Goal: Ask a question: Seek information or help from site administrators or community

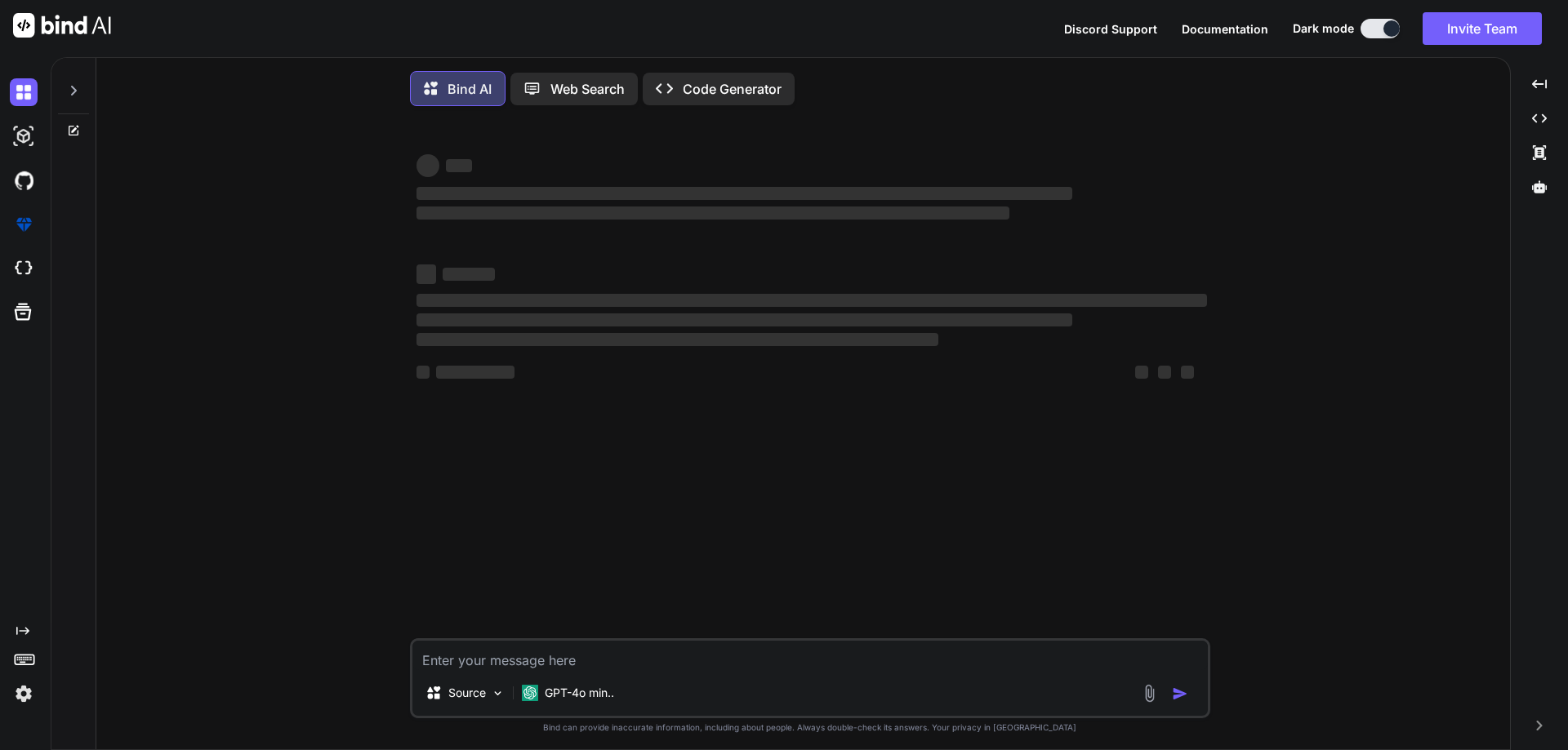
click at [76, 92] on icon at bounding box center [74, 91] width 6 height 10
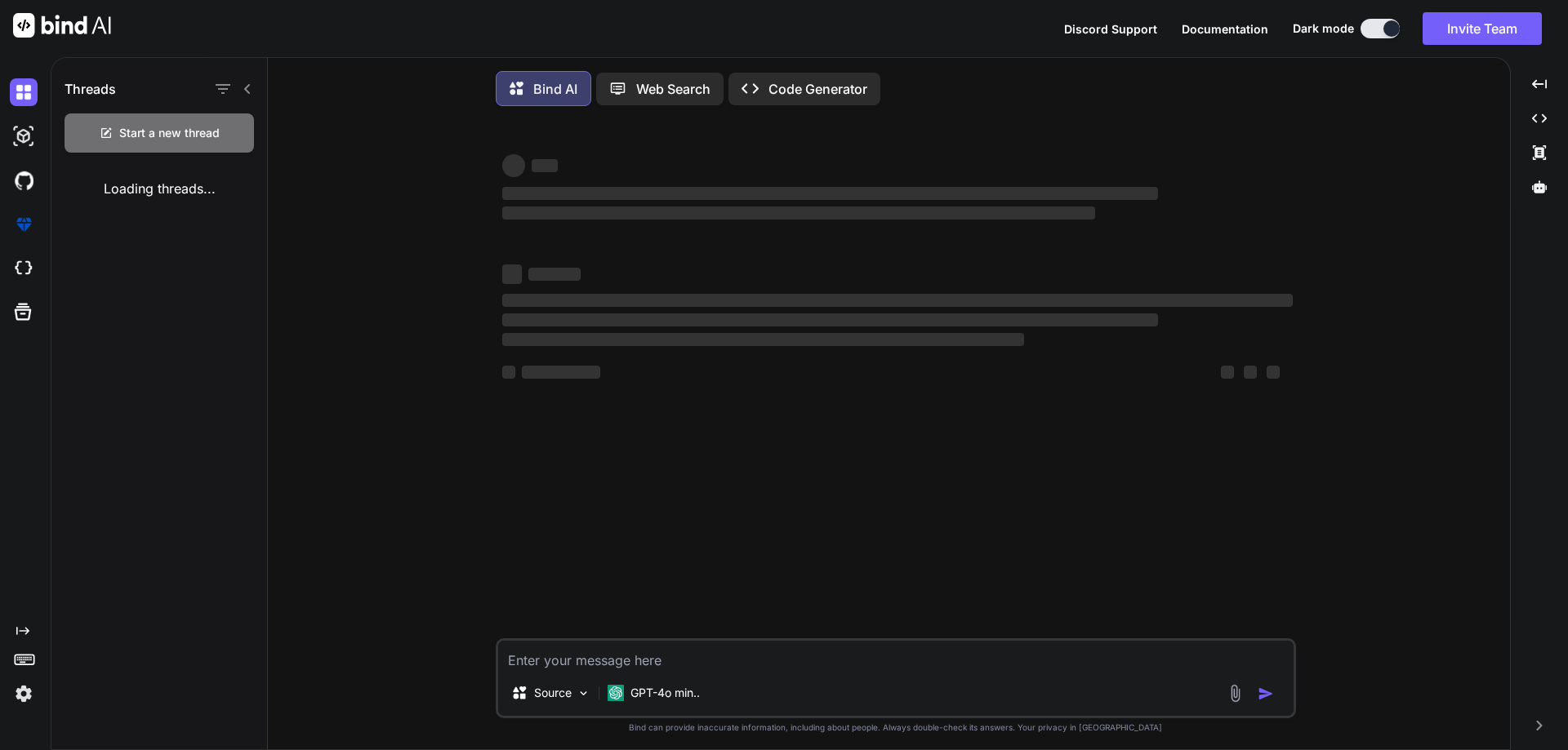
type textarea "x"
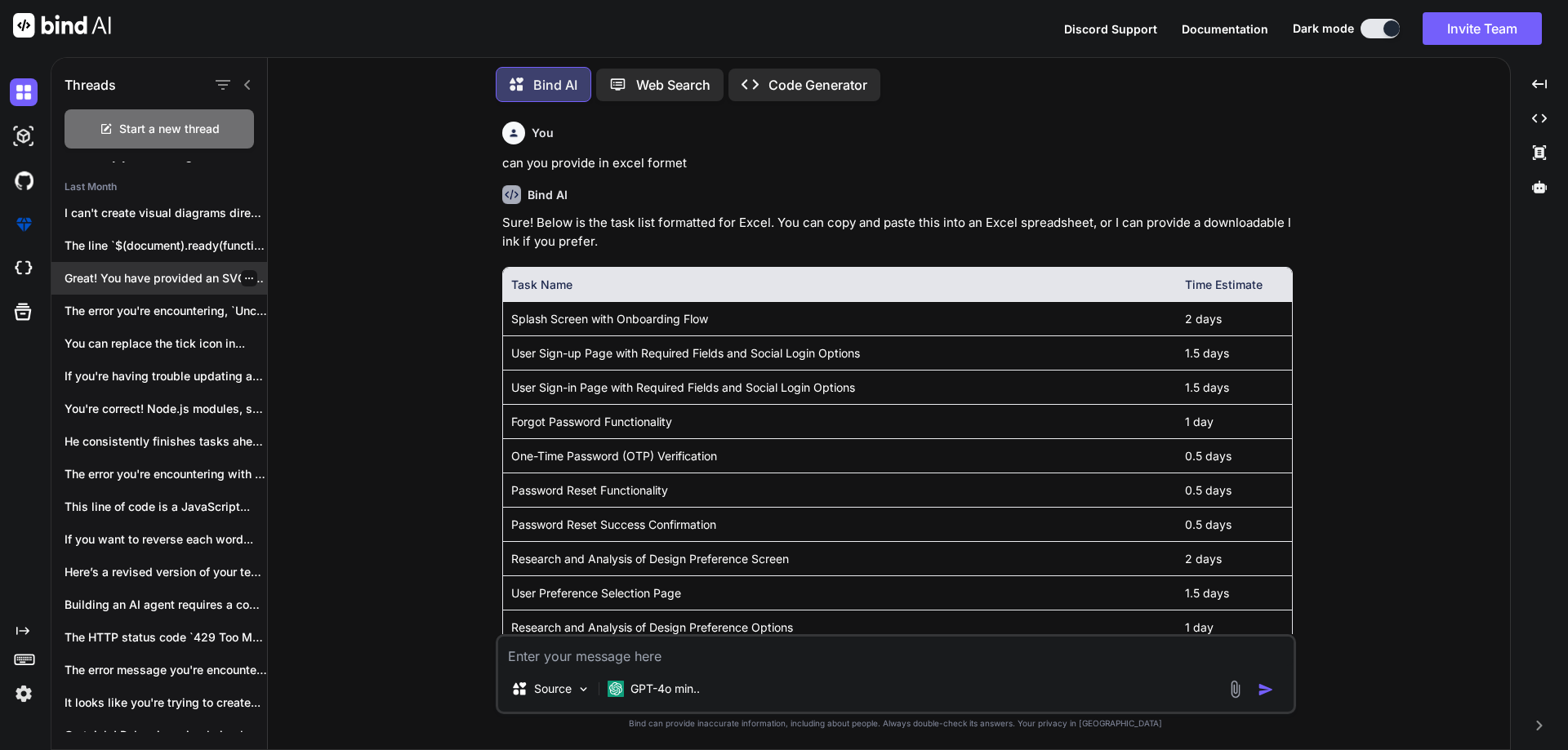
scroll to position [246, 0]
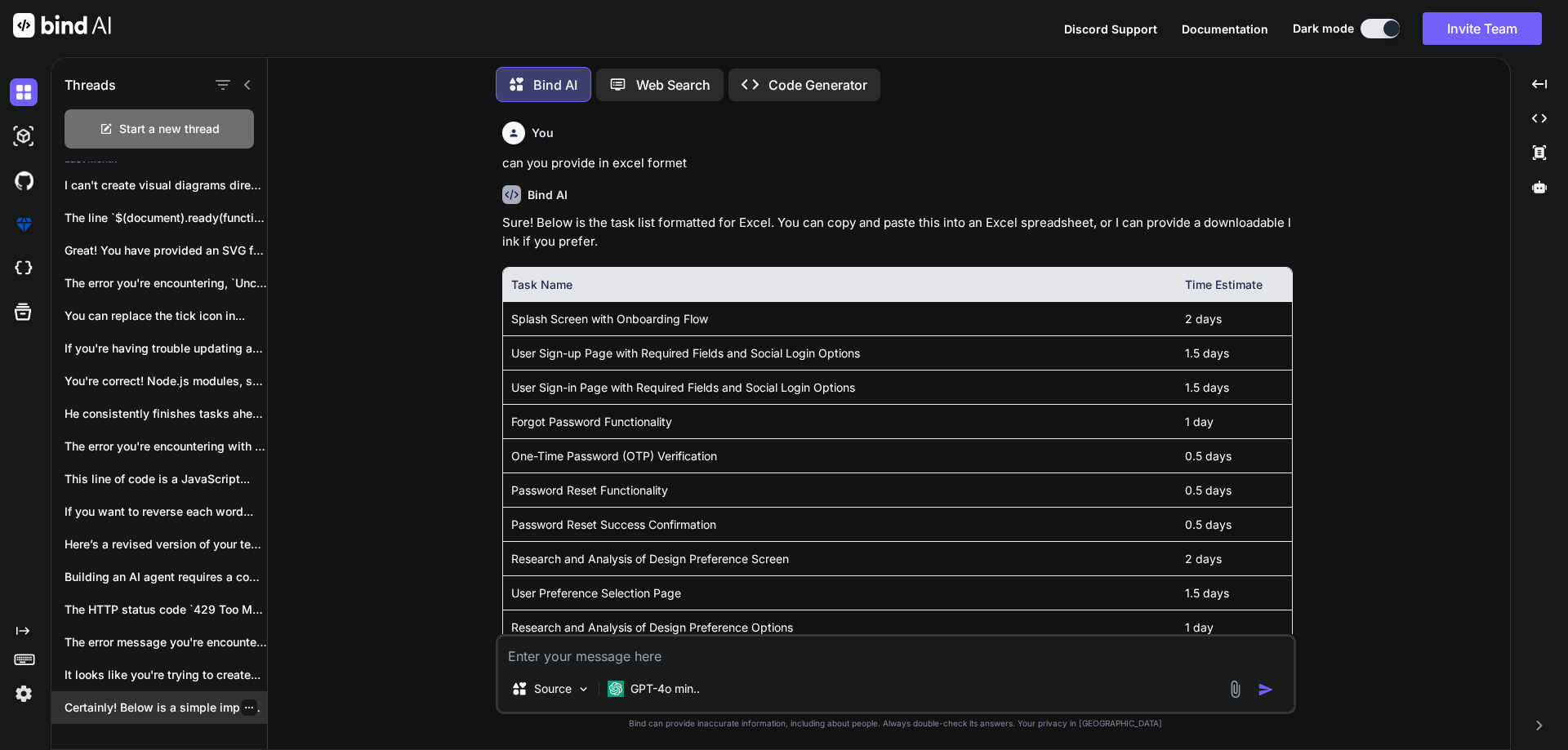
click at [244, 703] on icon "button" at bounding box center [249, 708] width 10 height 10
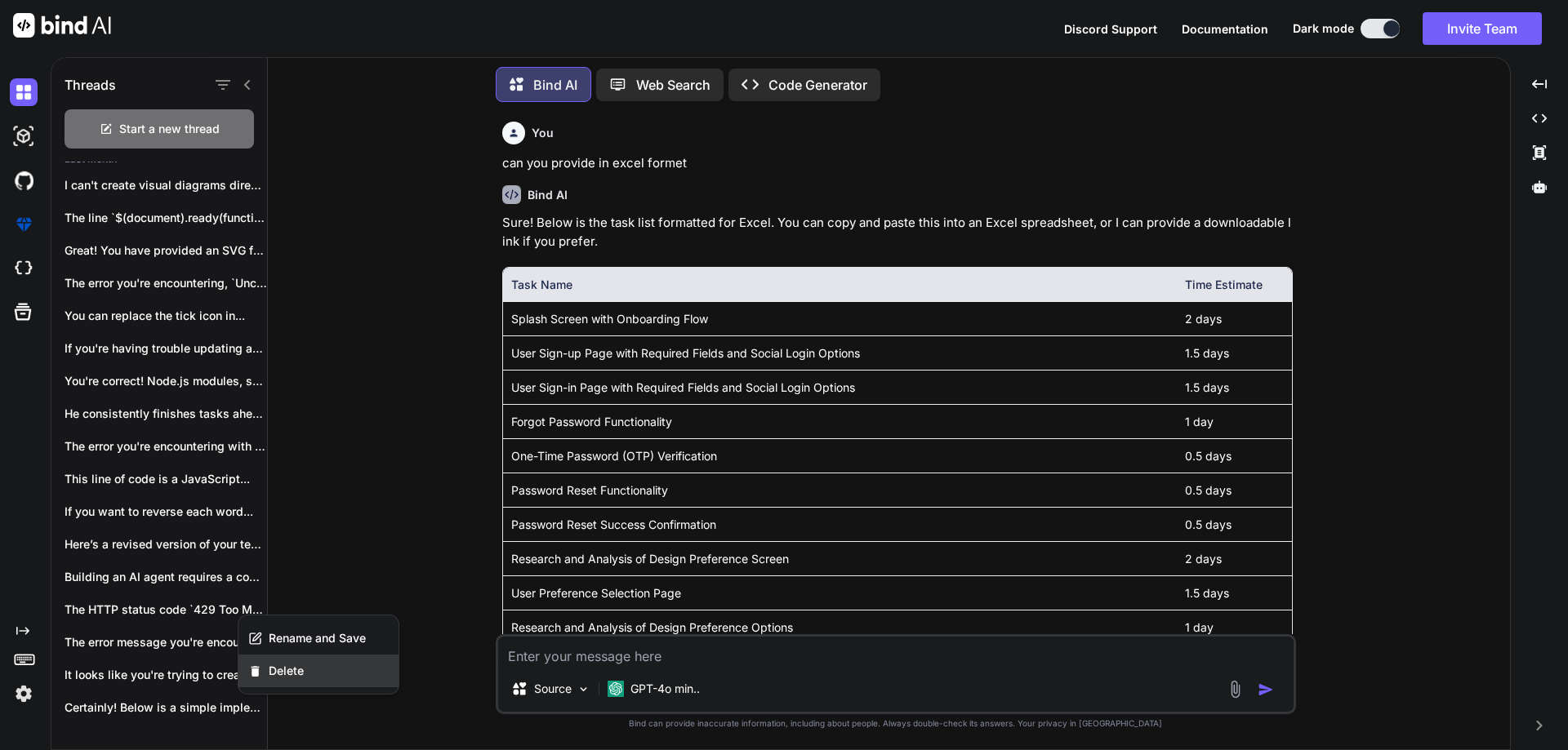
click at [280, 671] on span "Delete" at bounding box center [286, 670] width 35 height 16
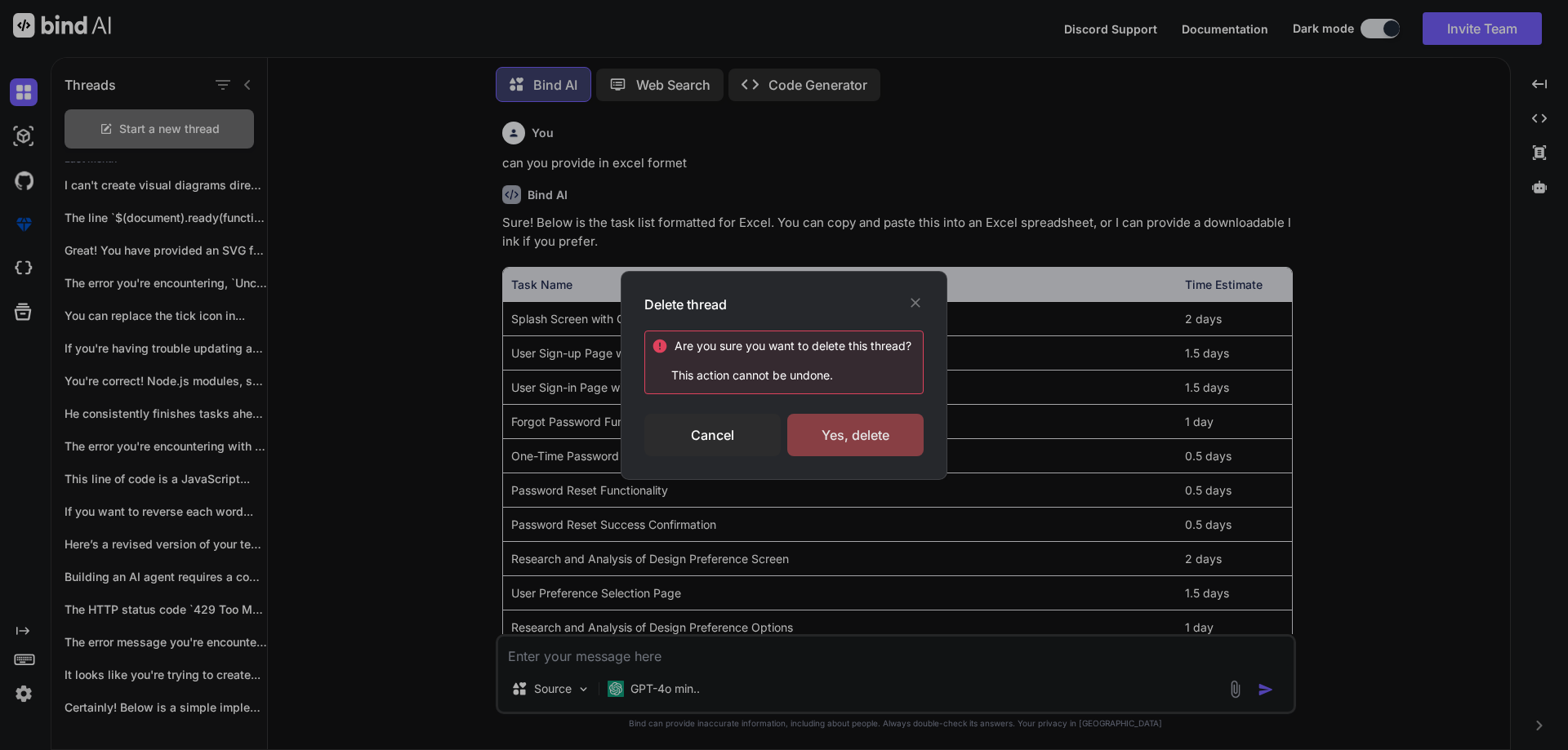
click at [838, 440] on div "Yes, delete" at bounding box center [855, 435] width 136 height 43
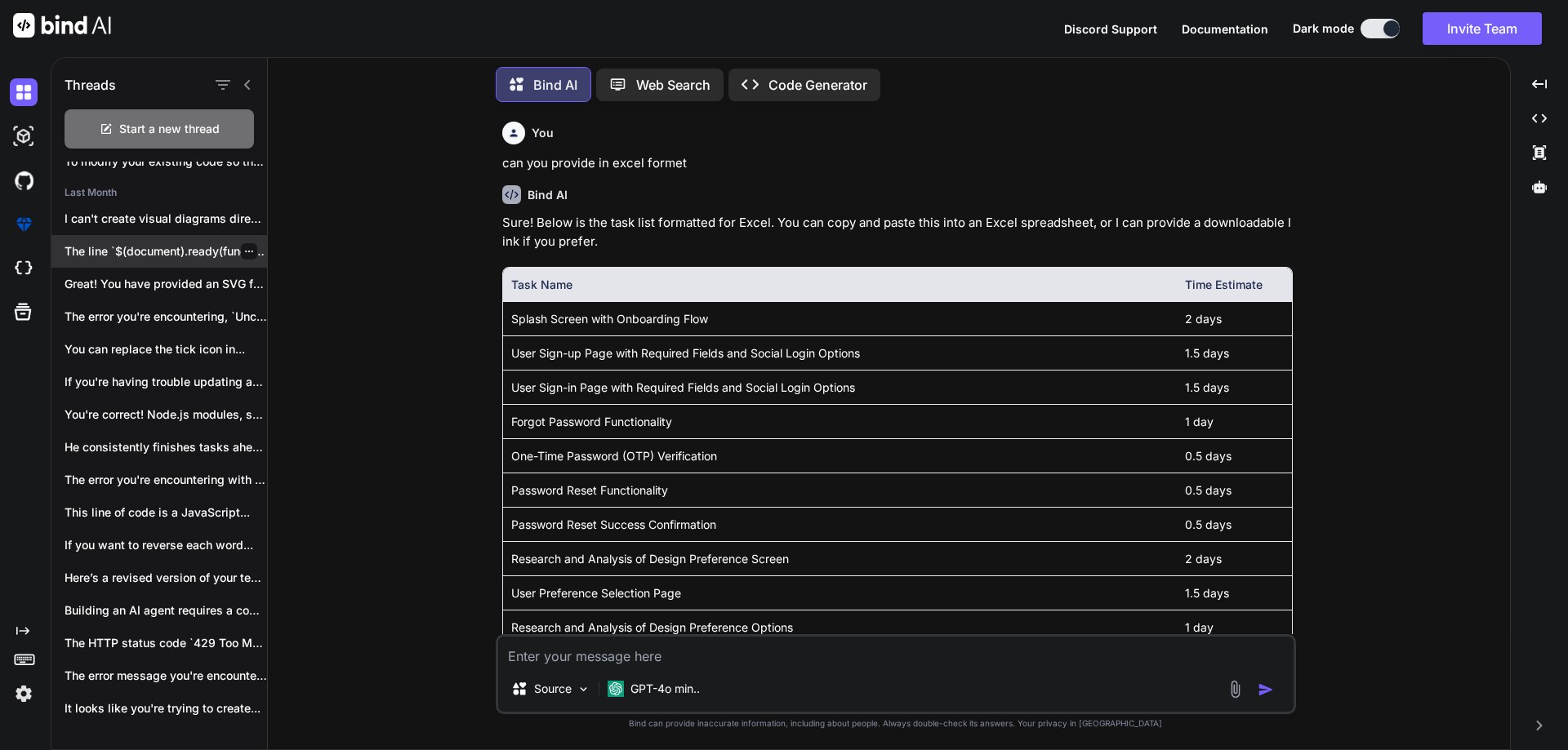
scroll to position [213, 0]
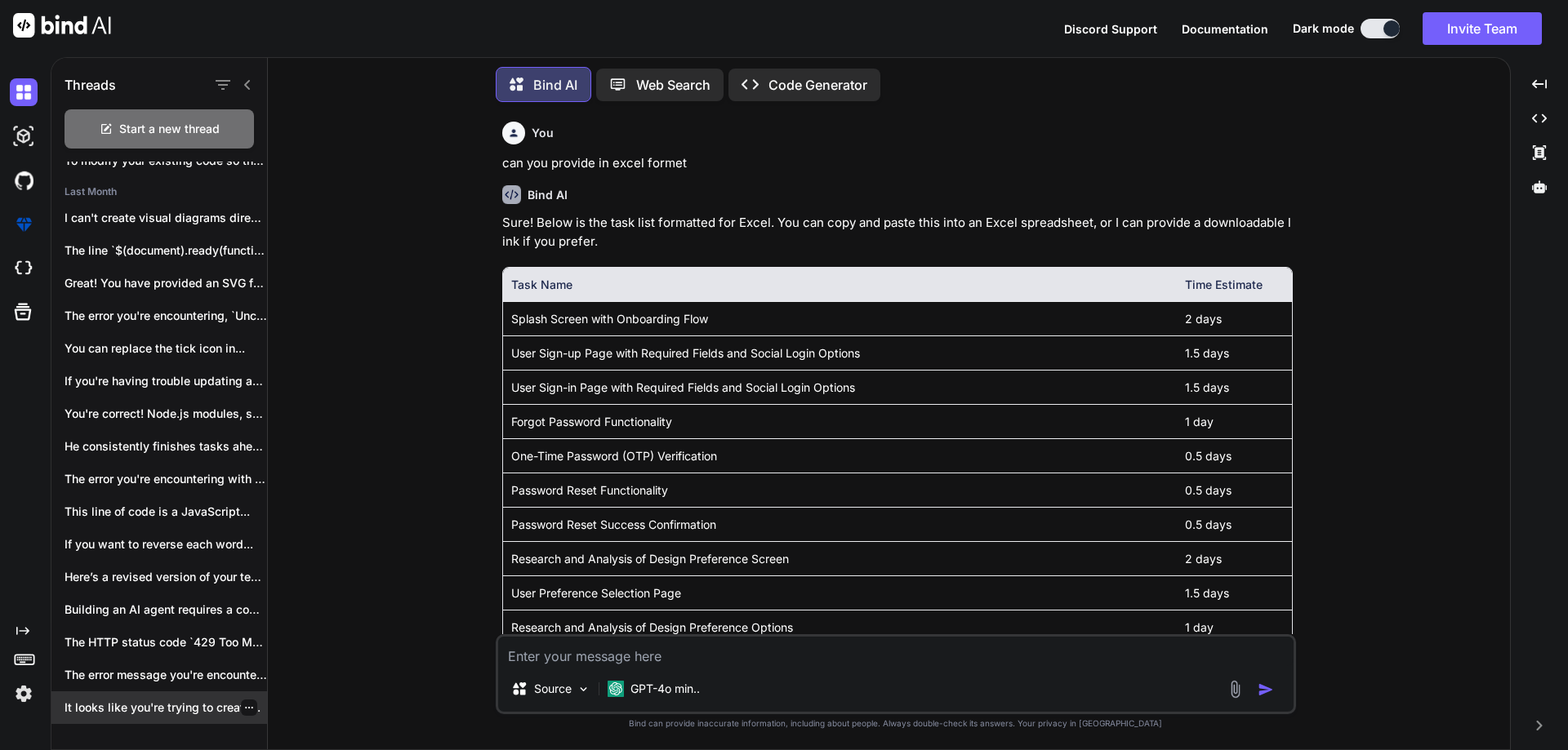
click at [244, 703] on icon "button" at bounding box center [249, 708] width 10 height 10
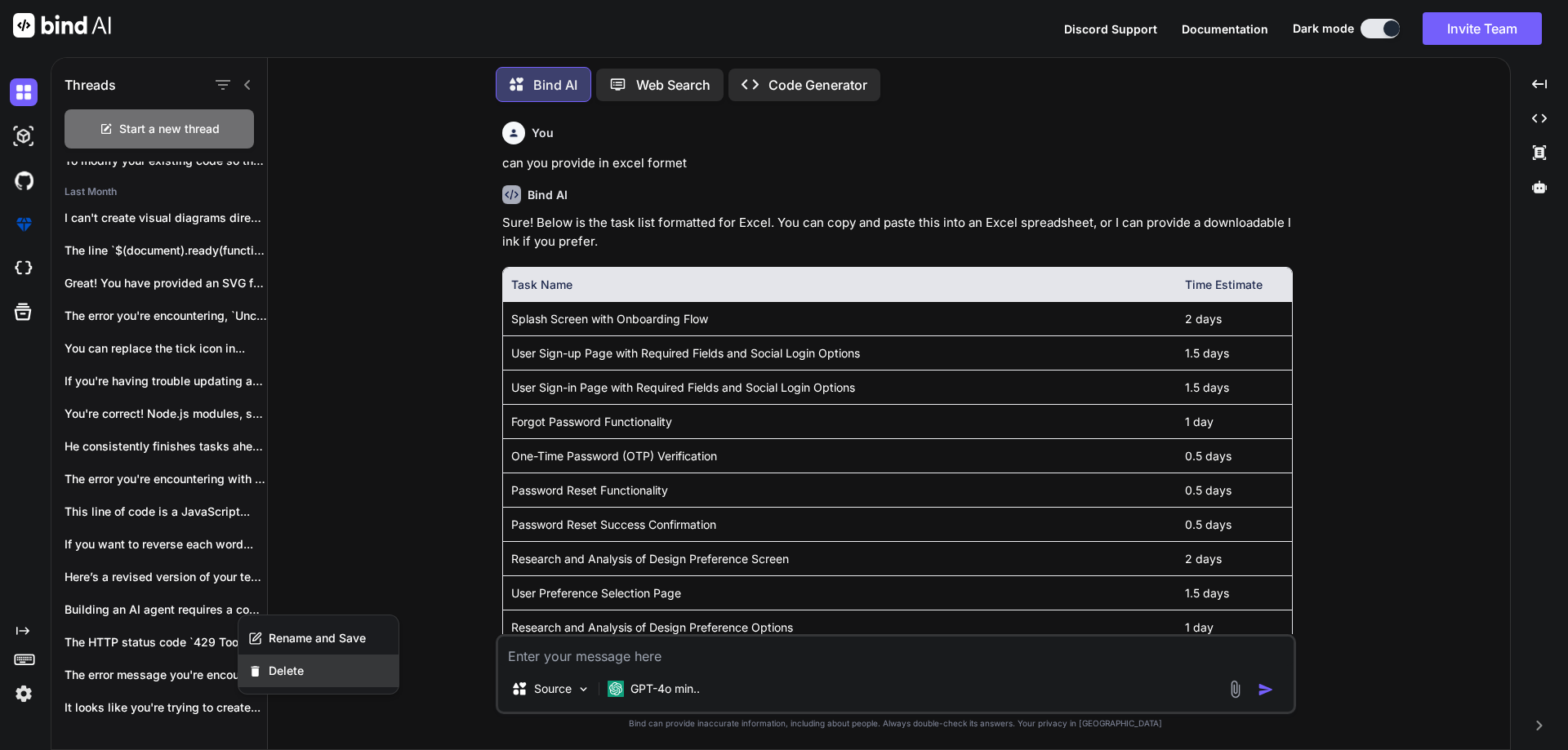
click at [298, 677] on span "Delete" at bounding box center [286, 670] width 35 height 16
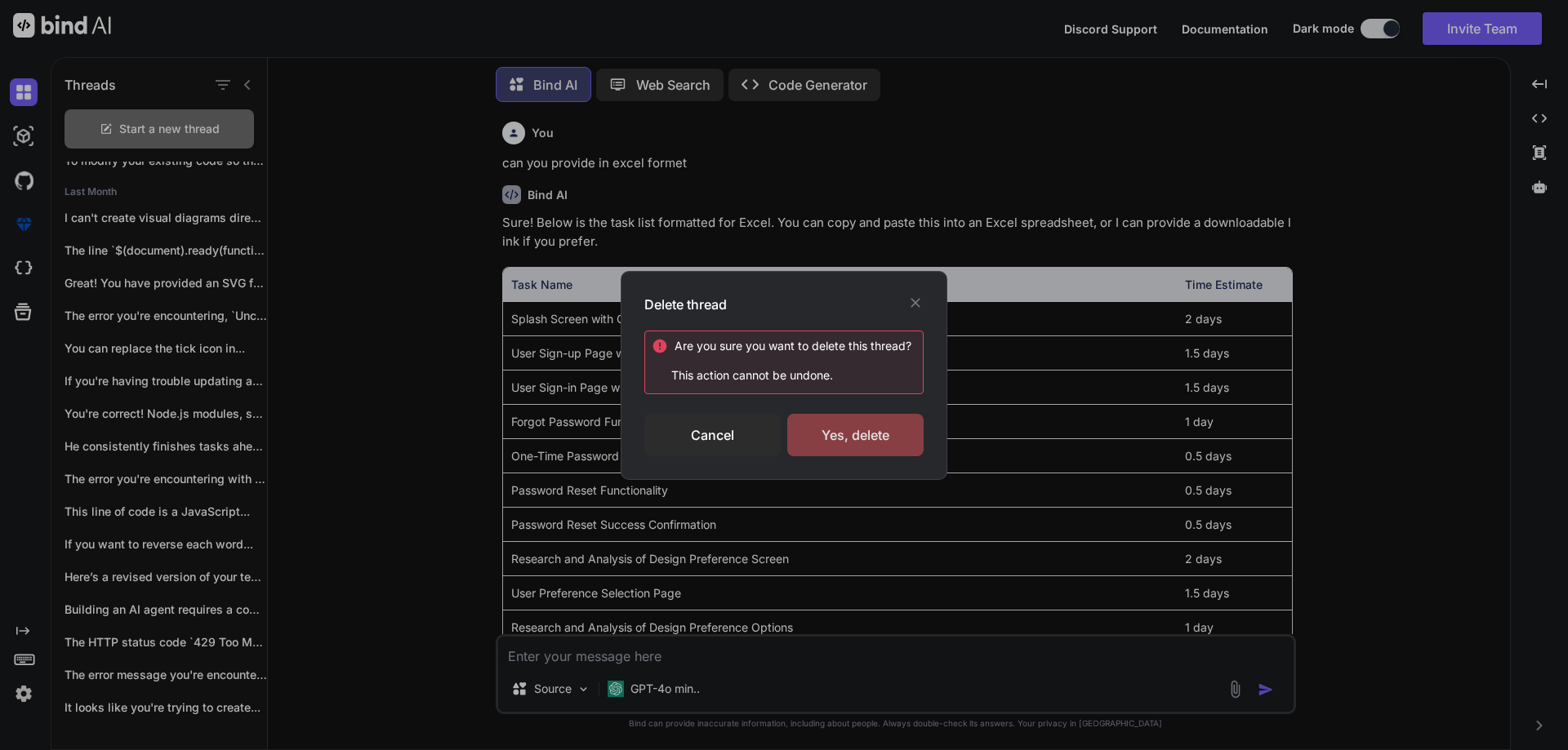
click at [838, 456] on div "Yes, delete" at bounding box center [855, 435] width 136 height 43
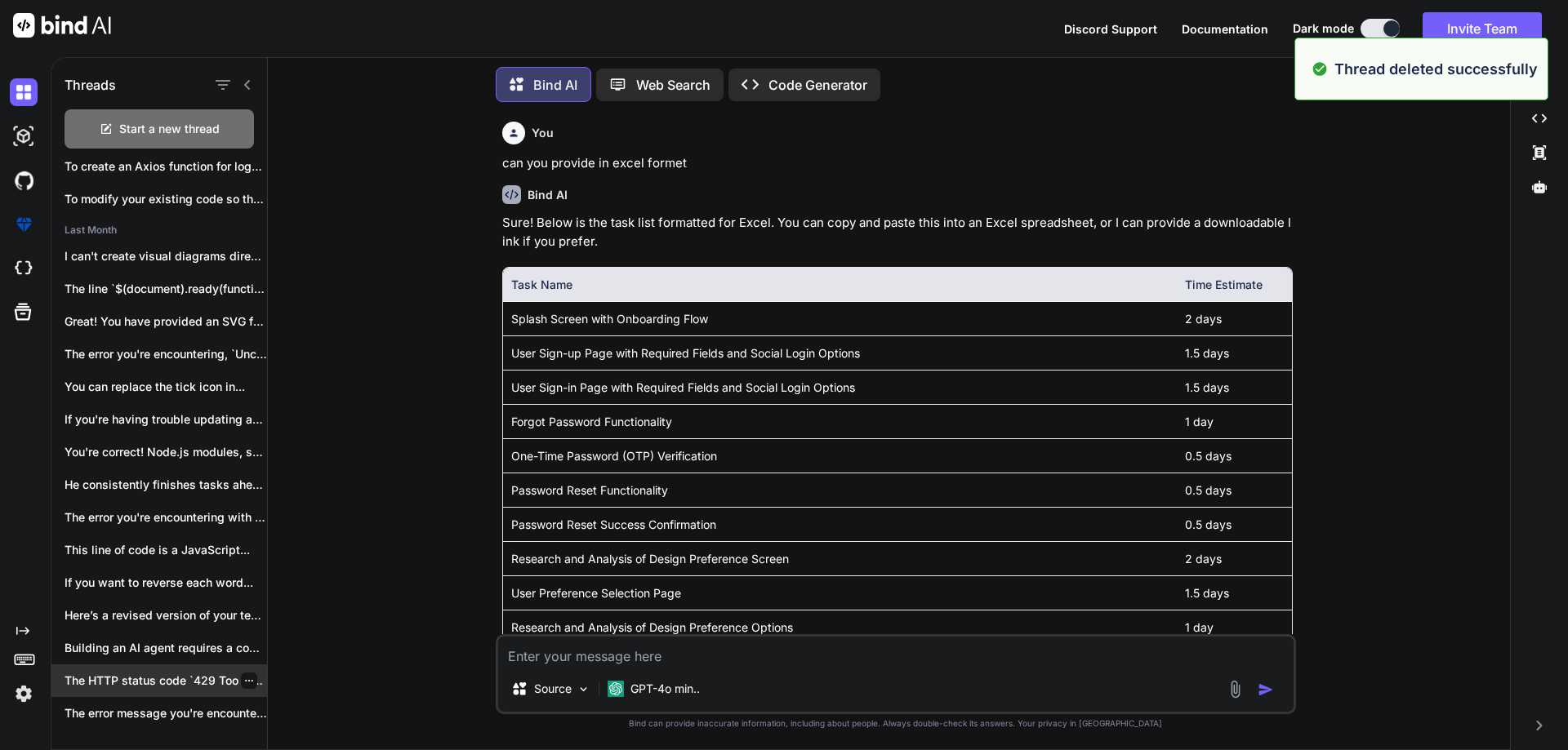
scroll to position [180, 0]
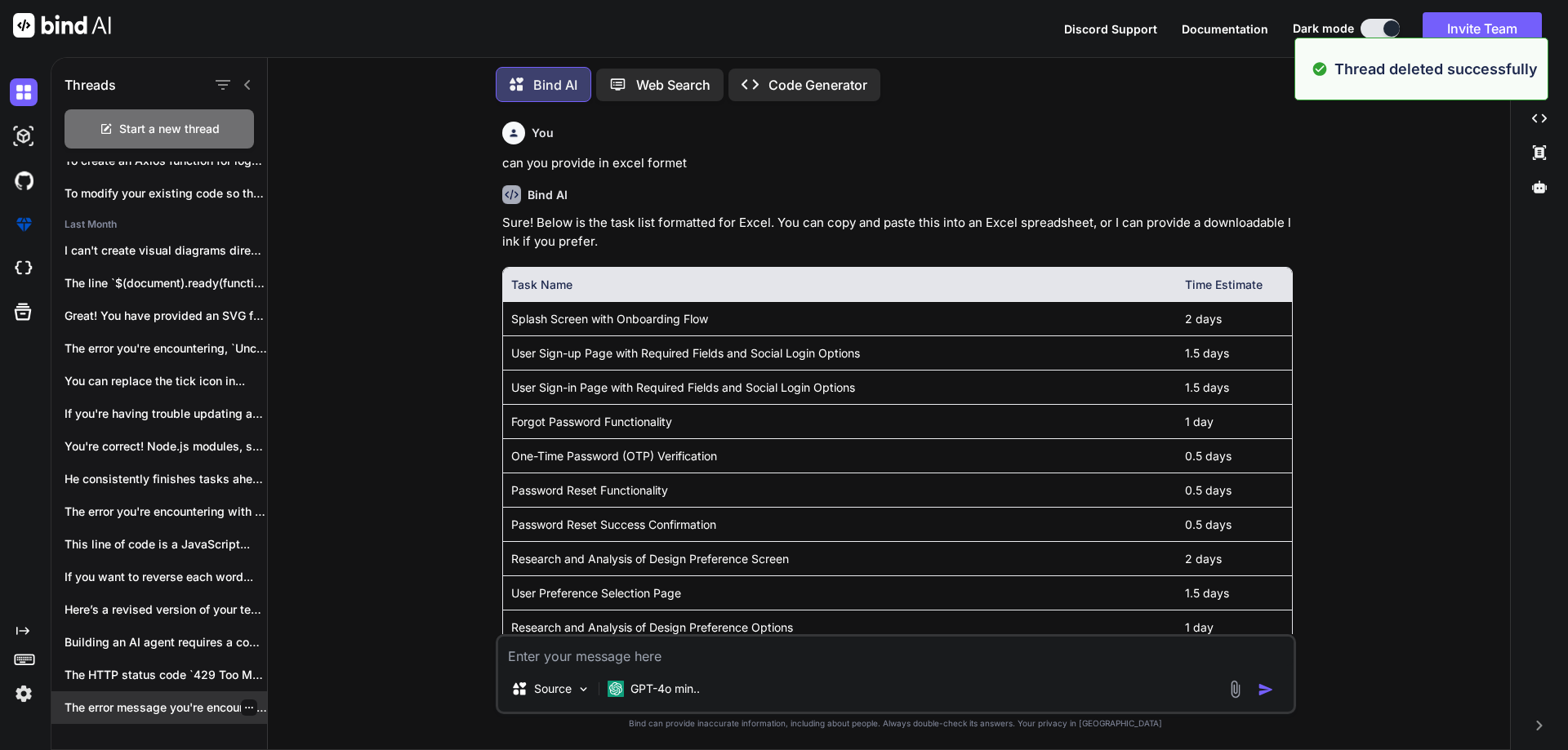
click at [244, 703] on icon "button" at bounding box center [249, 708] width 10 height 10
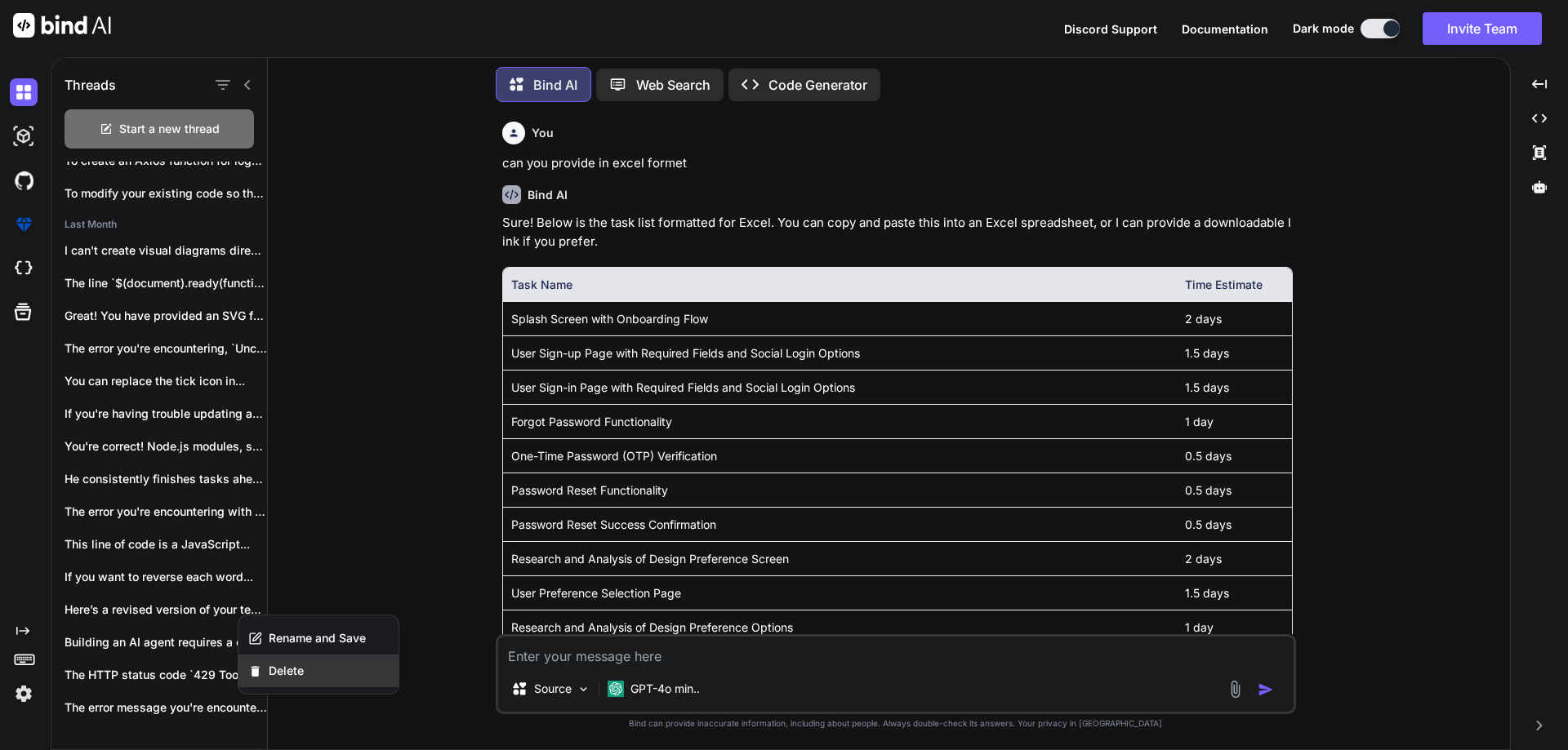
click at [321, 669] on div "Delete" at bounding box center [318, 671] width 160 height 32
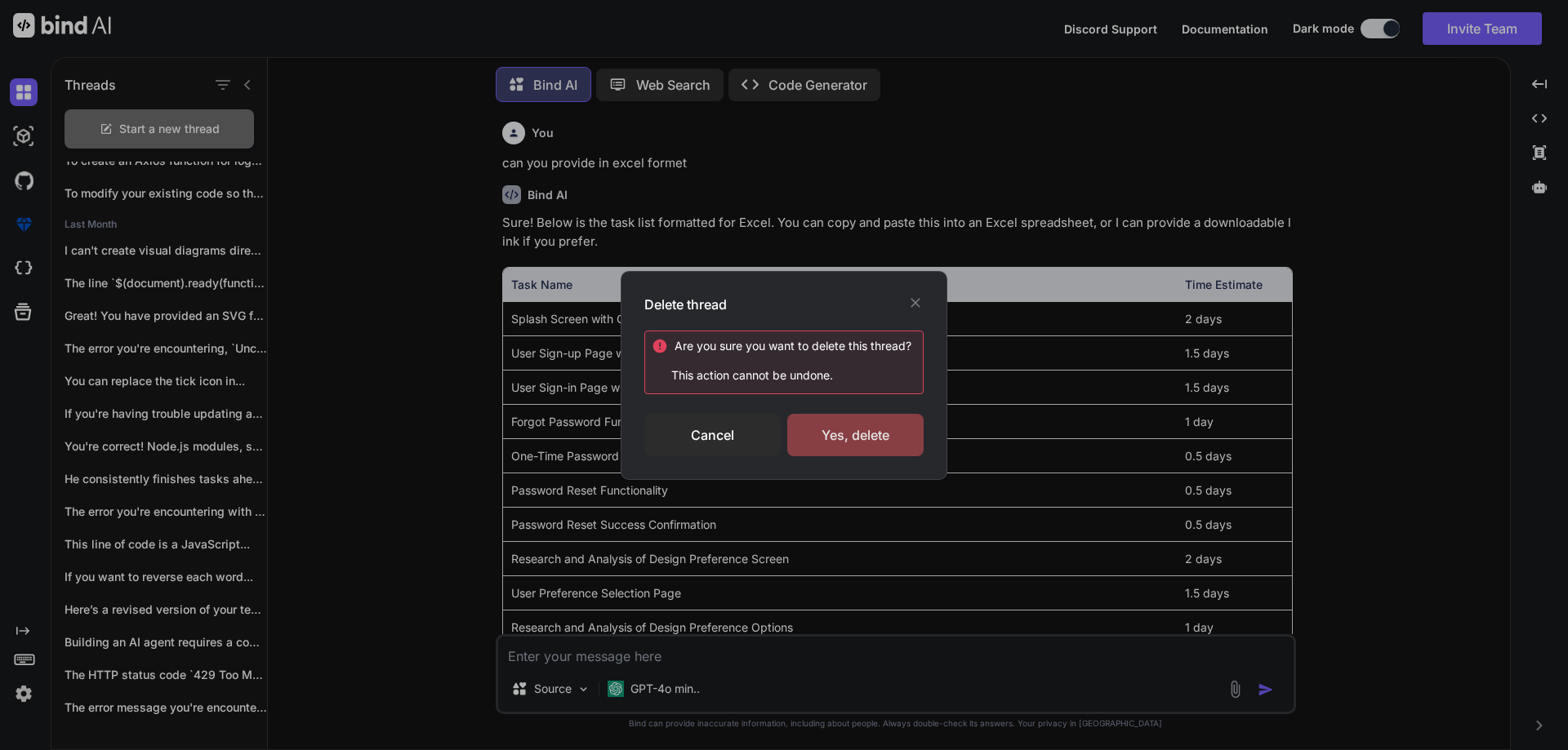
click at [866, 437] on div "Yes, delete" at bounding box center [855, 435] width 136 height 43
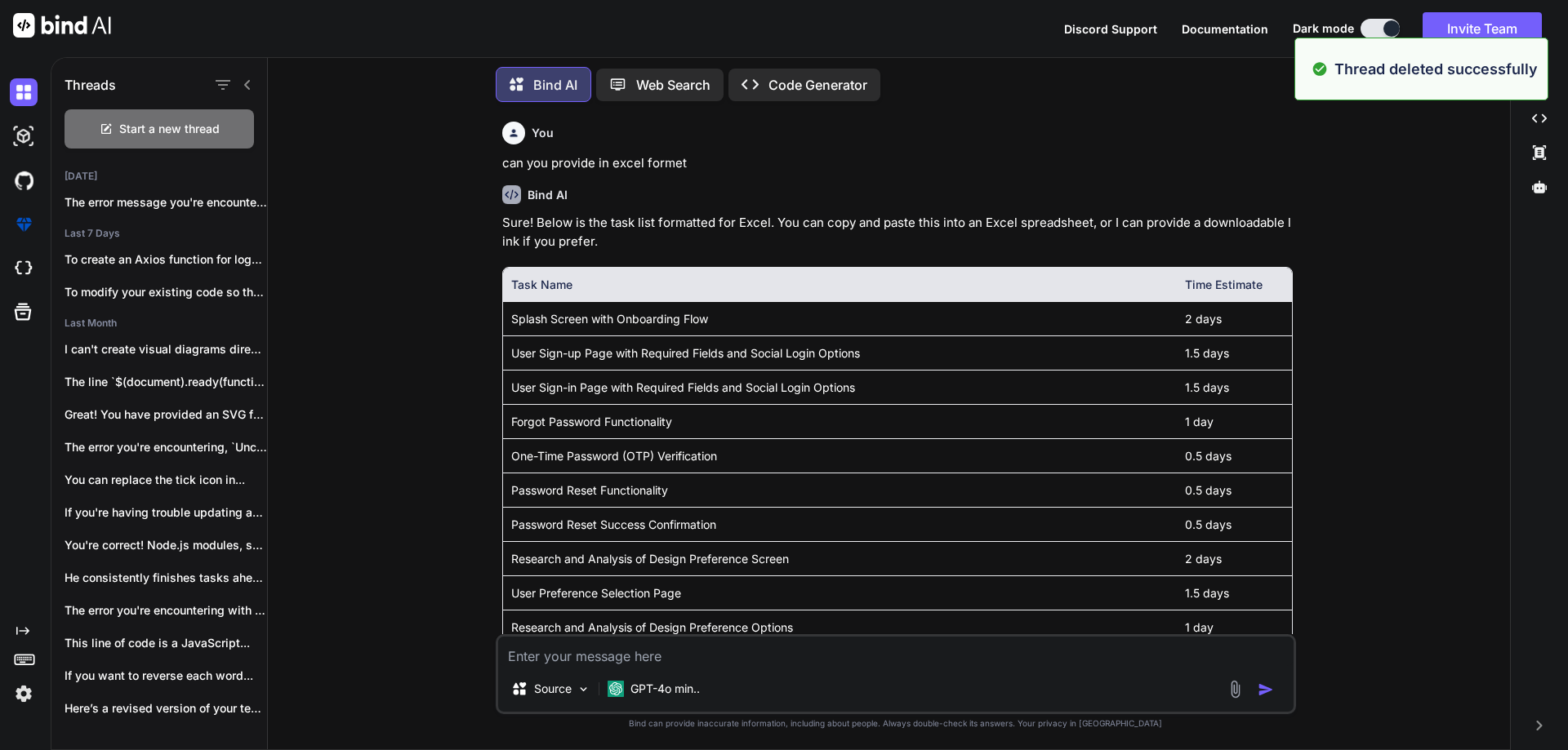
scroll to position [148, 0]
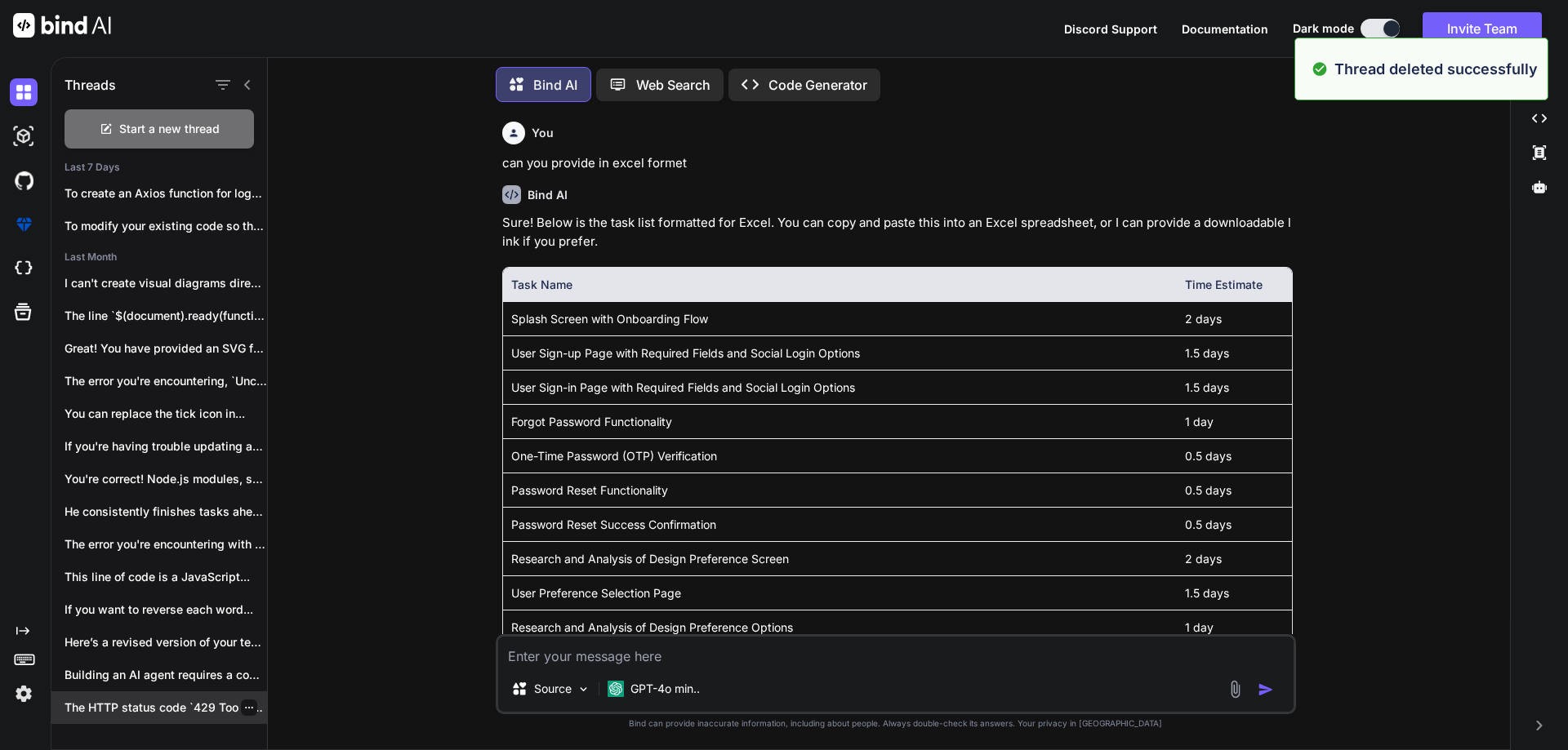
click at [242, 695] on div "The HTTP status code `429 Too Many..." at bounding box center [158, 707] width 215 height 32
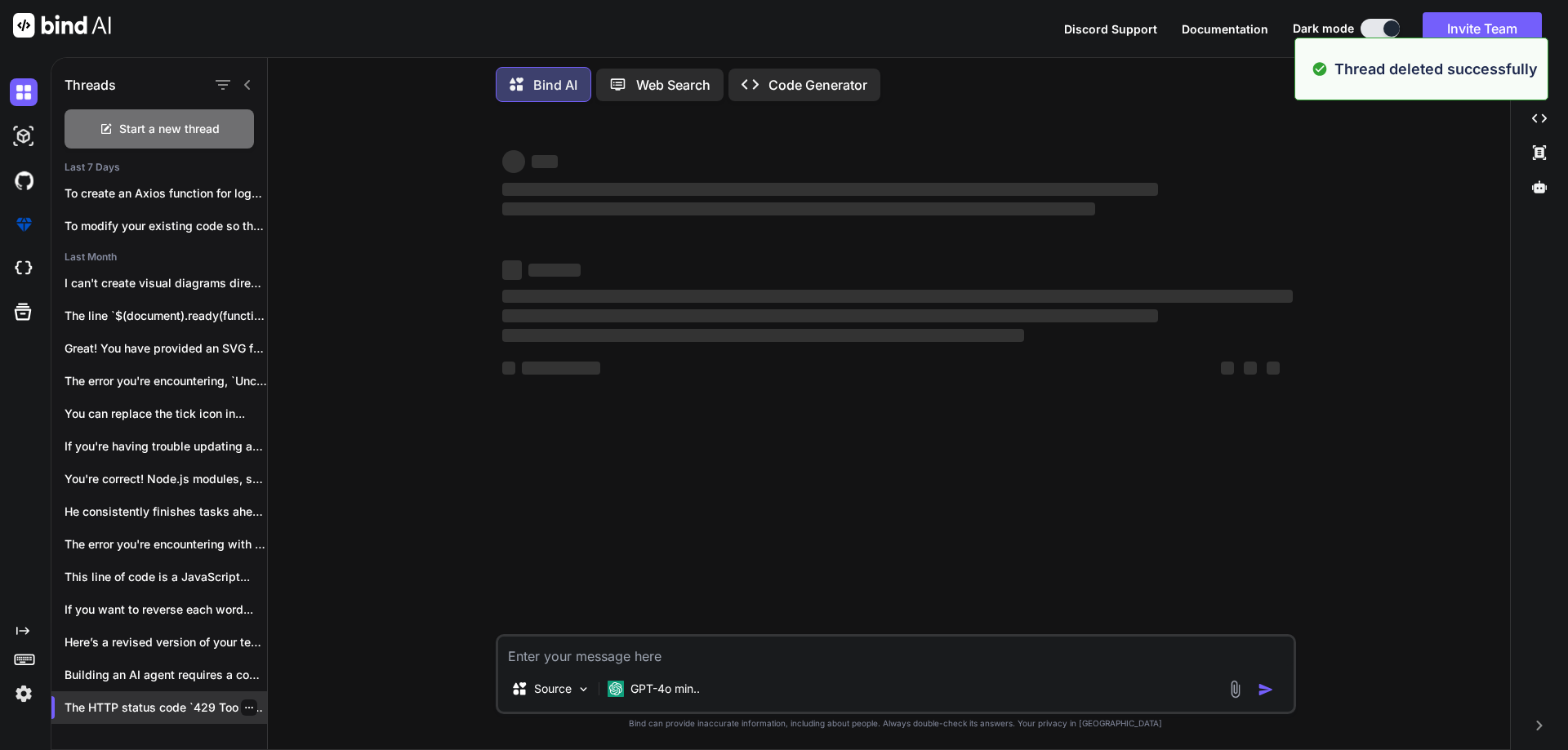
scroll to position [0, 0]
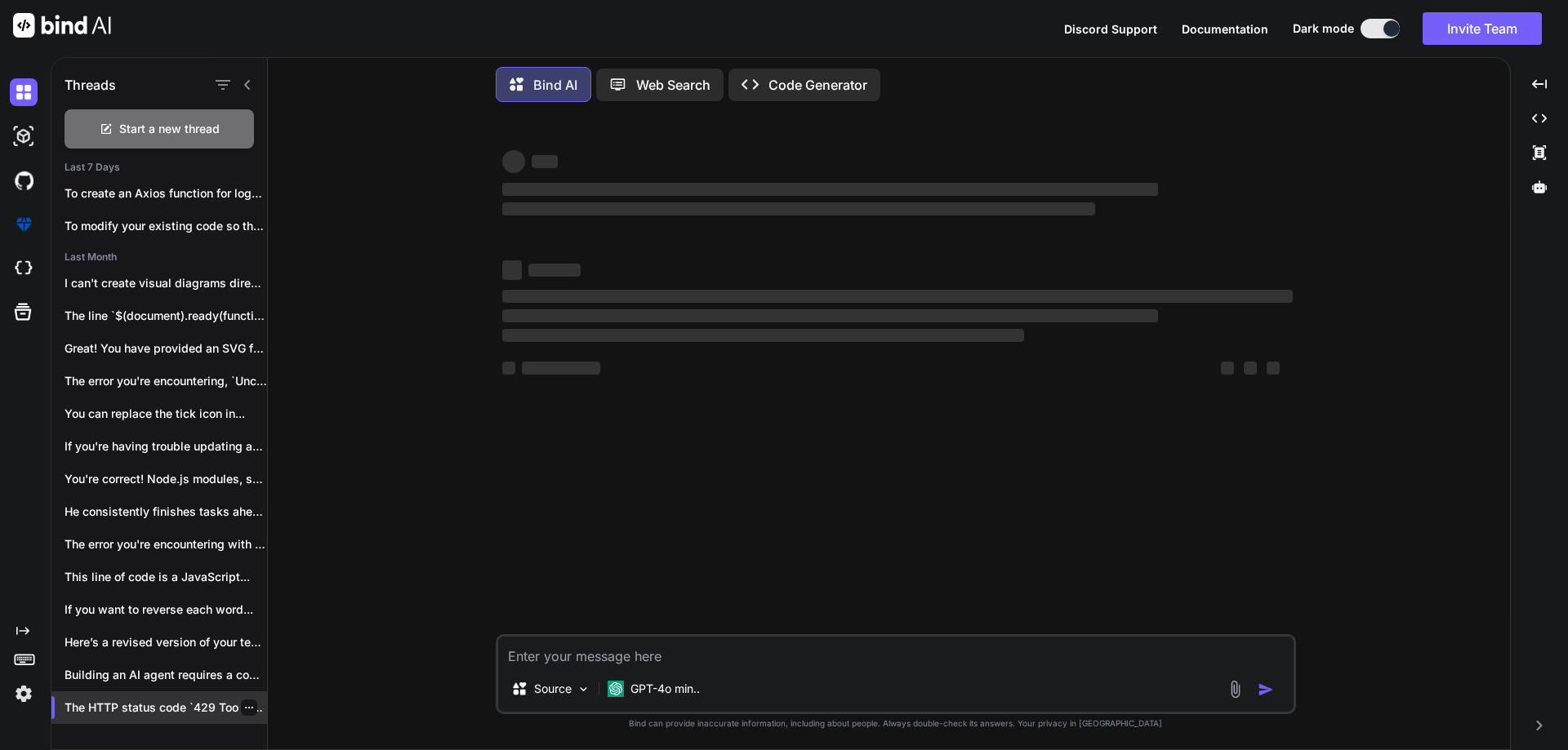
click at [248, 700] on div at bounding box center [248, 707] width 16 height 16
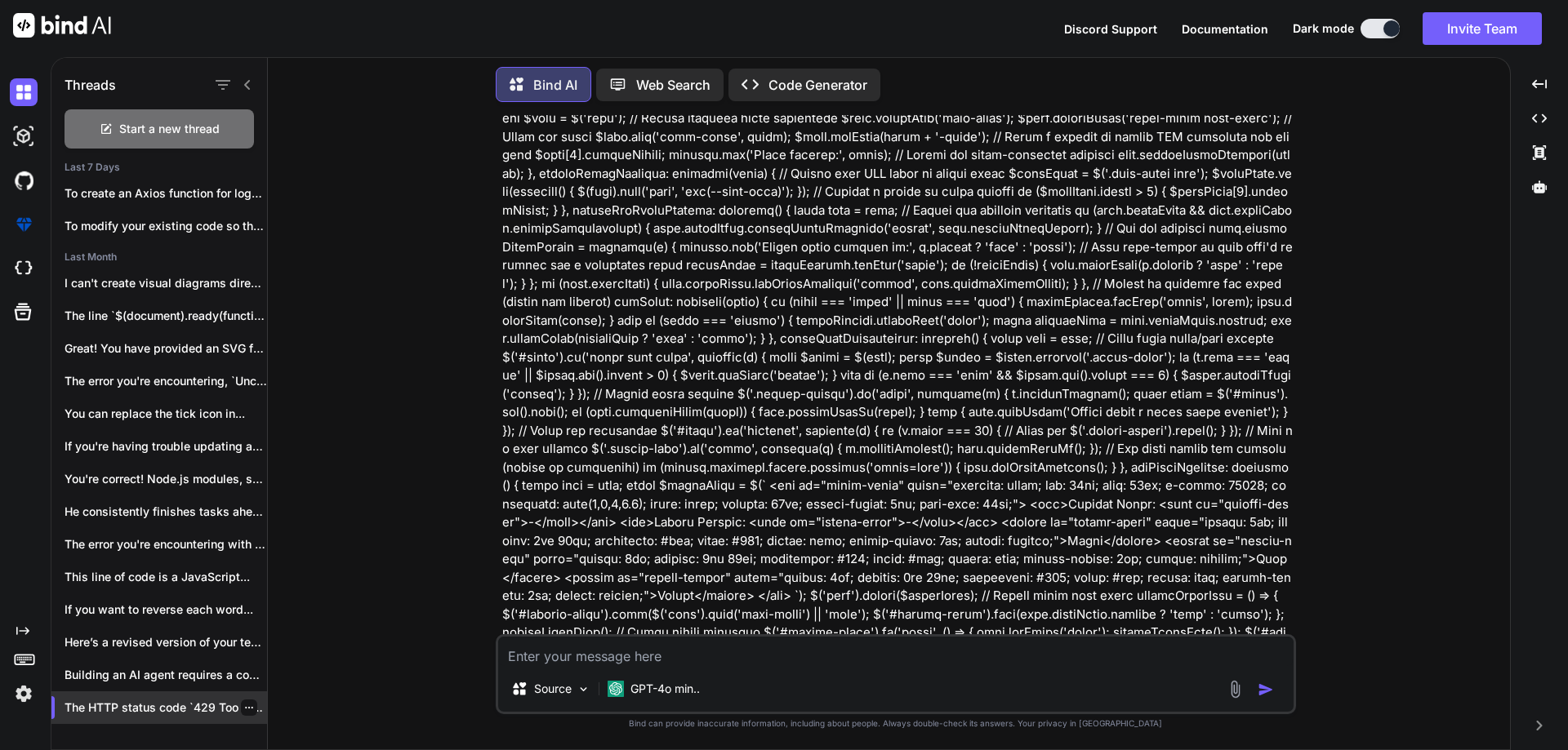
click at [244, 703] on icon "button" at bounding box center [249, 708] width 10 height 10
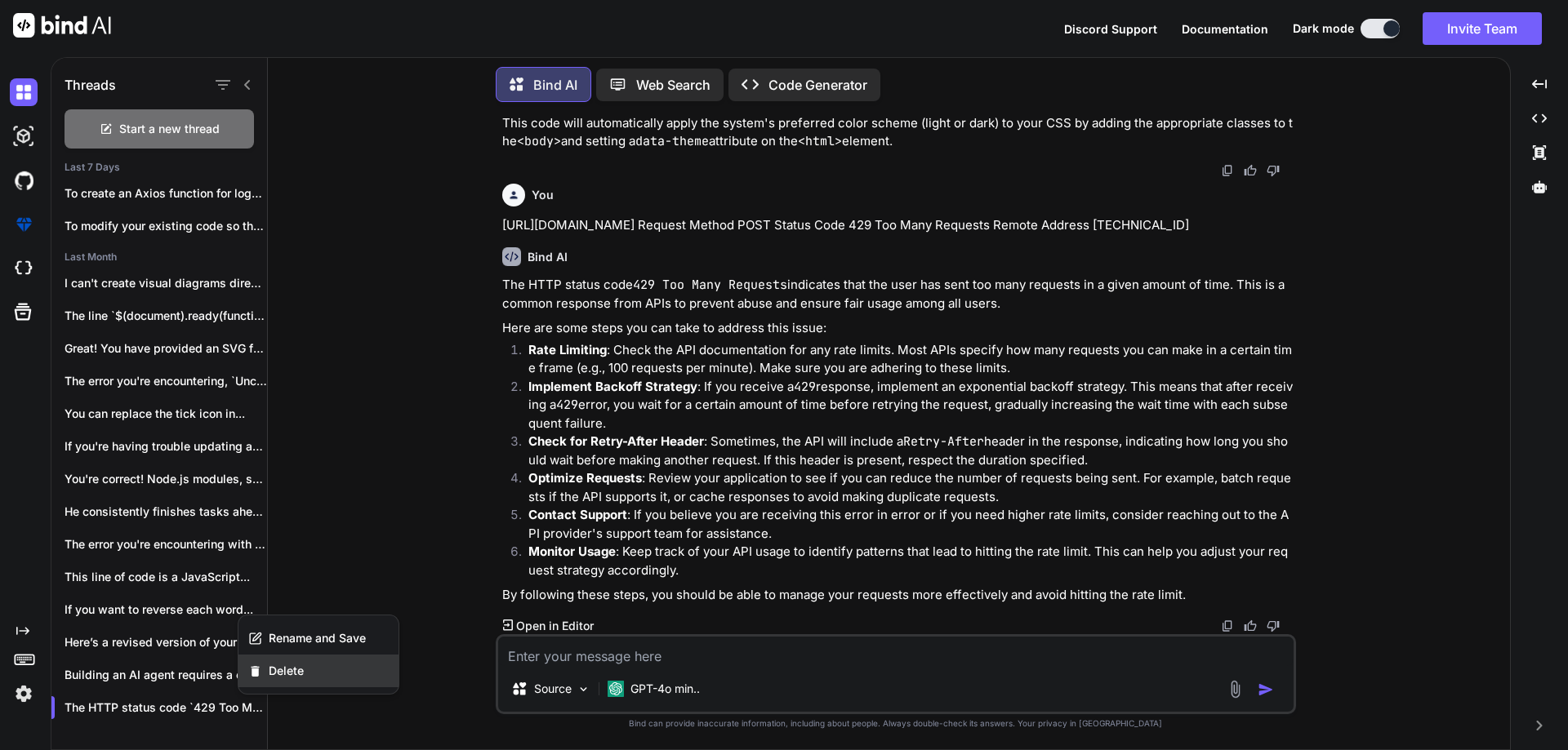
scroll to position [2315, 0]
click at [295, 679] on span "Delete" at bounding box center [286, 670] width 35 height 16
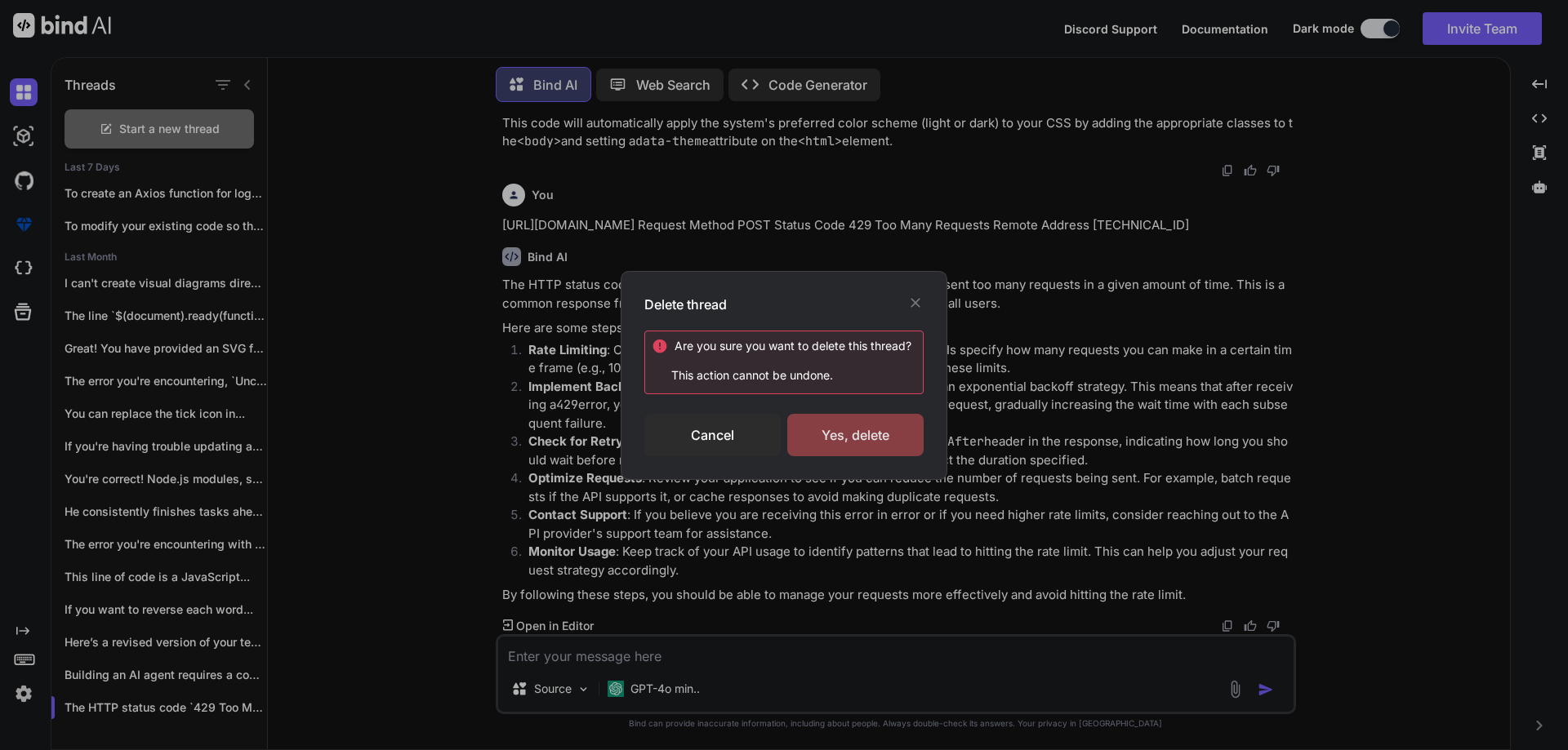
click at [851, 439] on div "Yes, delete" at bounding box center [855, 435] width 136 height 43
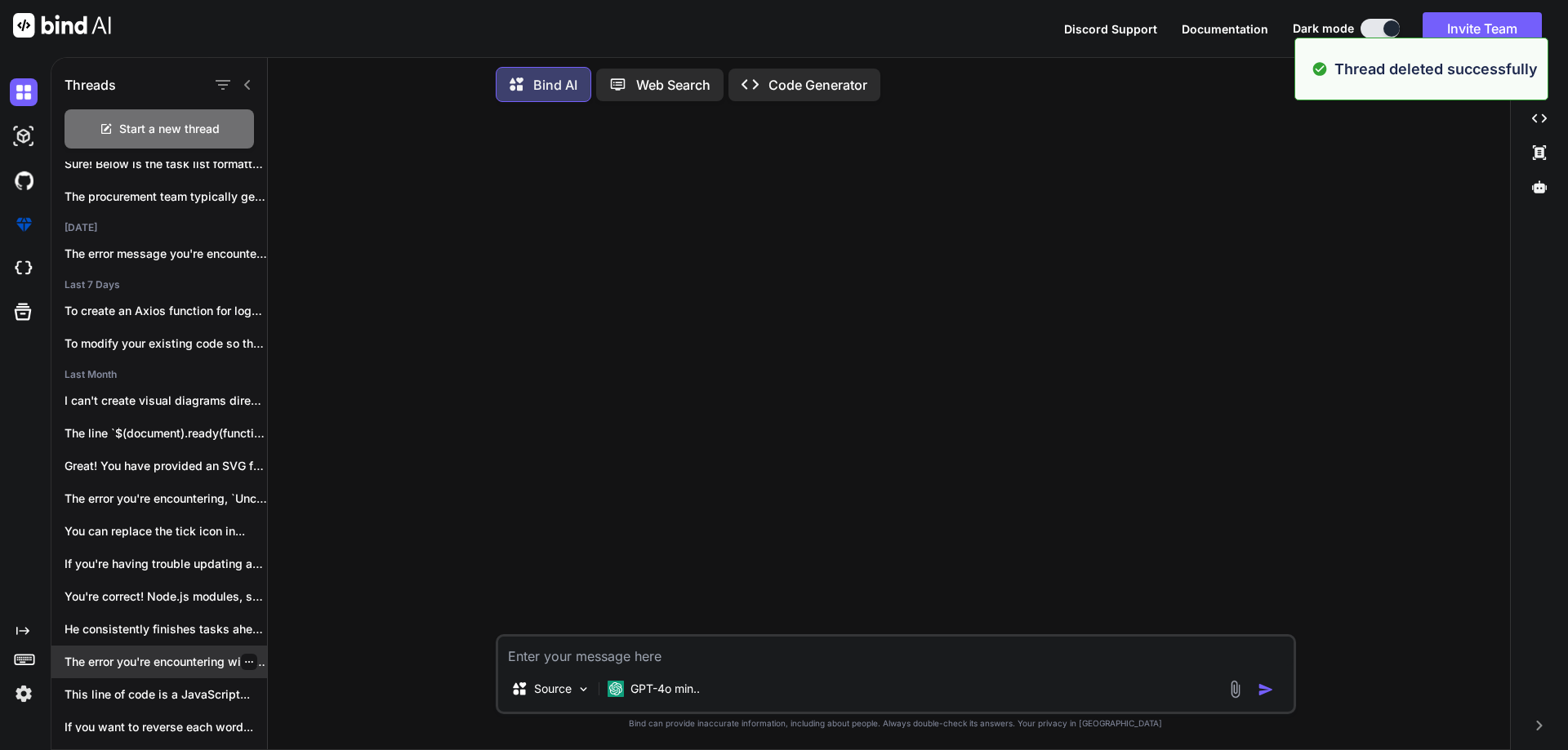
scroll to position [148, 0]
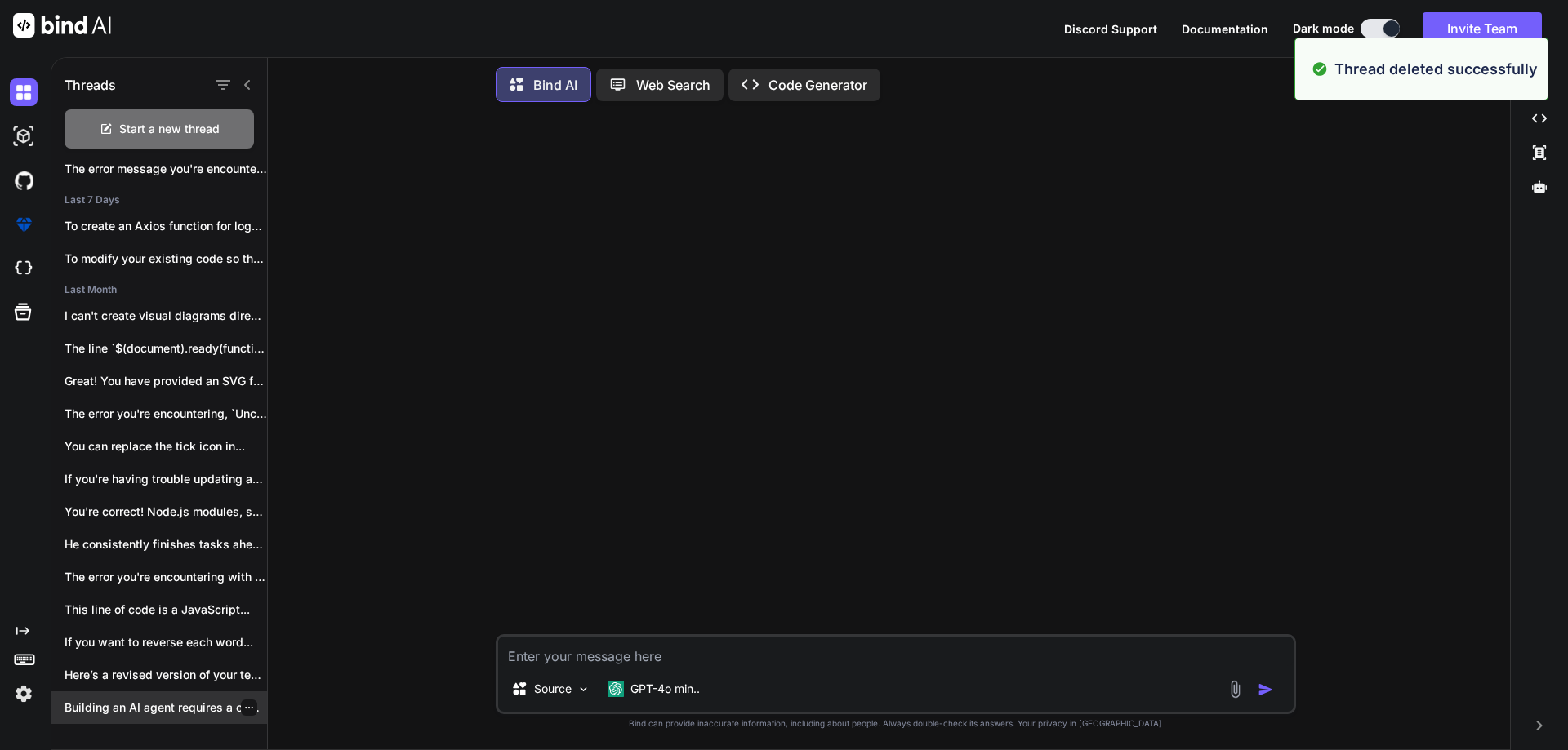
click at [244, 703] on icon "button" at bounding box center [249, 708] width 10 height 10
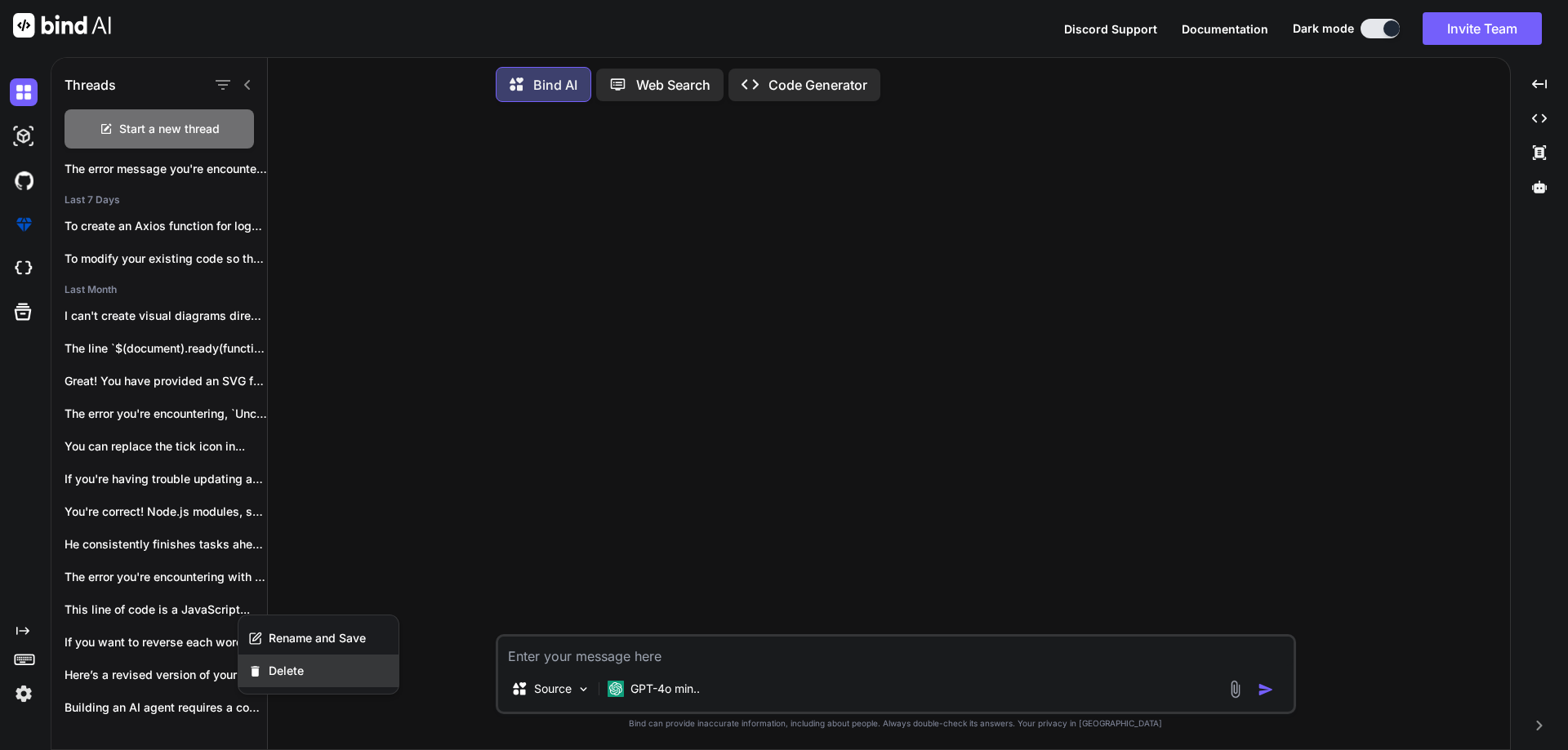
click at [302, 679] on span "Delete" at bounding box center [286, 670] width 35 height 16
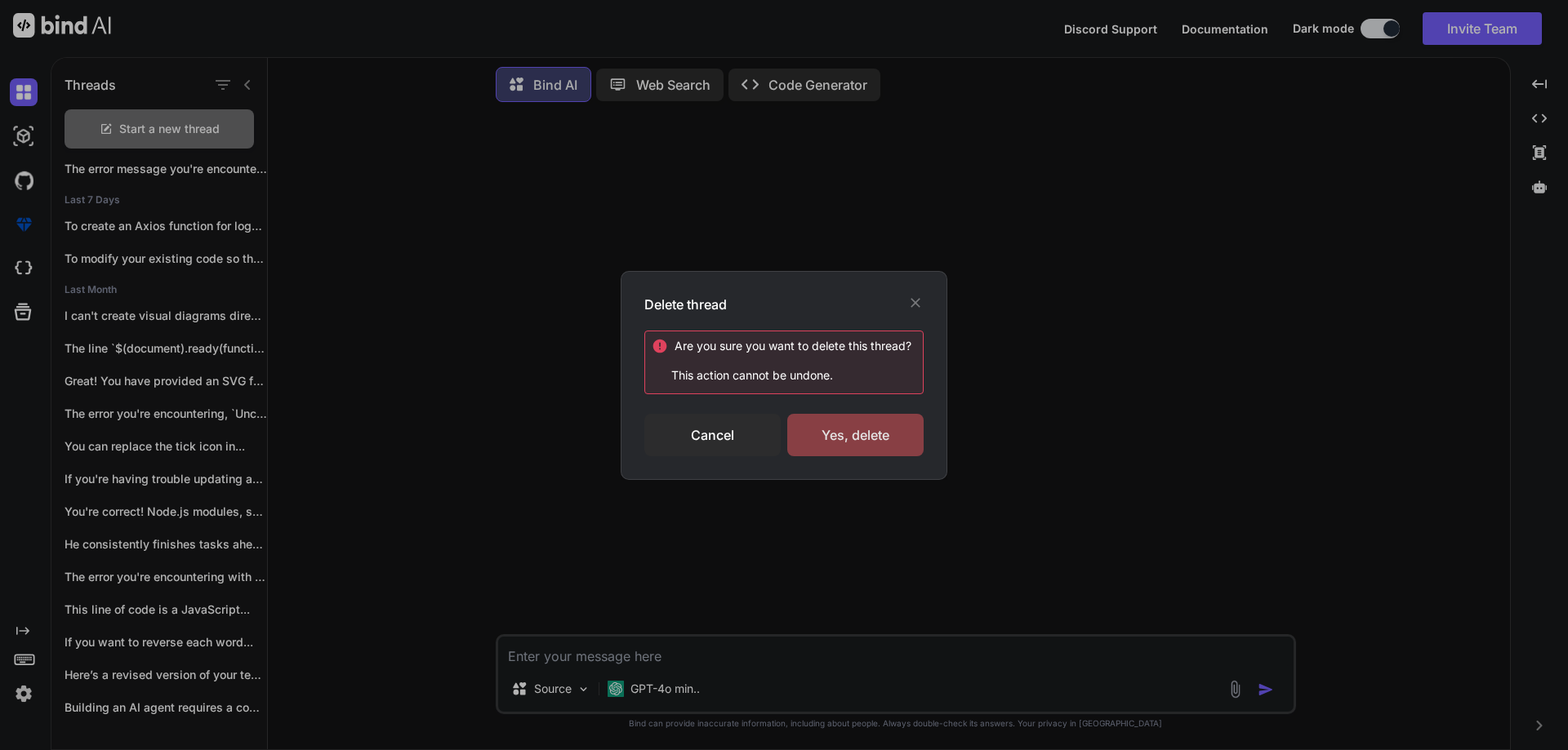
click at [843, 440] on div "Yes, delete" at bounding box center [855, 435] width 136 height 43
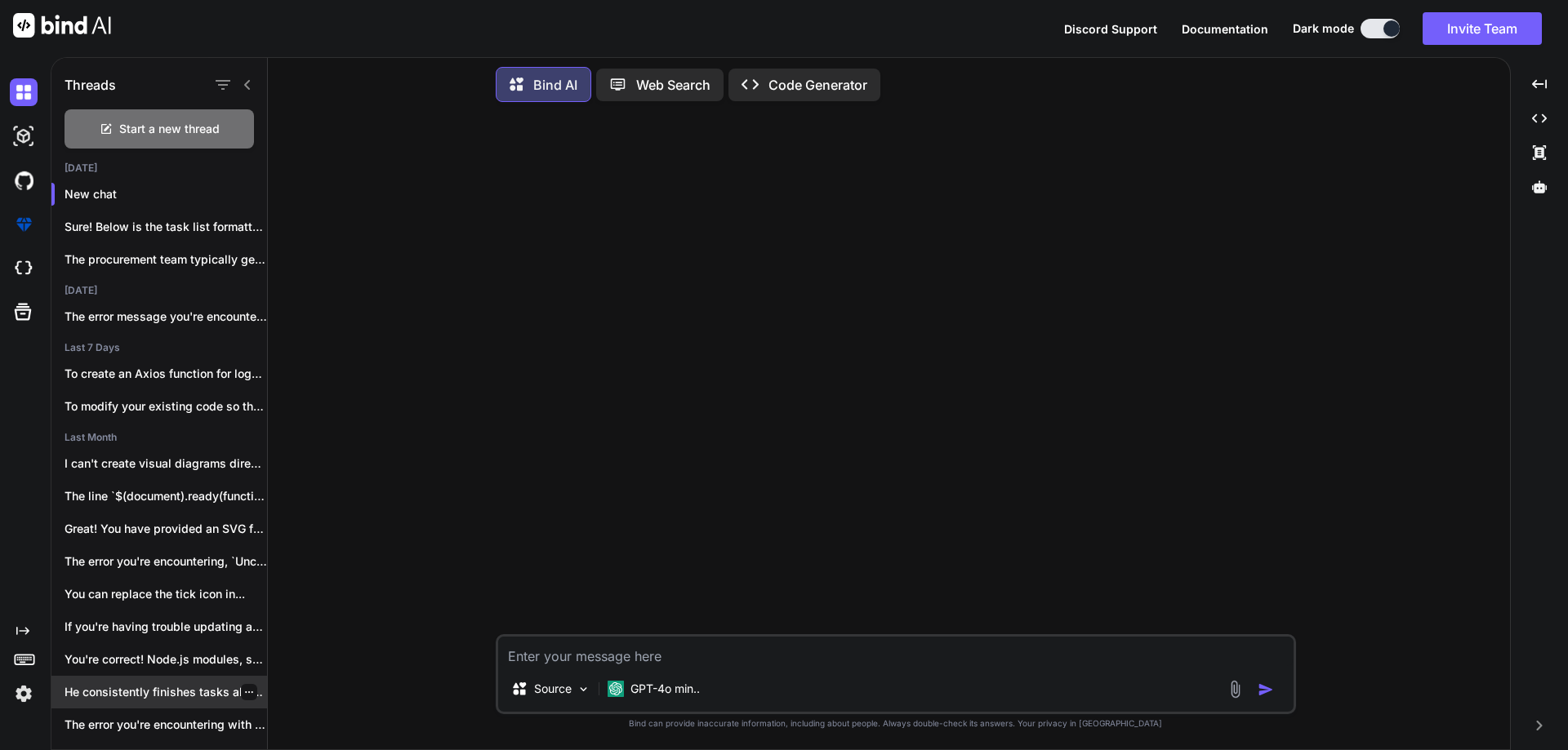
scroll to position [115, 0]
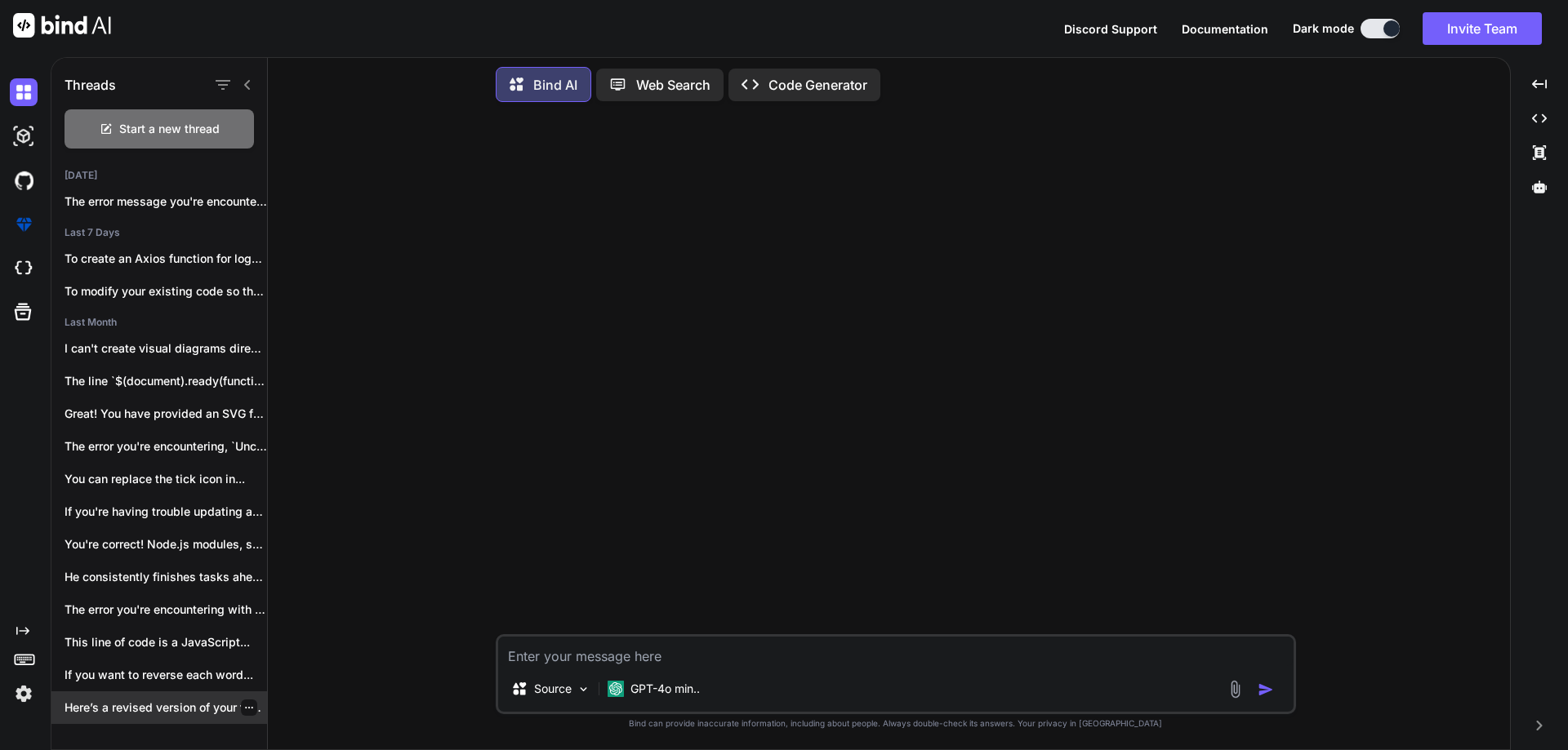
click at [245, 707] on icon "button" at bounding box center [249, 707] width 9 height 2
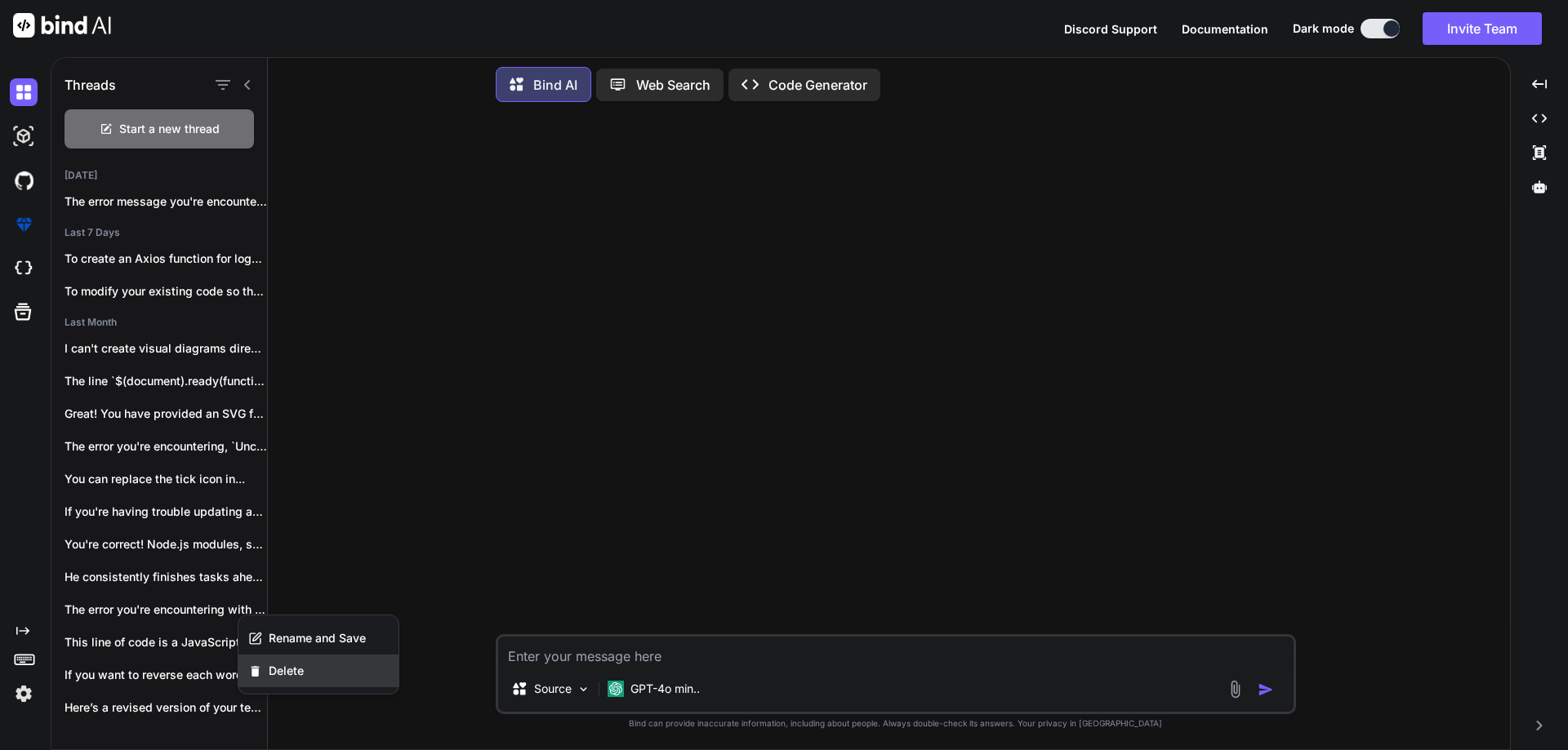
click at [316, 669] on div "Delete" at bounding box center [318, 671] width 160 height 32
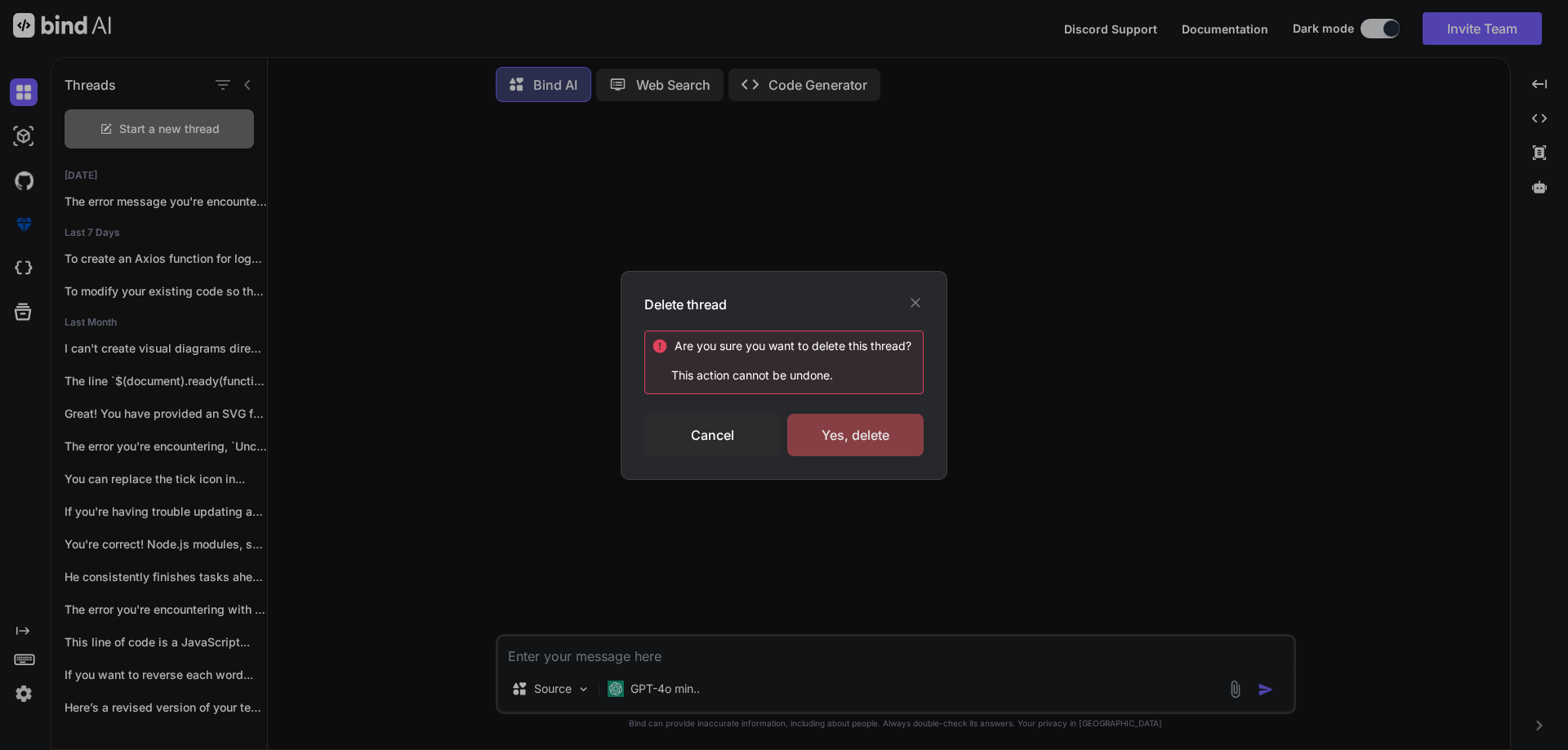
click at [819, 449] on div "Yes, delete" at bounding box center [855, 435] width 136 height 43
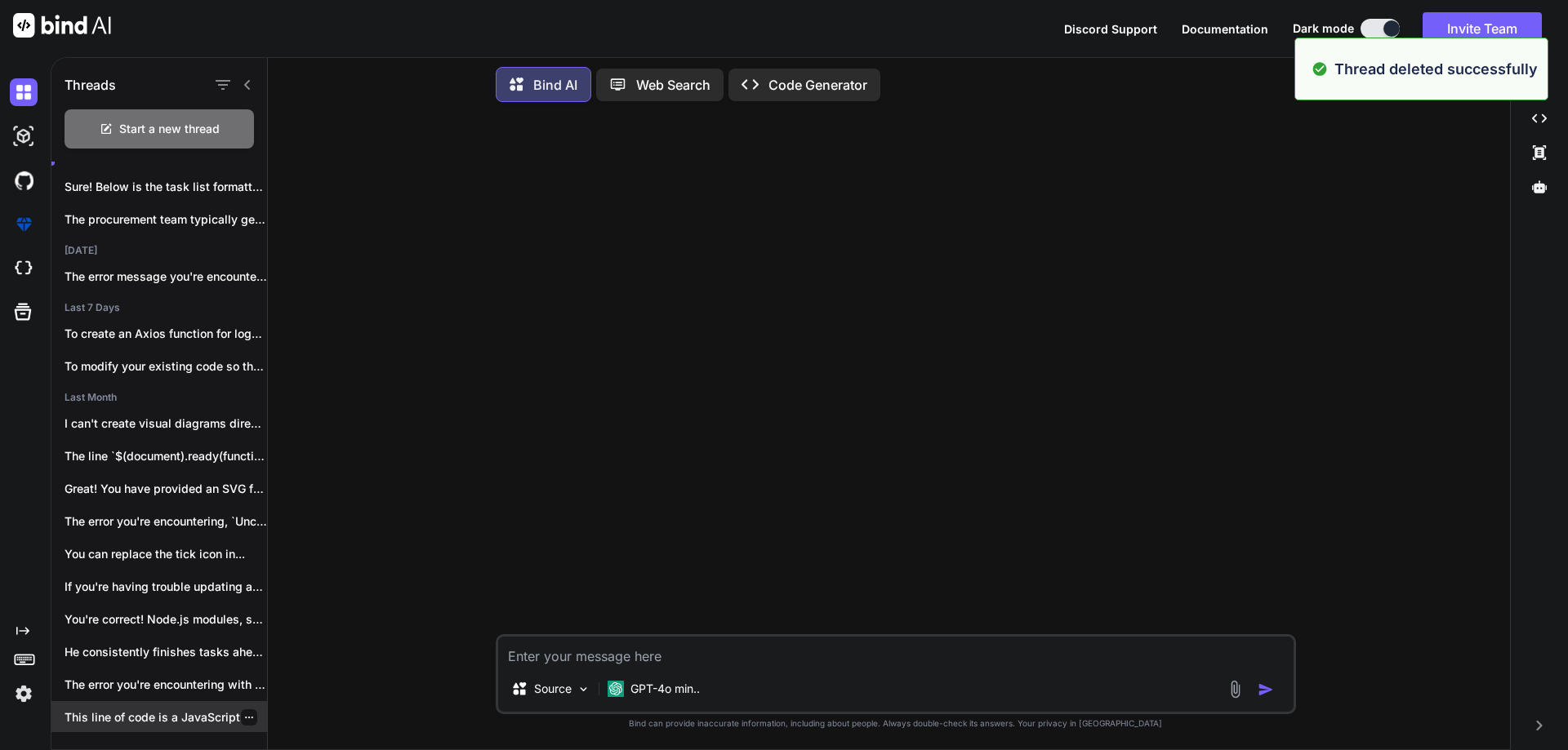
scroll to position [82, 0]
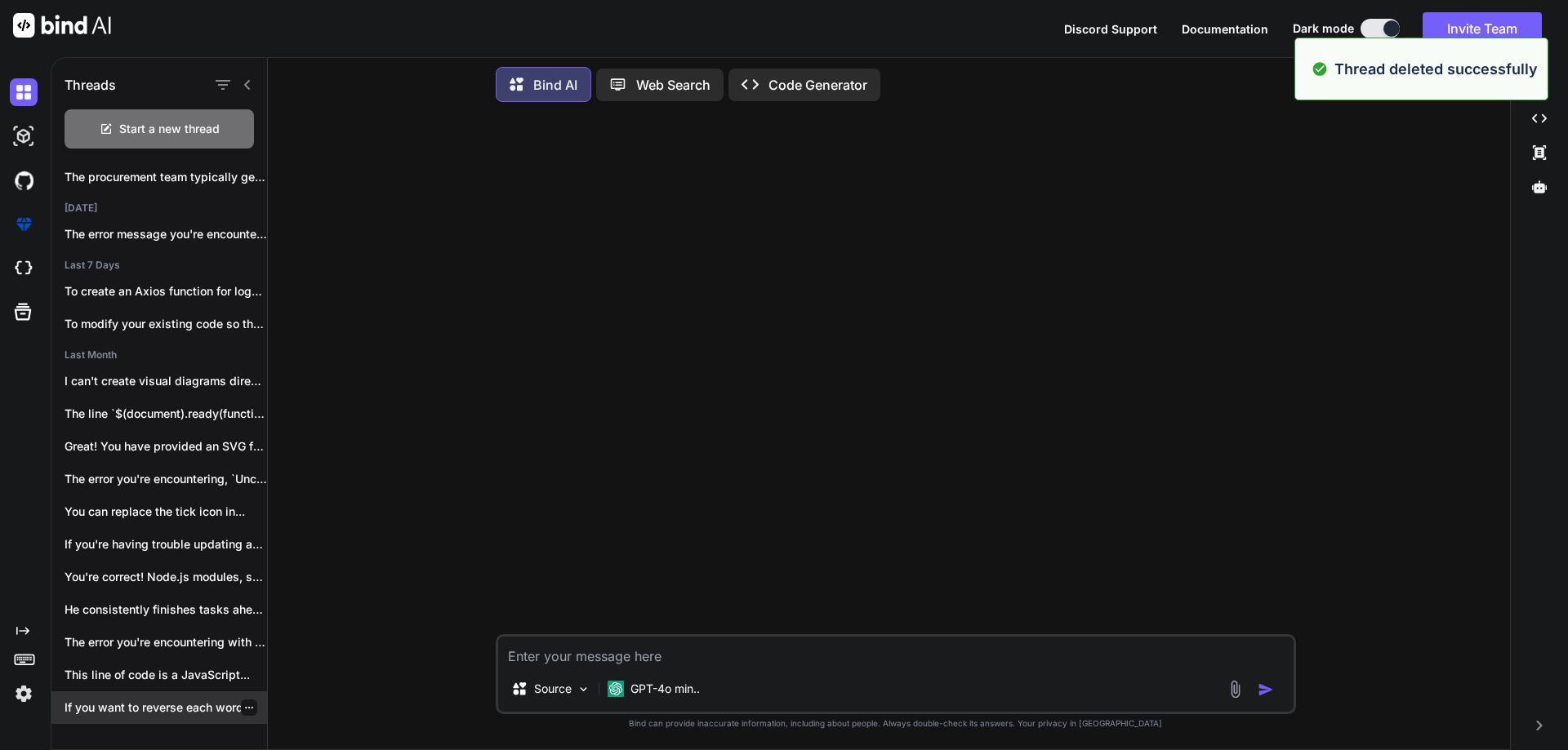
click at [241, 703] on div at bounding box center [248, 707] width 16 height 16
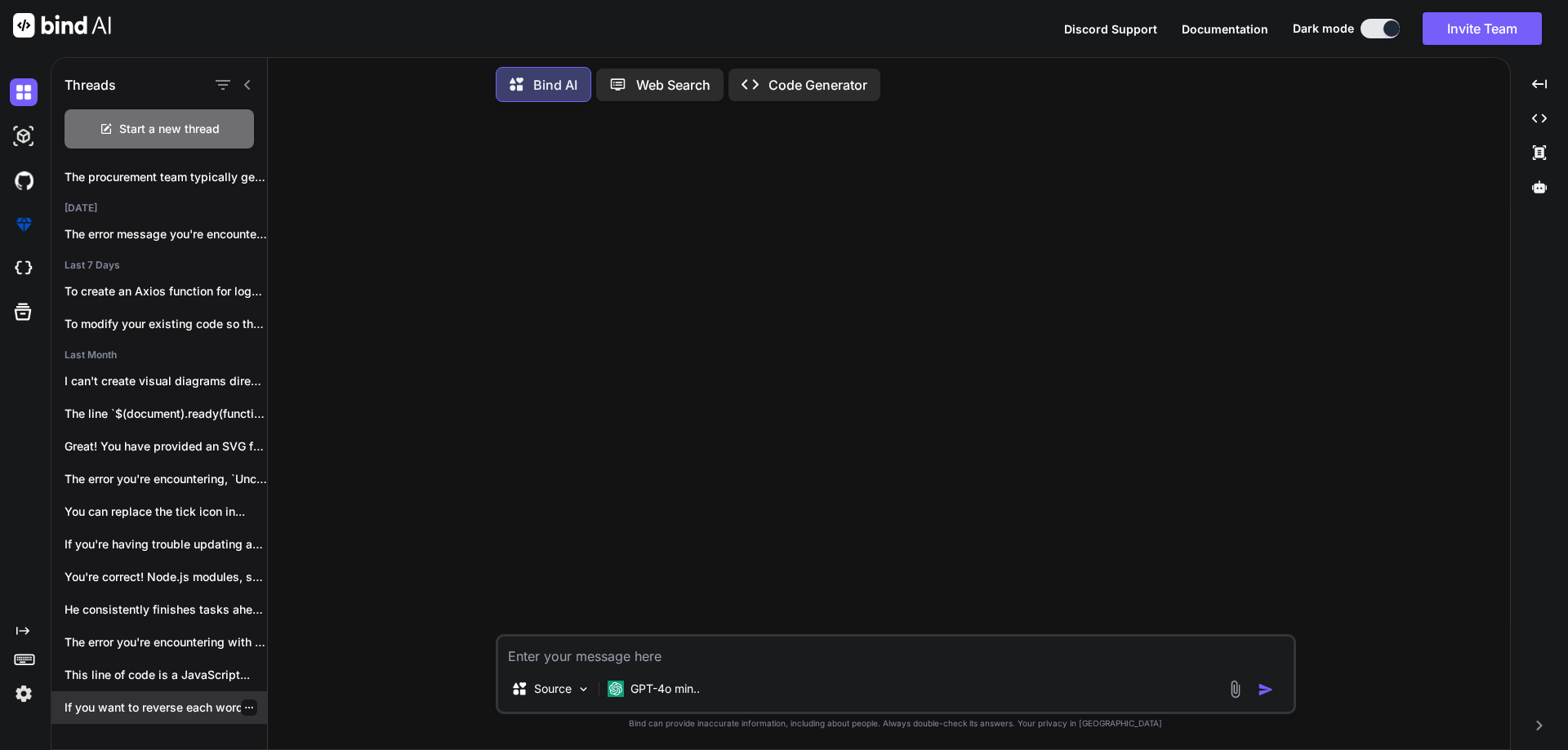
click at [247, 703] on icon "button" at bounding box center [249, 708] width 10 height 10
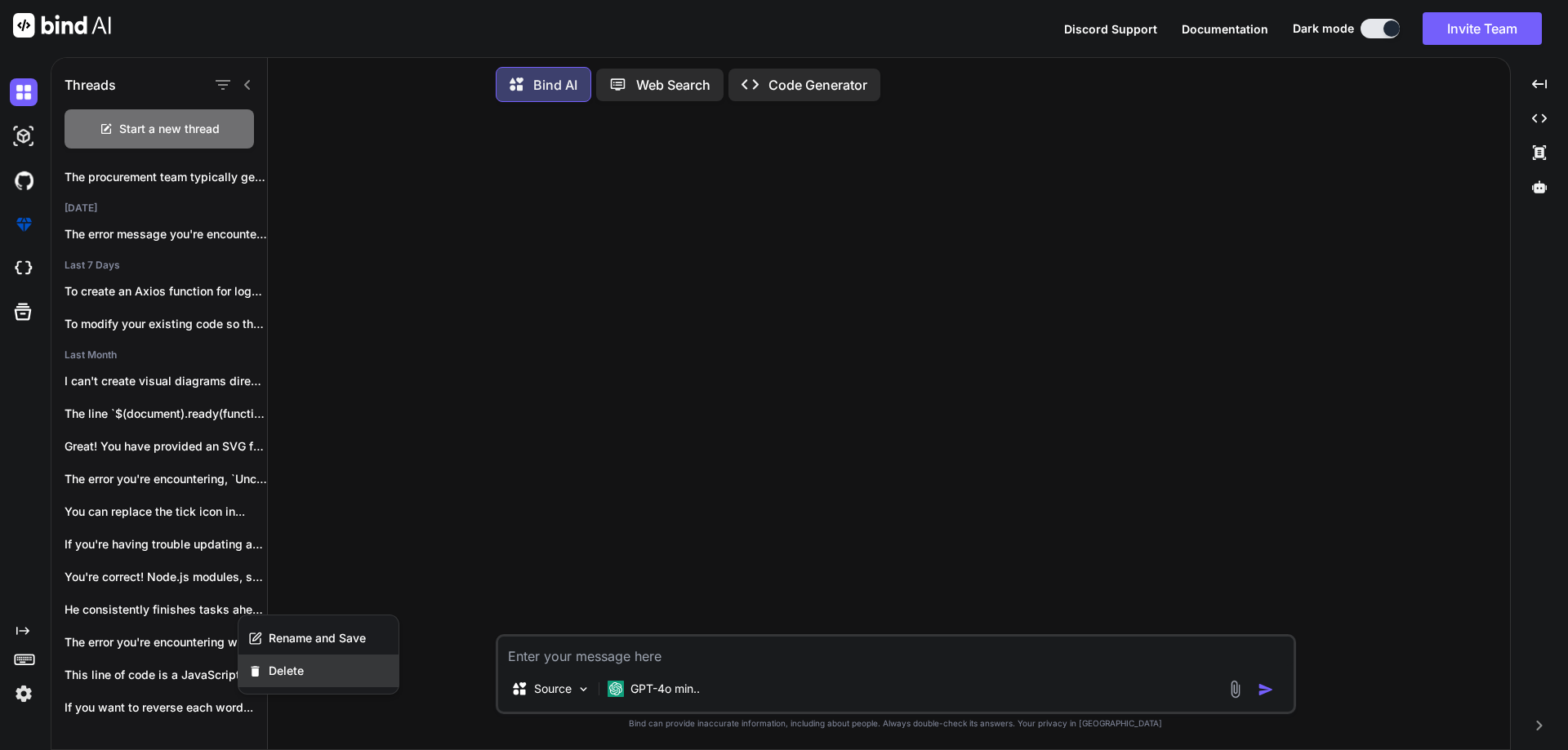
click at [312, 679] on div "Delete" at bounding box center [318, 671] width 160 height 32
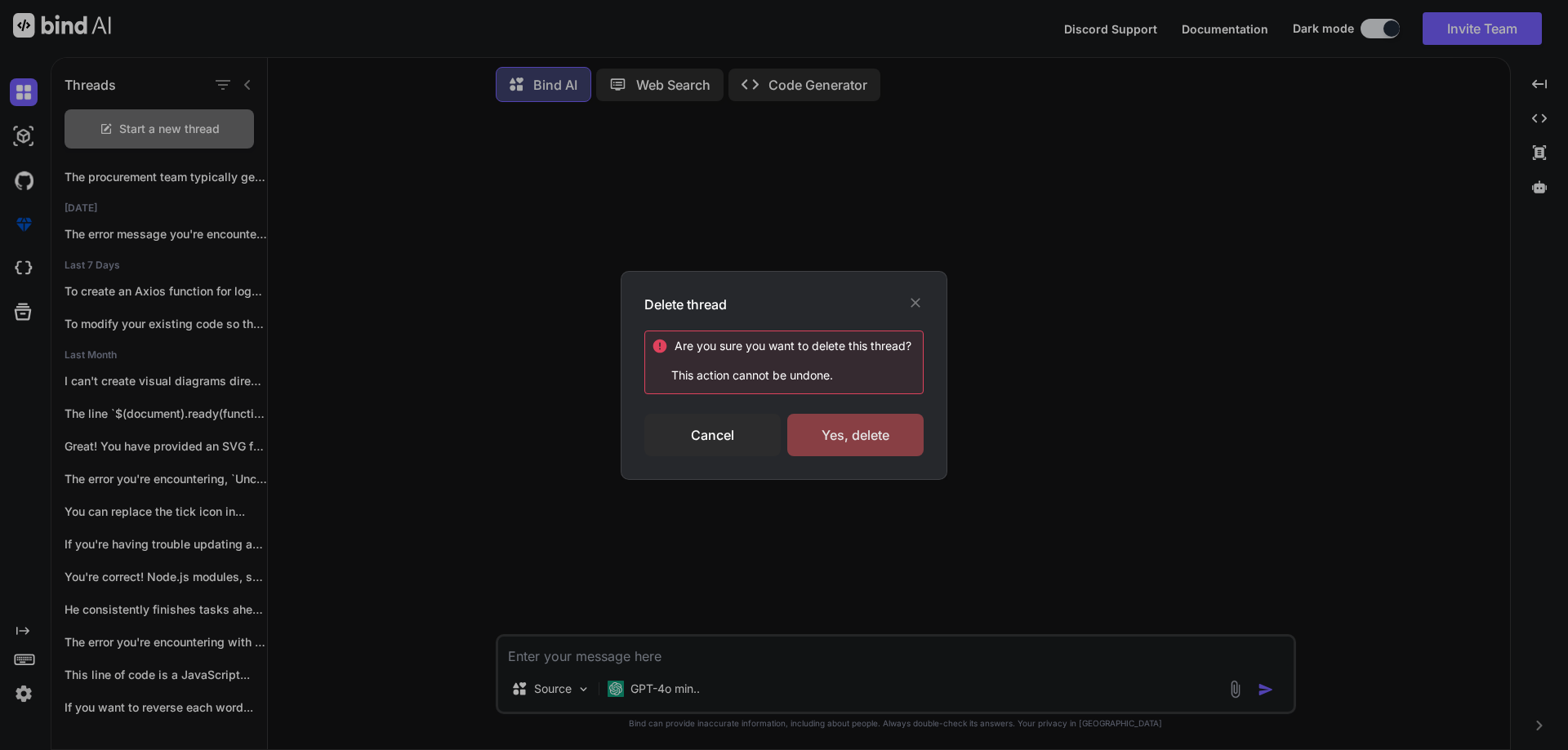
click at [864, 440] on div "Yes, delete" at bounding box center [855, 435] width 136 height 43
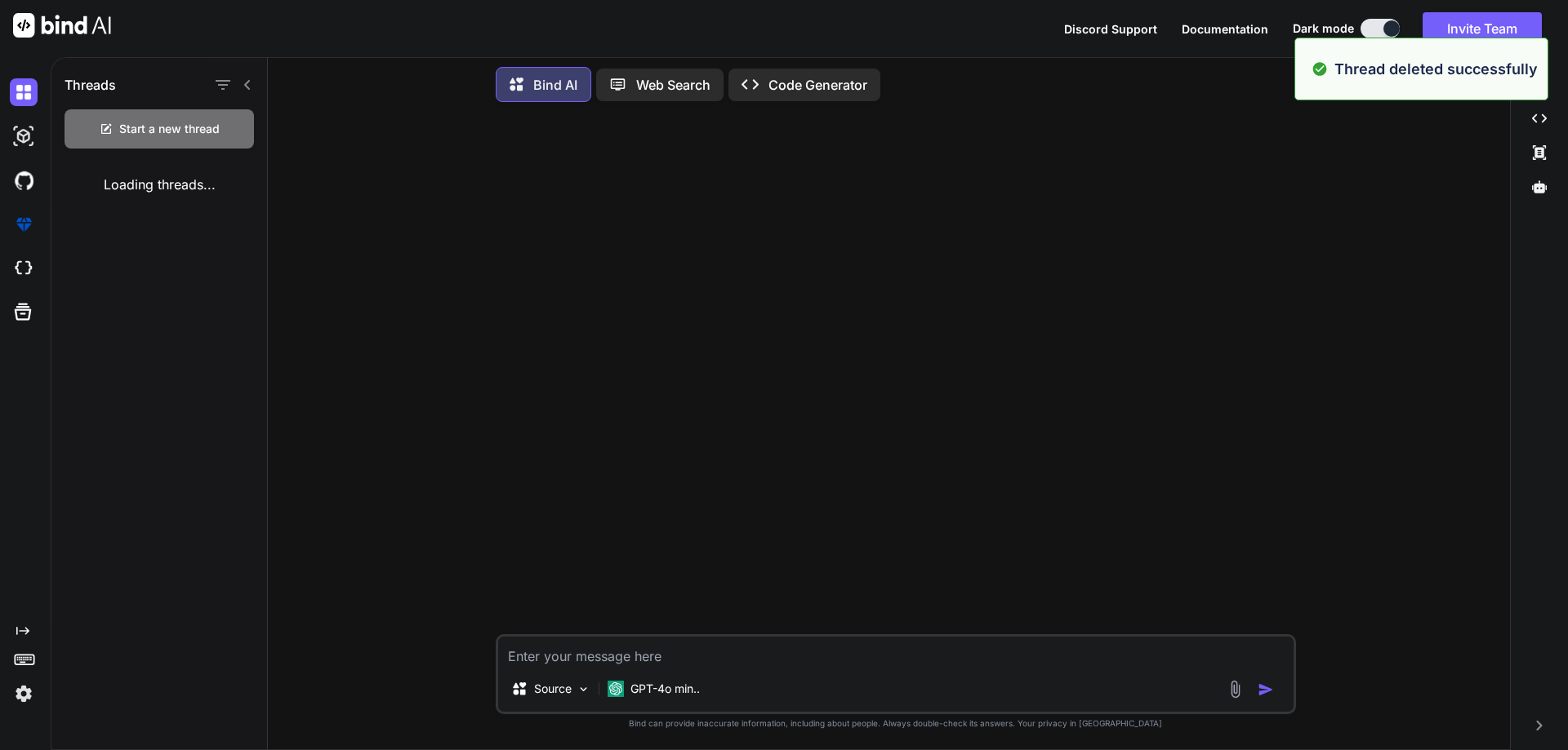
scroll to position [0, 0]
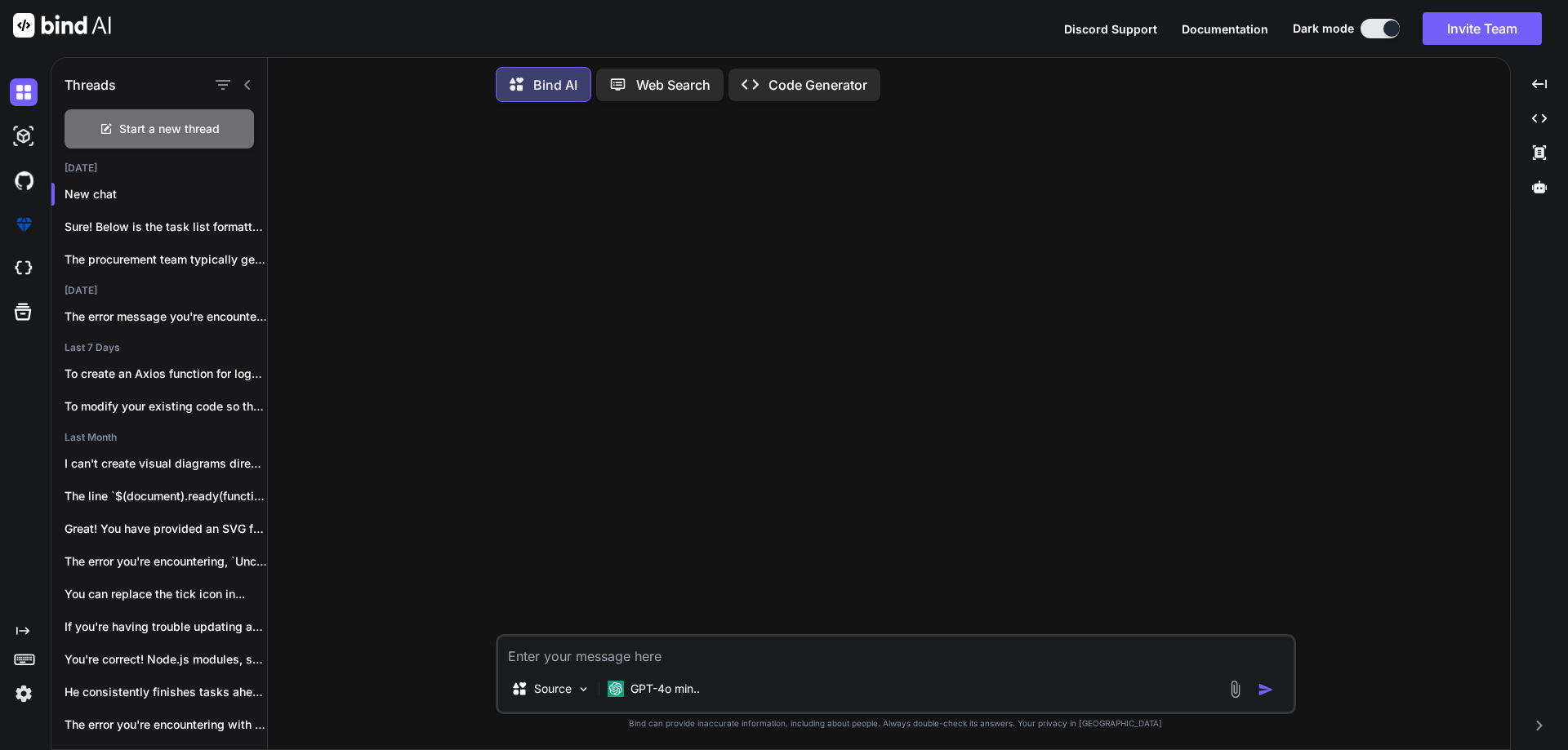
click at [702, 650] on textarea at bounding box center [896, 651] width 795 height 30
paste textarea "What is the main benefit of leveraging AI in UX design according to the documen…"
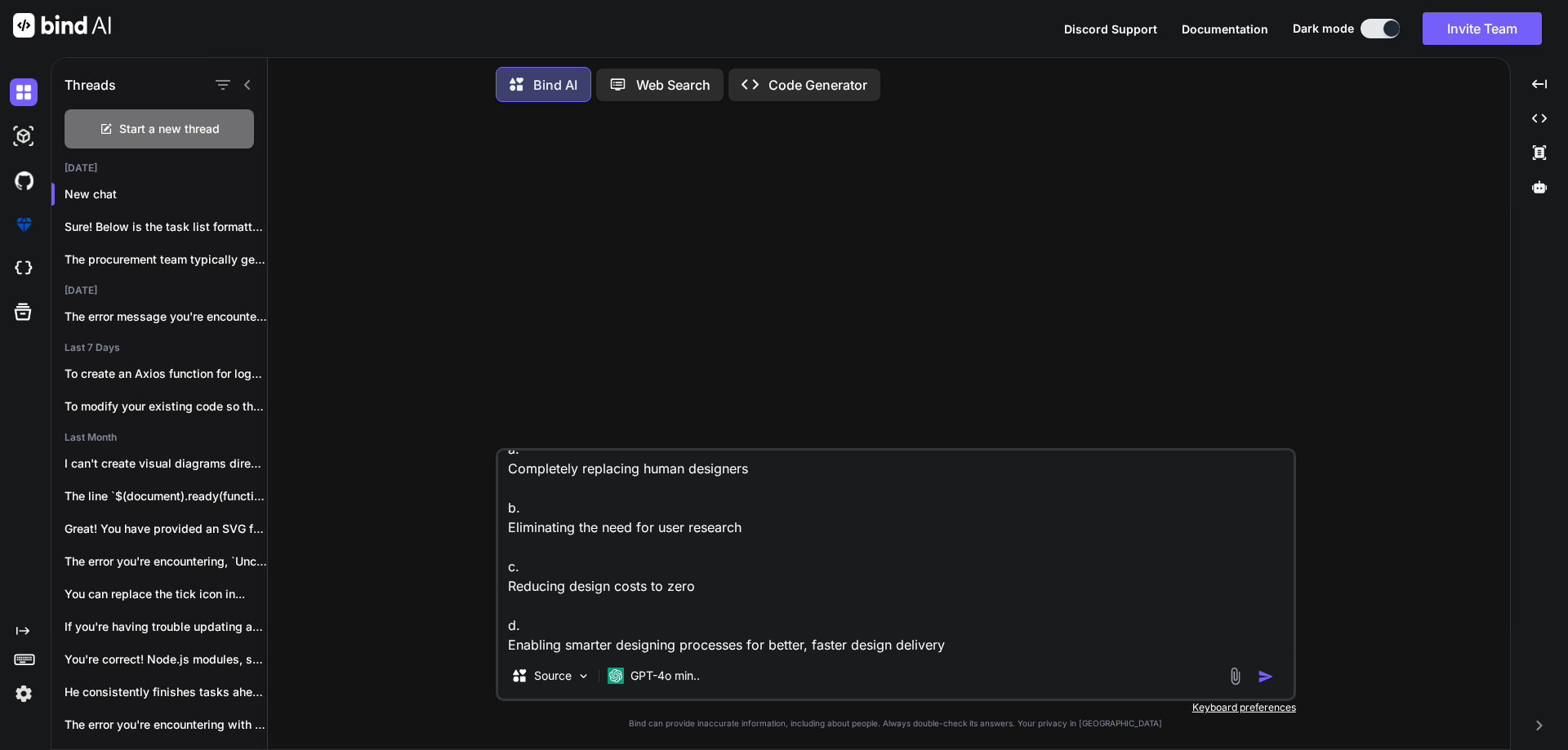
type textarea "What is the main benefit of leveraging AI in UX design according to the documen…"
click at [1266, 673] on img "button" at bounding box center [1265, 676] width 16 height 16
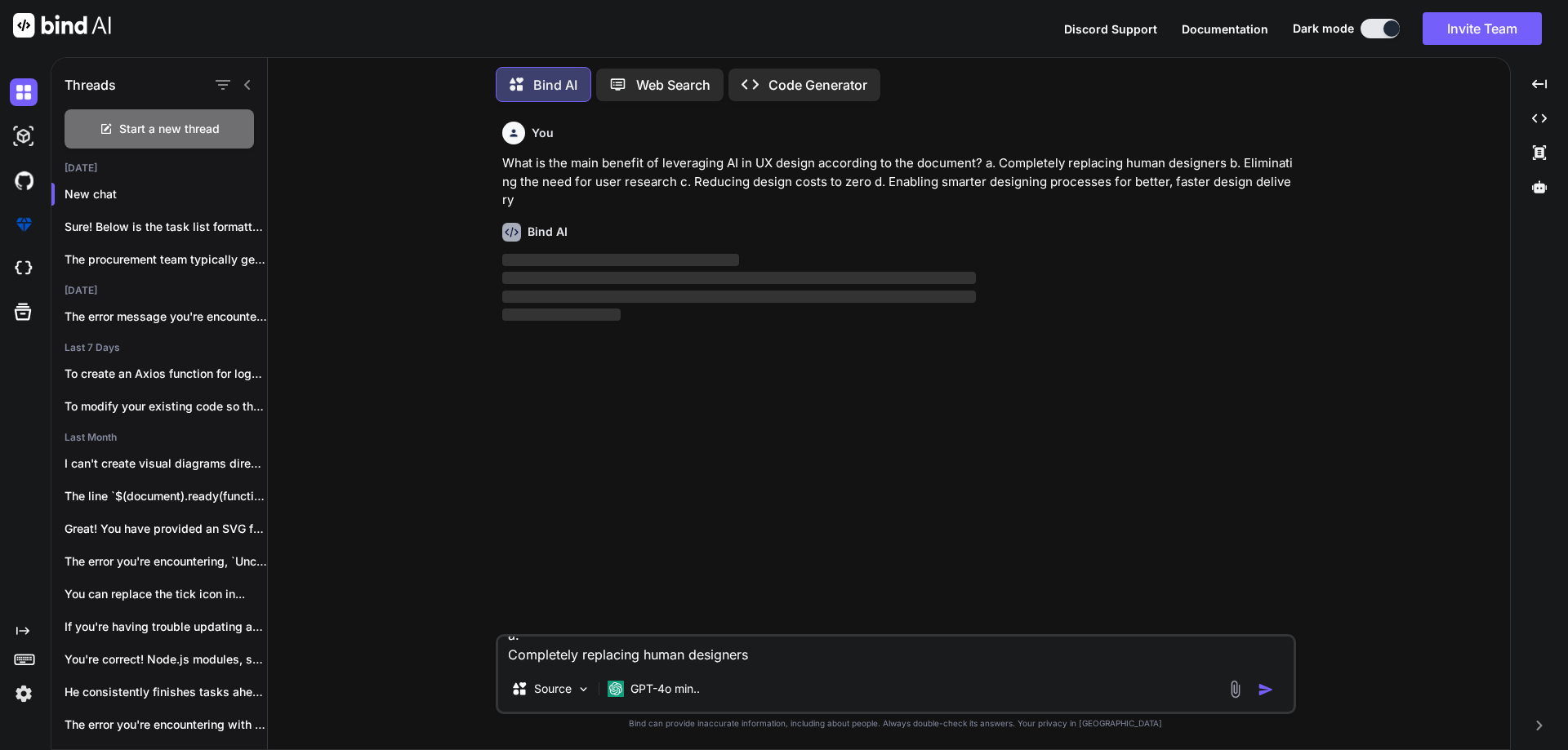
scroll to position [0, 0]
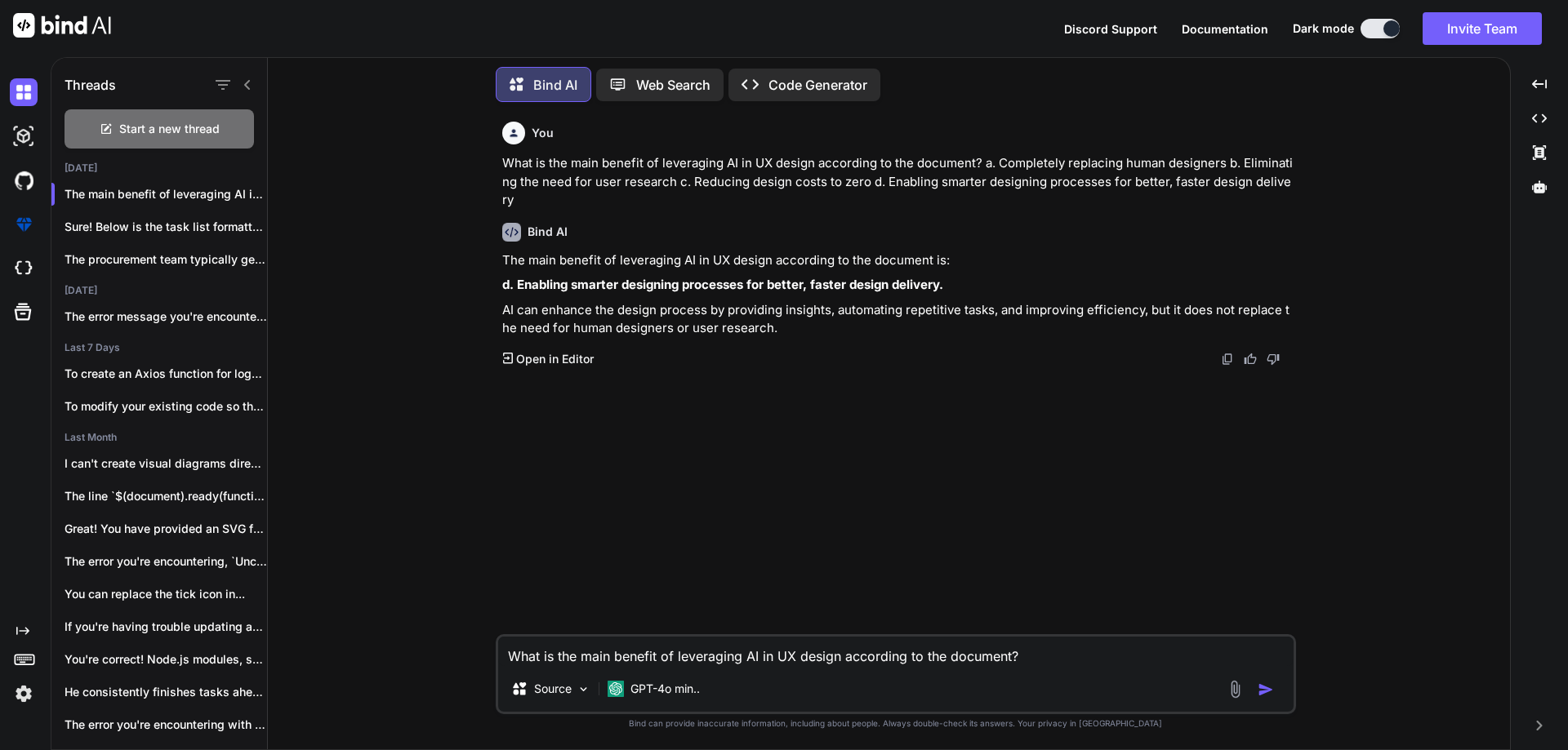
click at [641, 650] on textarea "What is the main benefit of leveraging AI in UX design according to the documen…" at bounding box center [896, 651] width 795 height 30
paste textarea "How does AI enhance creativity and ideation in UX design? a. By copying existin…"
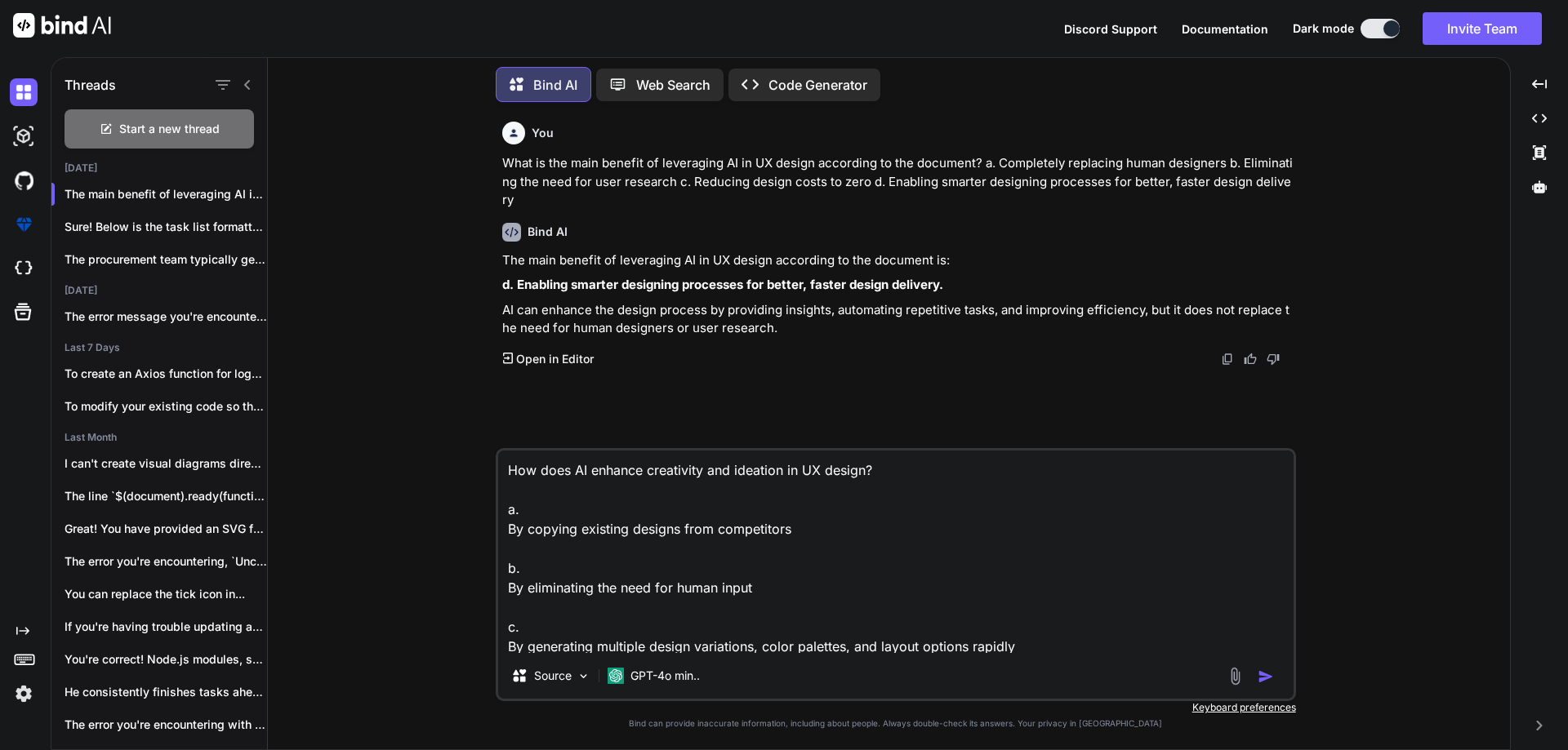
scroll to position [60, 0]
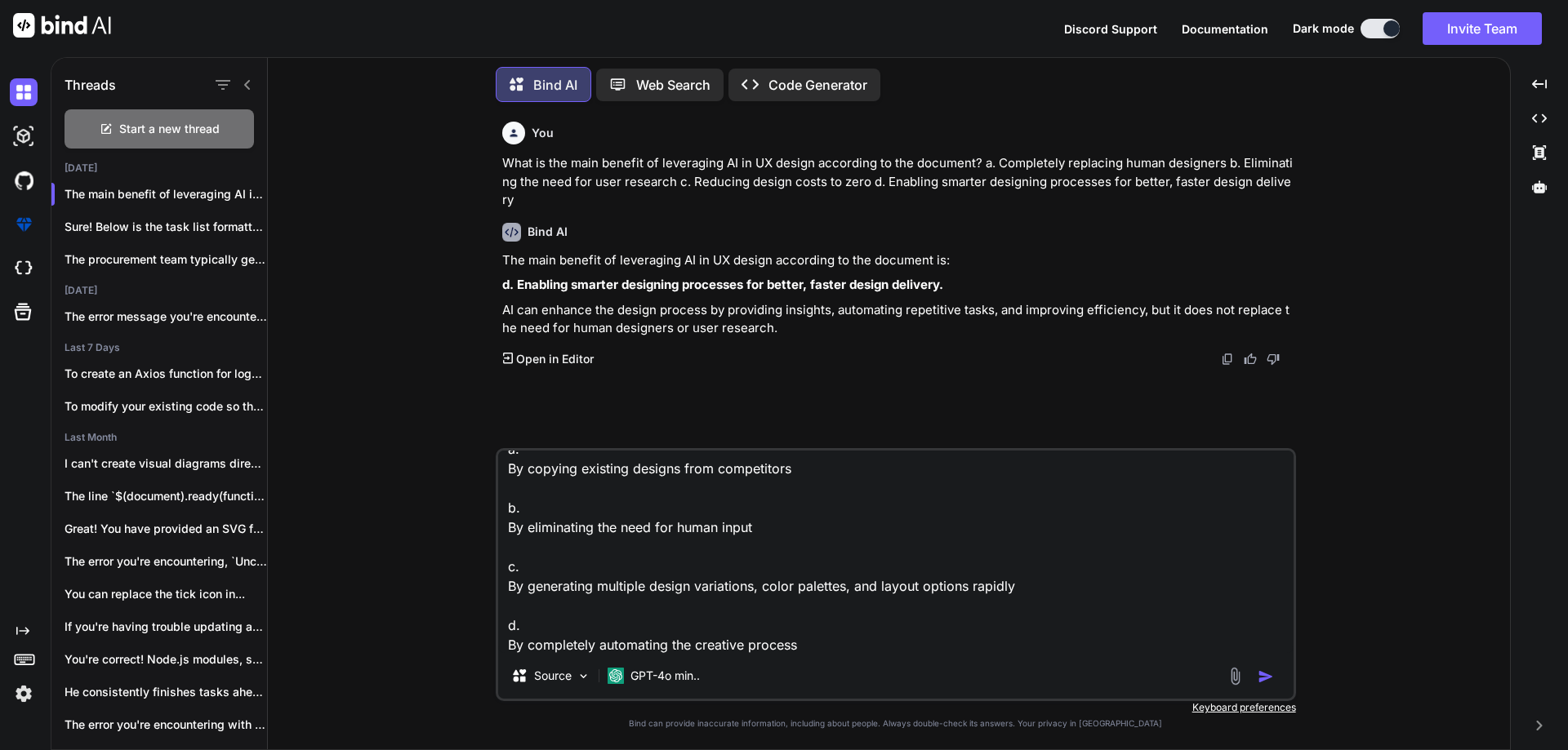
type textarea "How does AI enhance creativity and ideation in UX design? a. By copying existin…"
click at [1269, 678] on img "button" at bounding box center [1265, 676] width 16 height 16
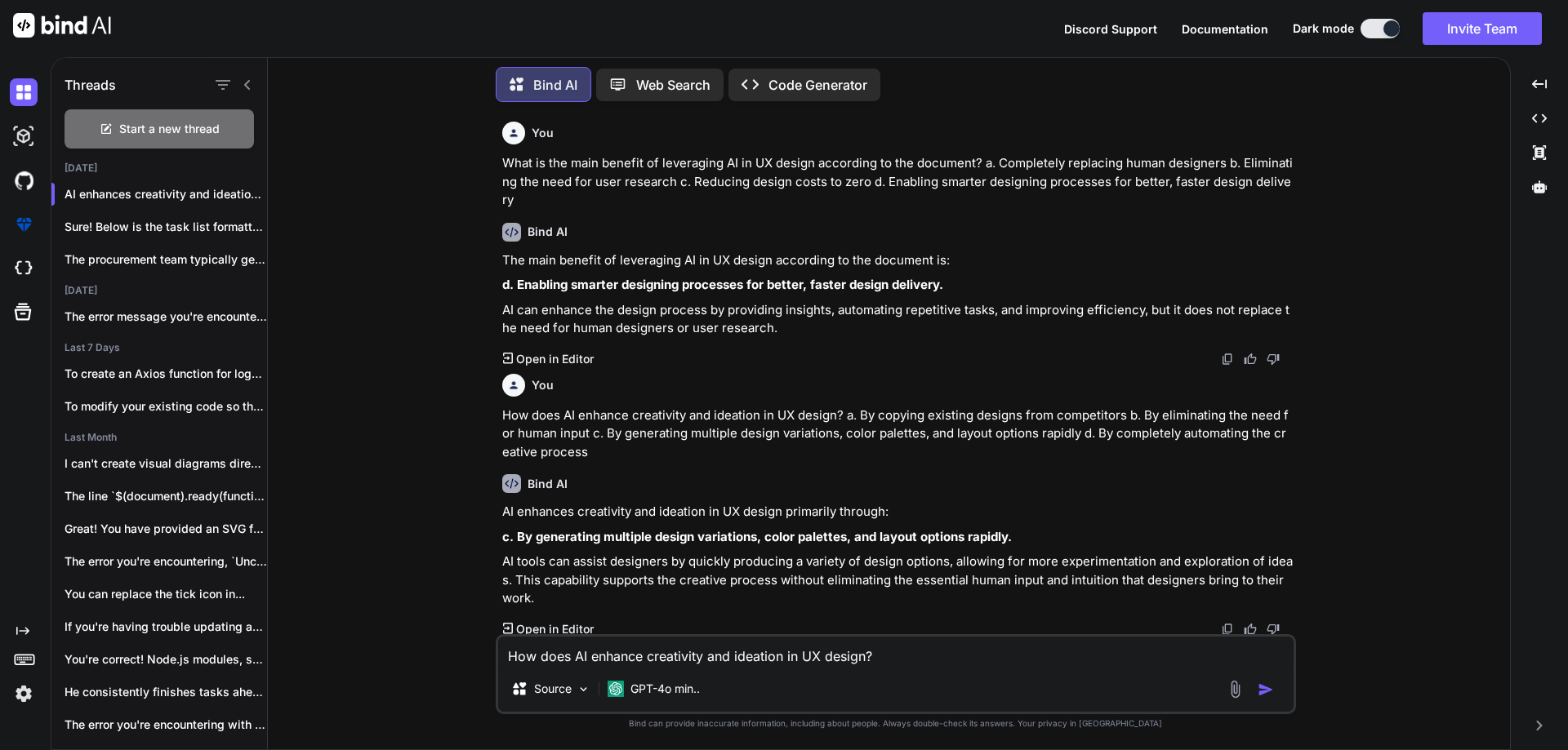
scroll to position [3, 0]
click at [797, 658] on textarea "How does AI enhance creativity and ideation in UX design? a. By copying existin…" at bounding box center [896, 651] width 795 height 30
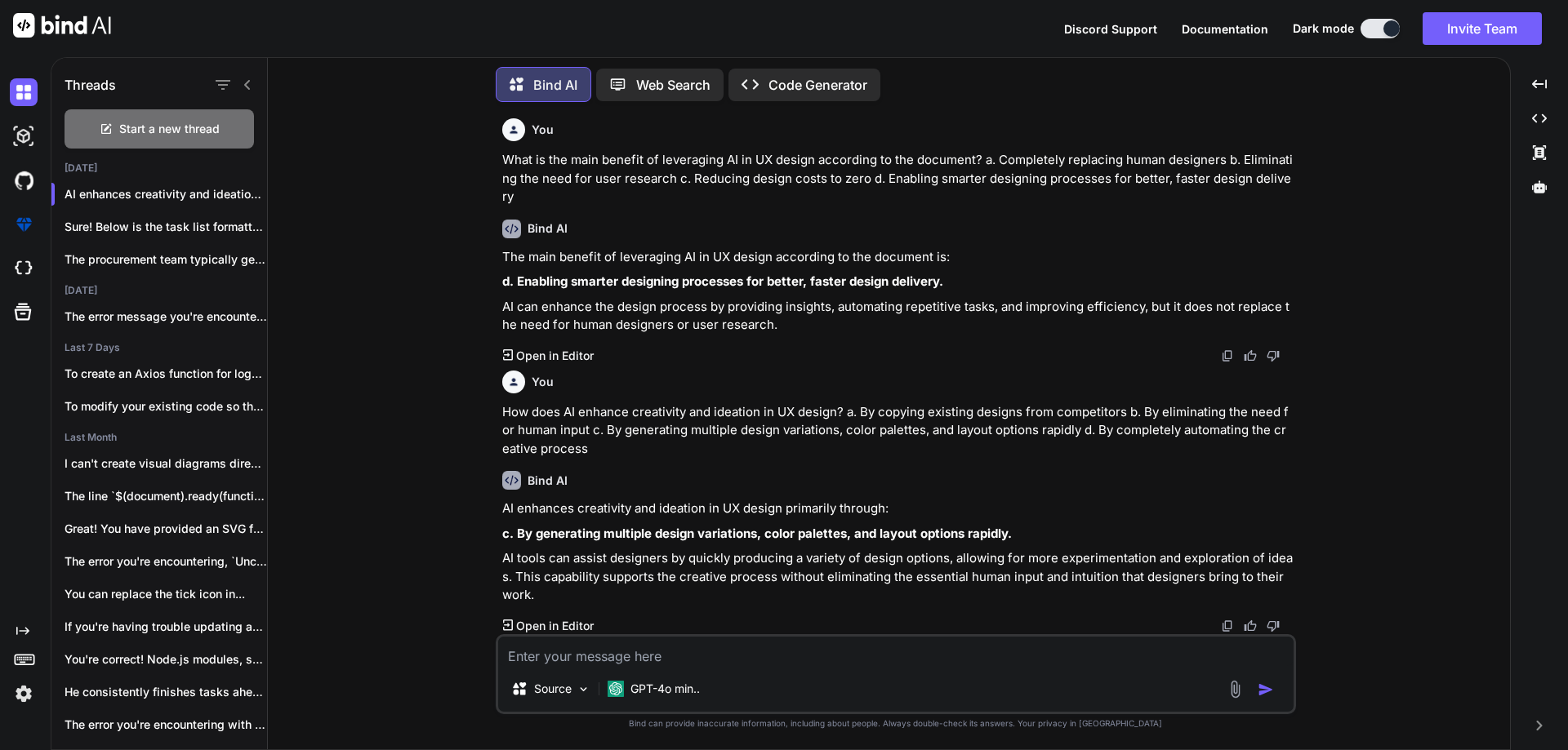
paste textarea "What role do human designers play in AI-powered personalization? a. They are co…"
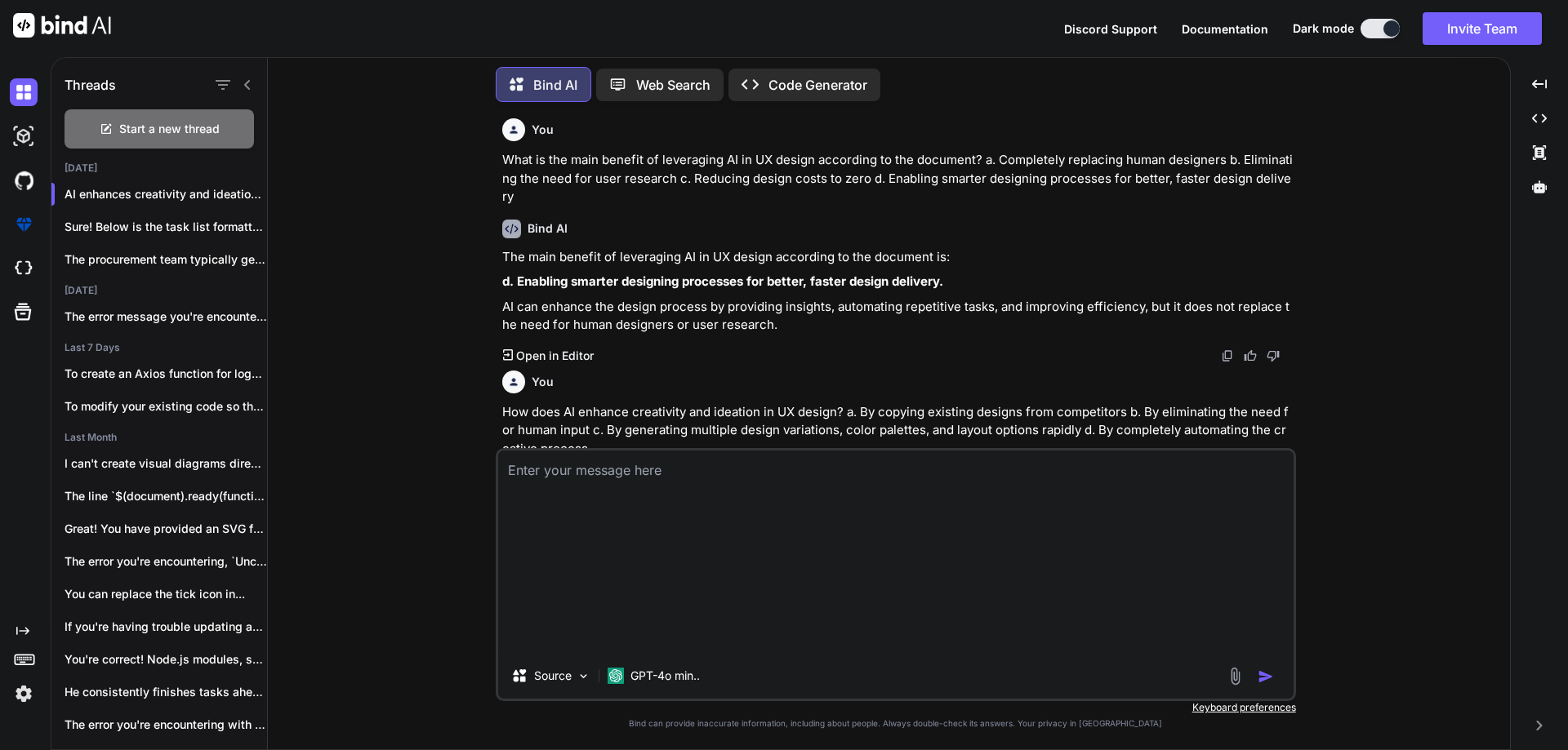
type textarea "What role do human designers play in AI-powered personalization? a. They are co…"
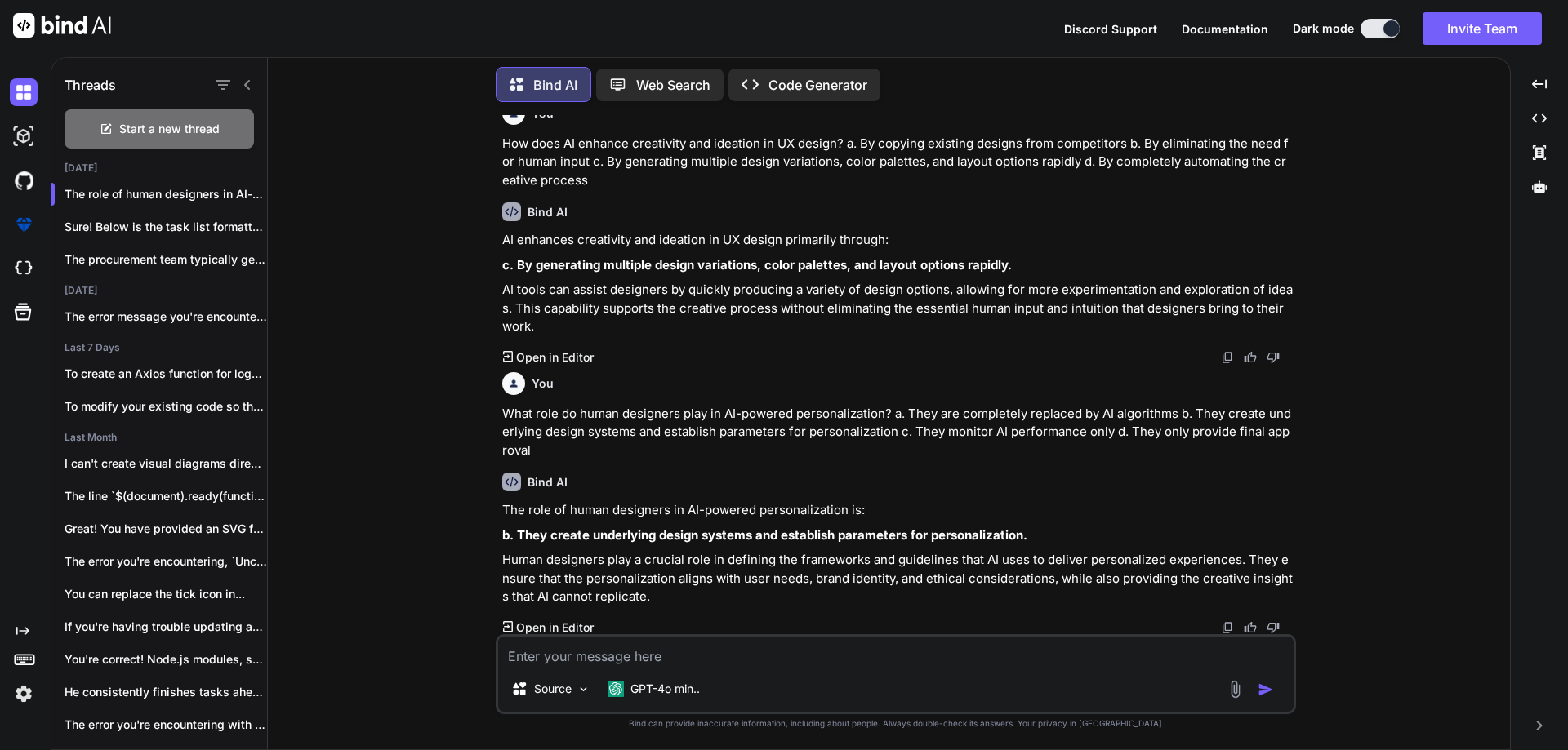
scroll to position [274, 0]
click at [776, 652] on textarea at bounding box center [896, 651] width 795 height 30
paste textarea "Why is human oversight important in AI-powered design? a. To speed up the desig…"
type textarea "Why is human oversight important in AI-powered design? a. To speed up the desig…"
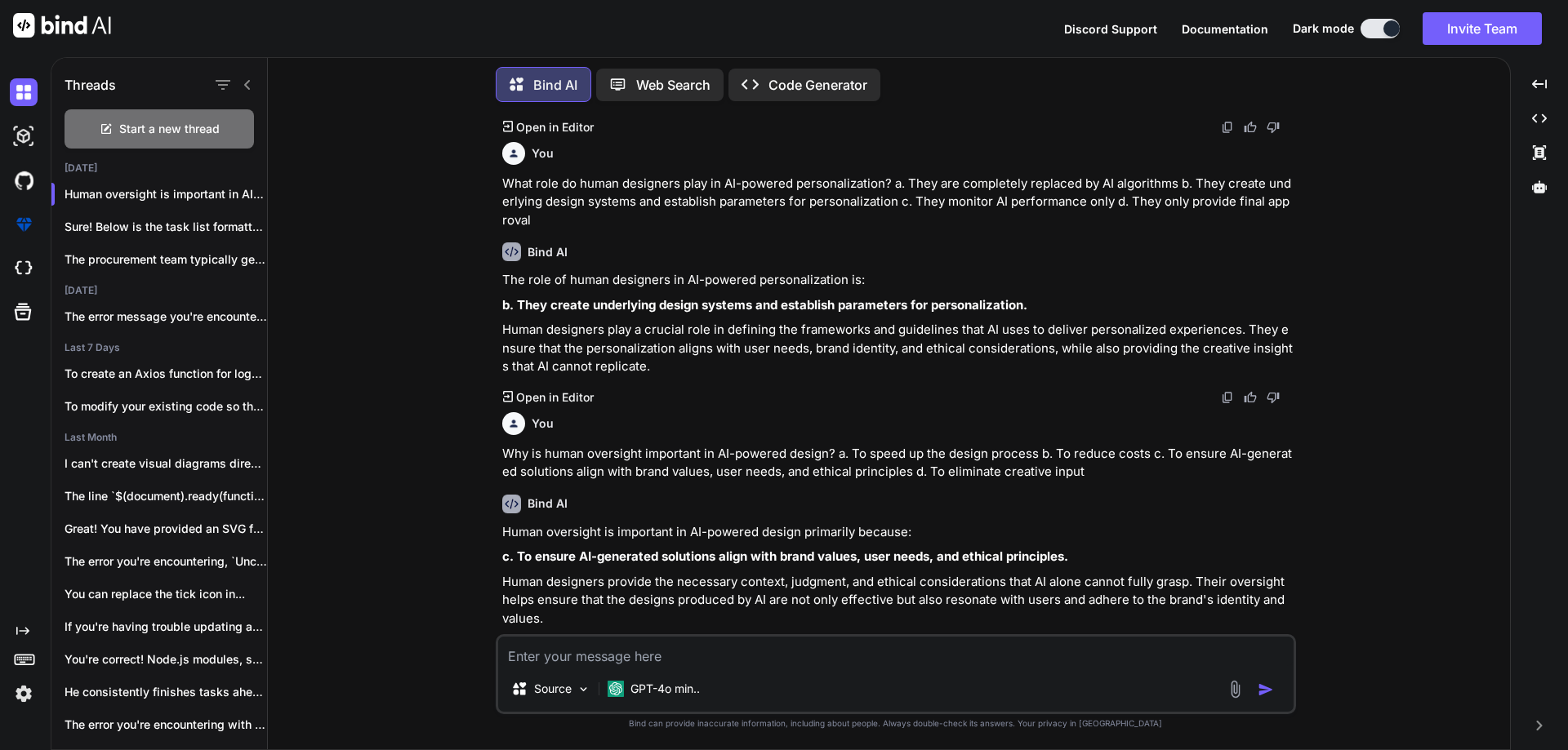
scroll to position [525, 0]
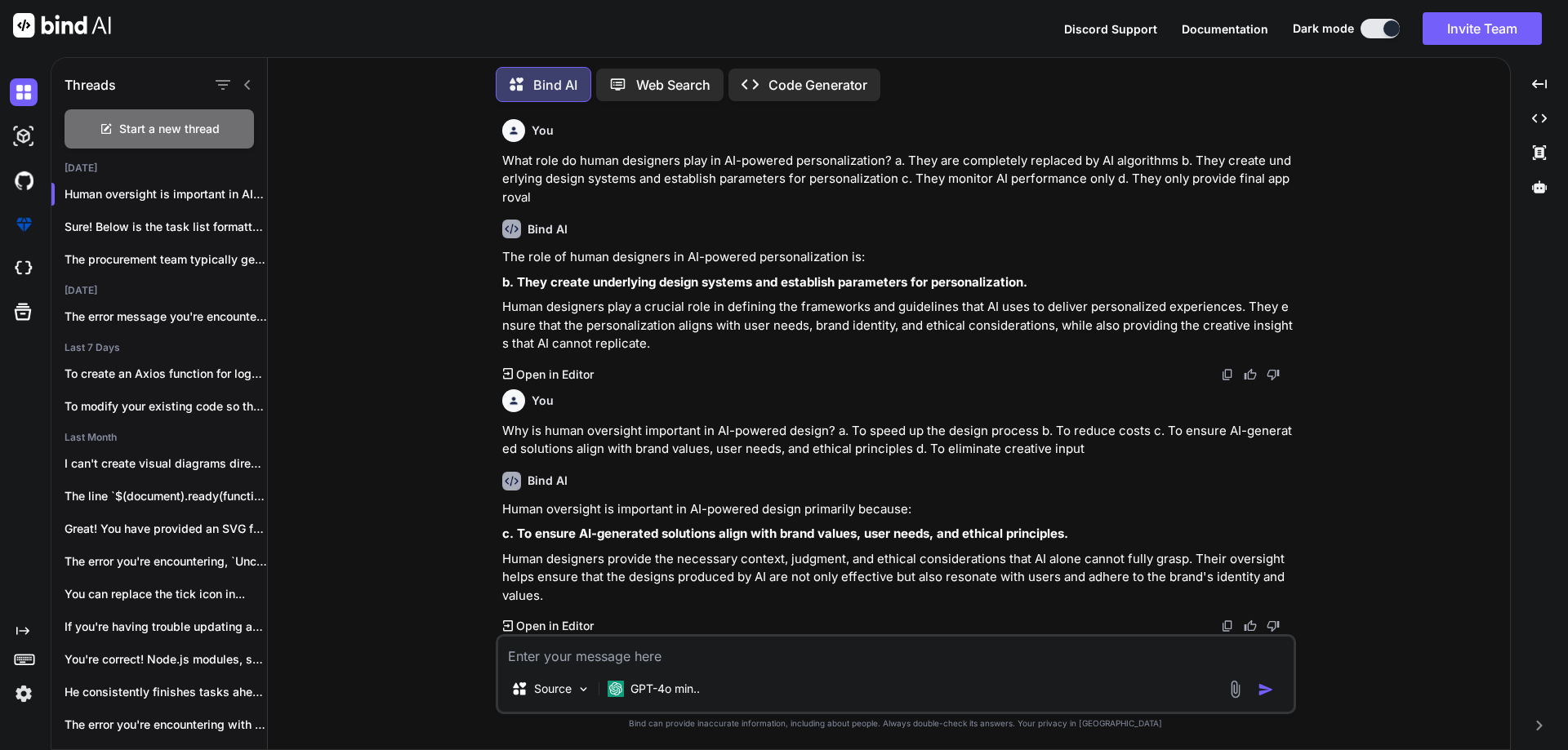
click at [682, 651] on textarea at bounding box center [896, 651] width 795 height 30
paste textarea "How has UX design evolved with AI integration? a. It has remained completely un…"
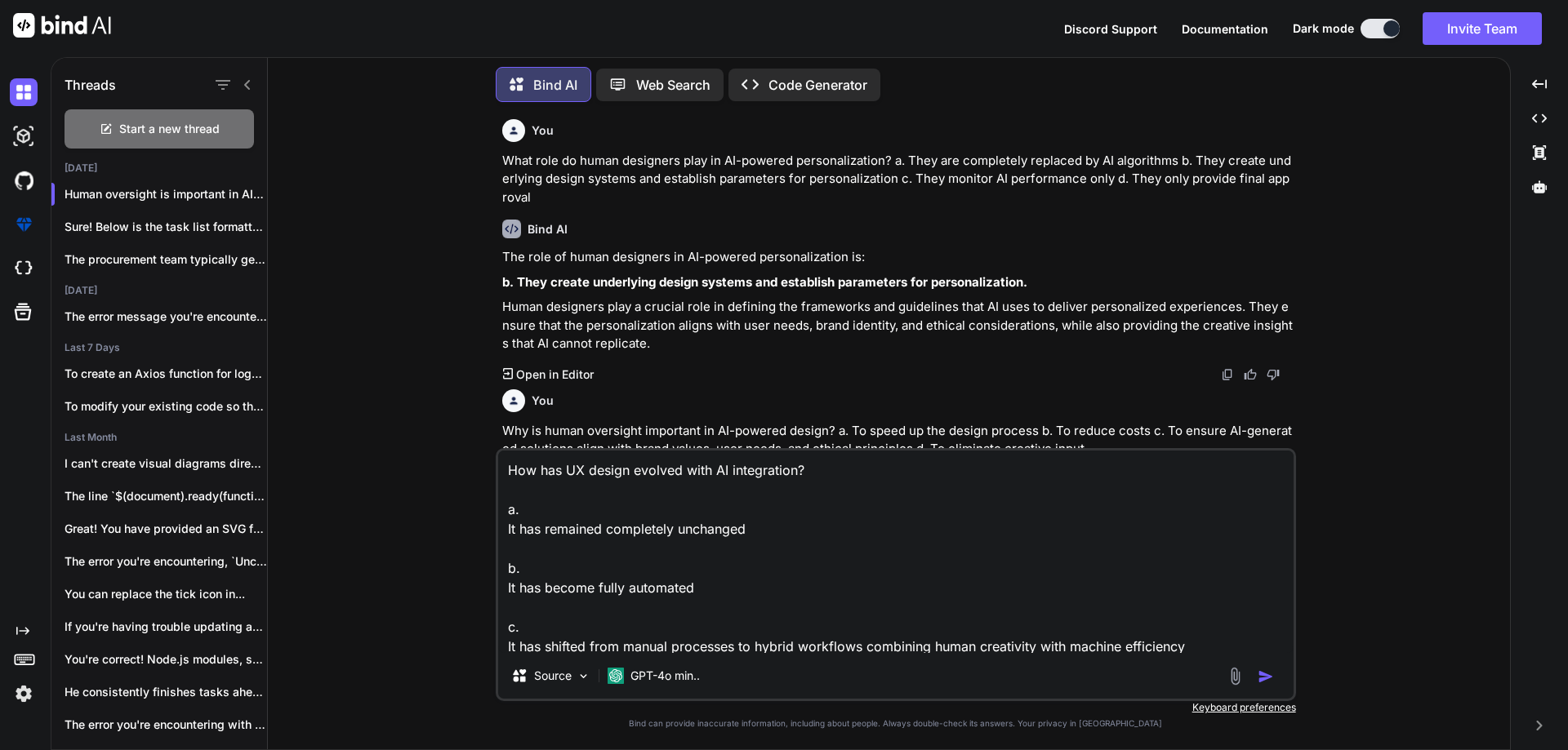
scroll to position [60, 0]
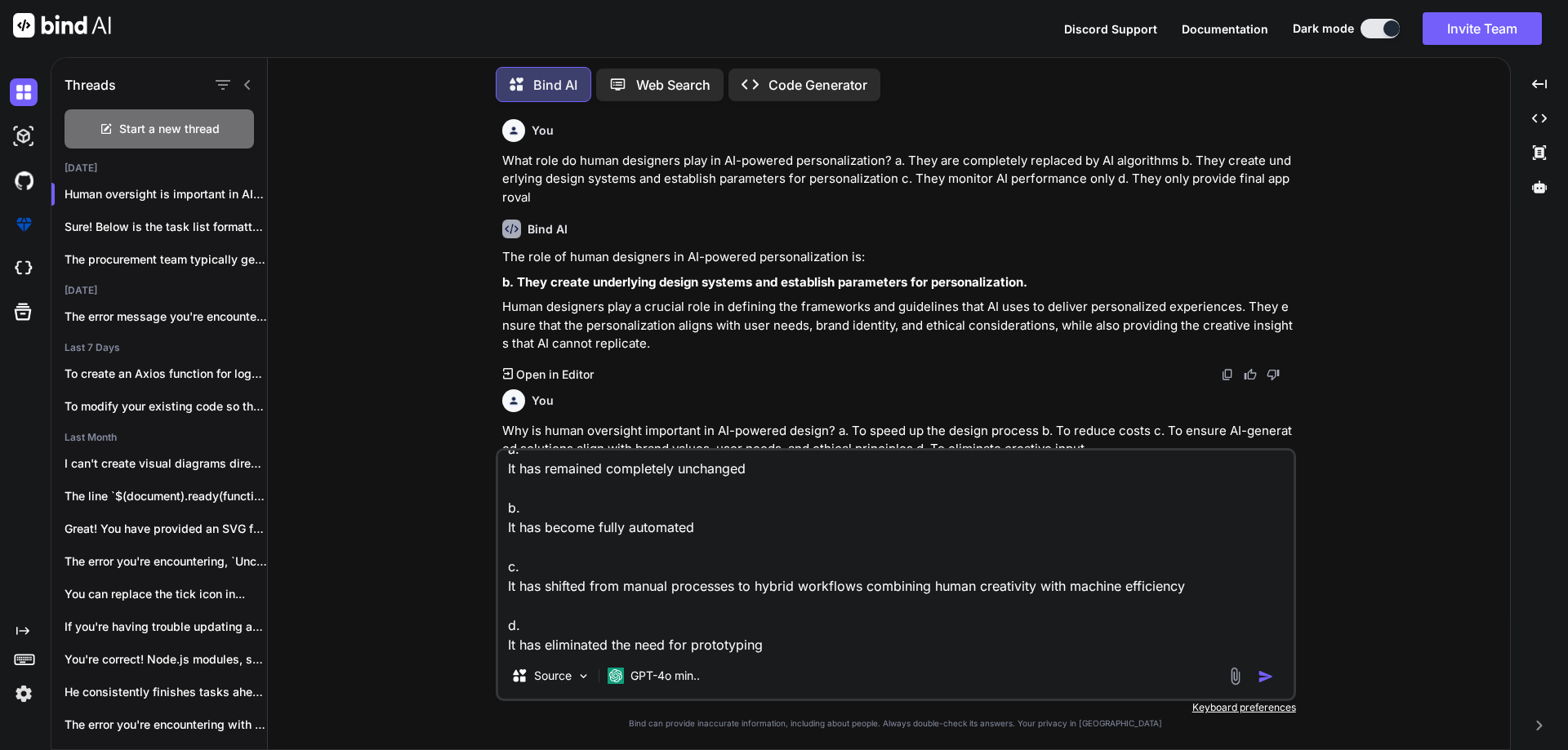
type textarea "How has UX design evolved with AI integration? a. It has remained completely un…"
click at [1263, 675] on img "button" at bounding box center [1265, 676] width 16 height 16
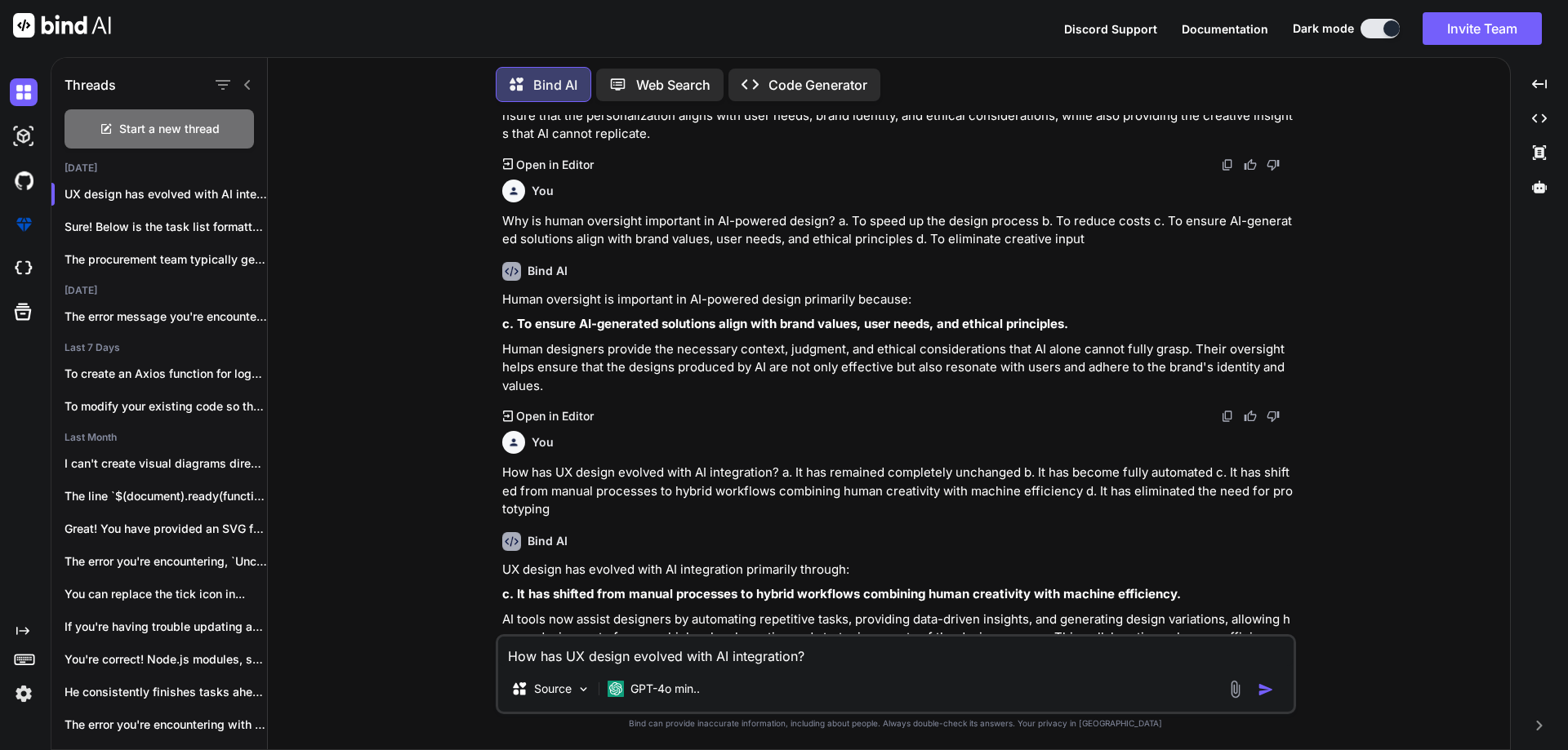
scroll to position [795, 0]
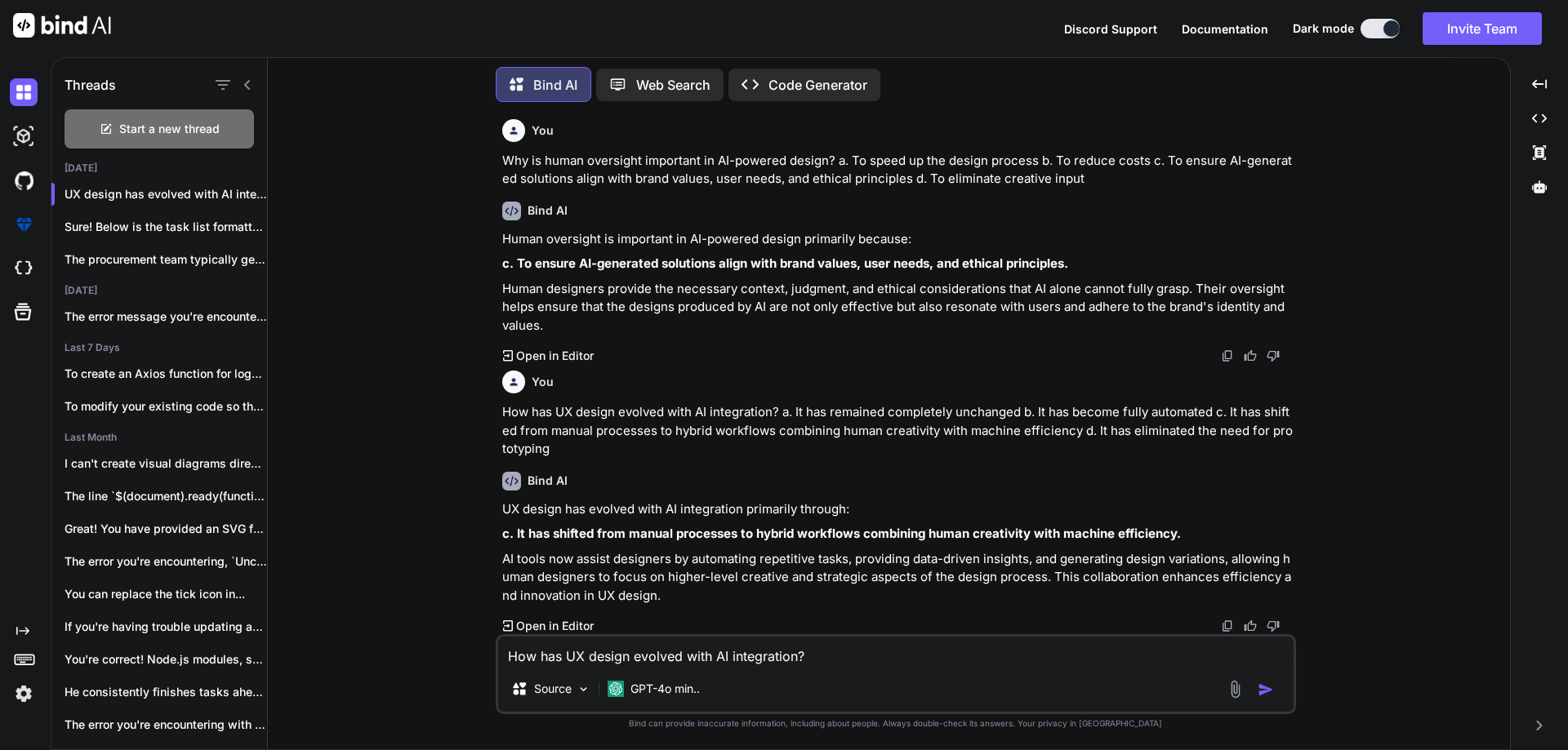
click at [663, 644] on textarea "How has UX design evolved with AI integration? a. It has remained completely un…" at bounding box center [896, 651] width 795 height 30
paste textarea "What is the key balance needed in AI-powered design workflows? a. Focusing sole…"
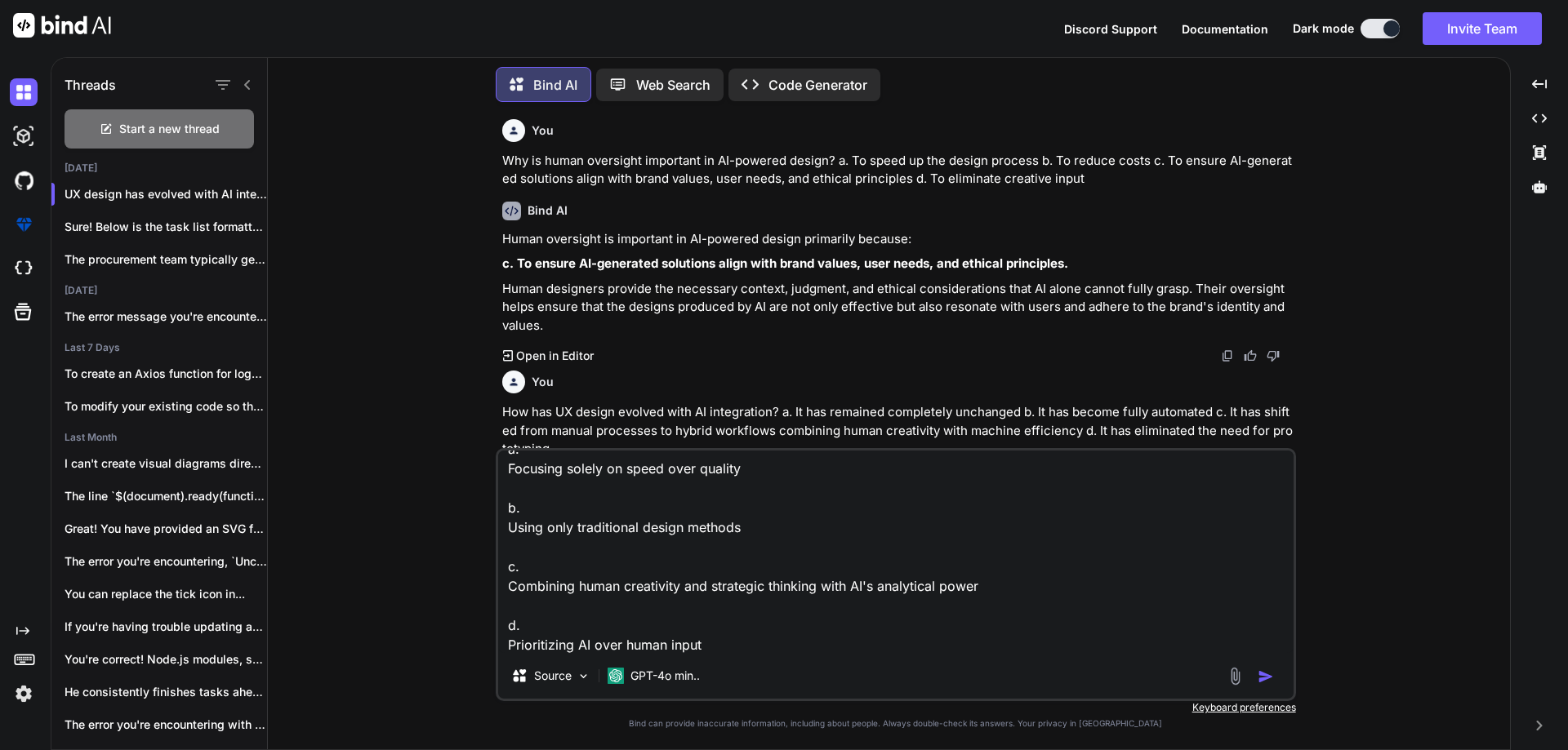
type textarea "What is the key balance needed in AI-powered design workflows? a. Focusing sole…"
click at [1261, 669] on img "button" at bounding box center [1265, 676] width 16 height 16
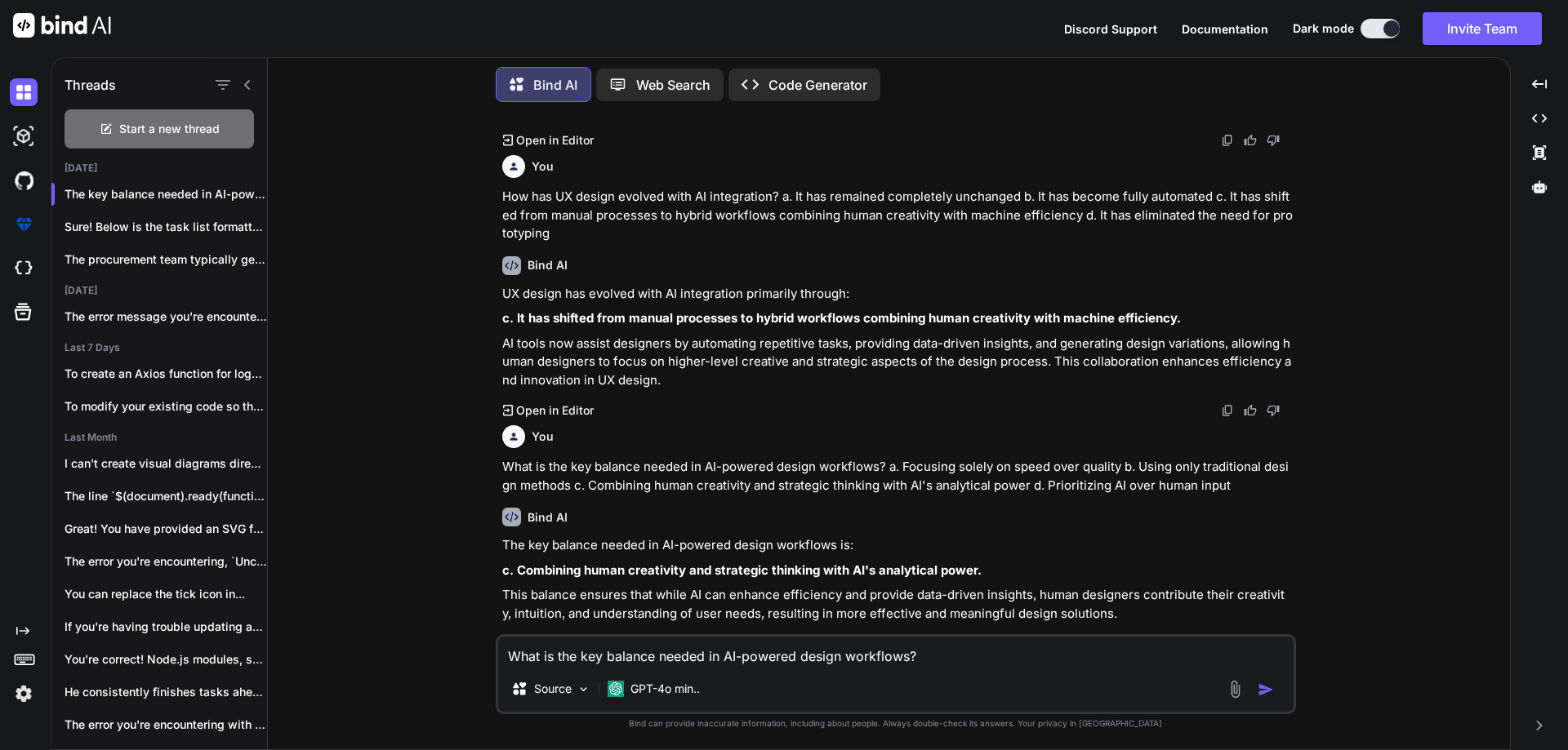
scroll to position [1029, 0]
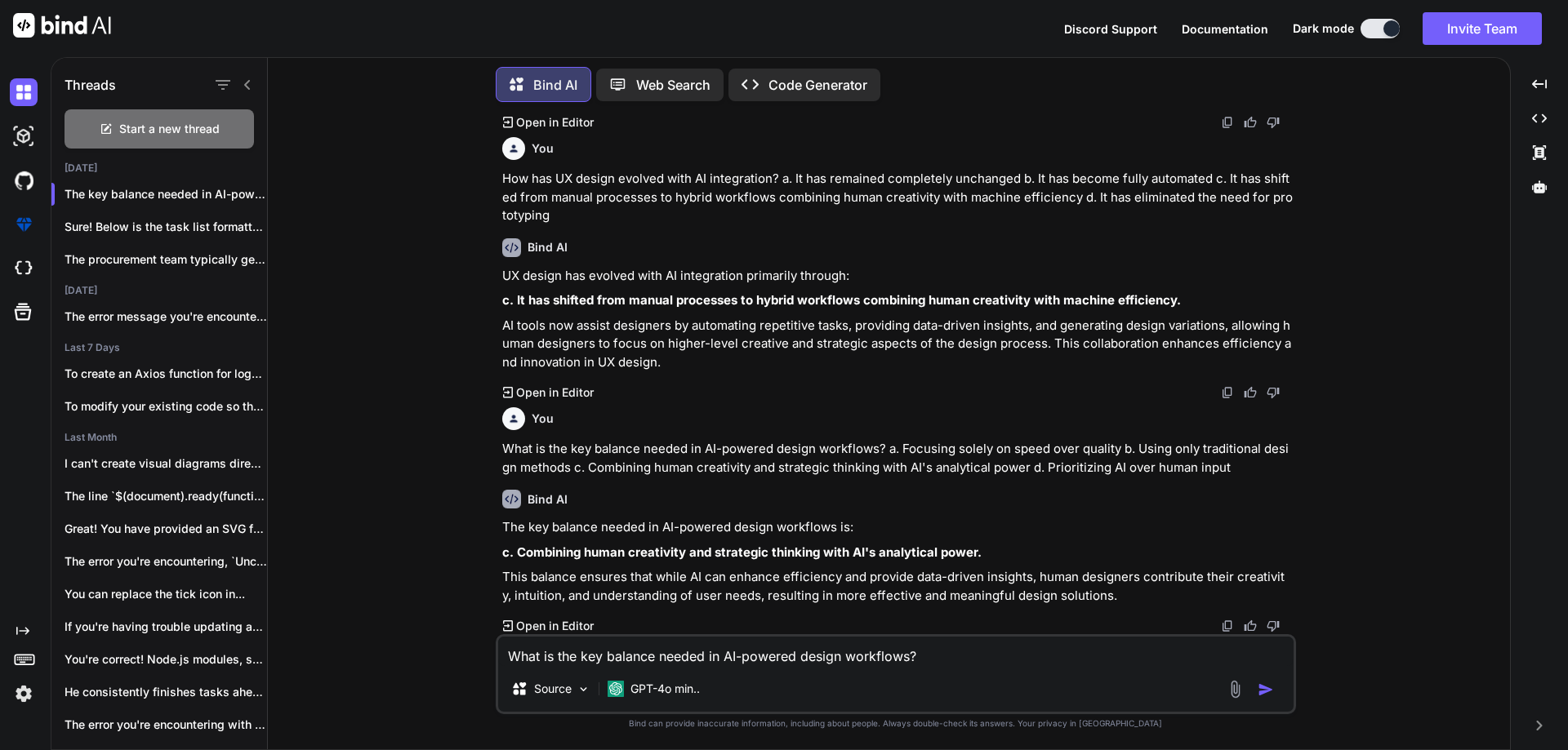
click at [707, 653] on textarea "What is the key balance needed in AI-powered design workflows? a. Focusing sole…" at bounding box center [896, 651] width 795 height 30
paste textarea "Why are major tech companies adopting AI in their design workflows? a. To avoid…"
type textarea "Why are major tech companies adopting AI in their design workflows? a. To avoid…"
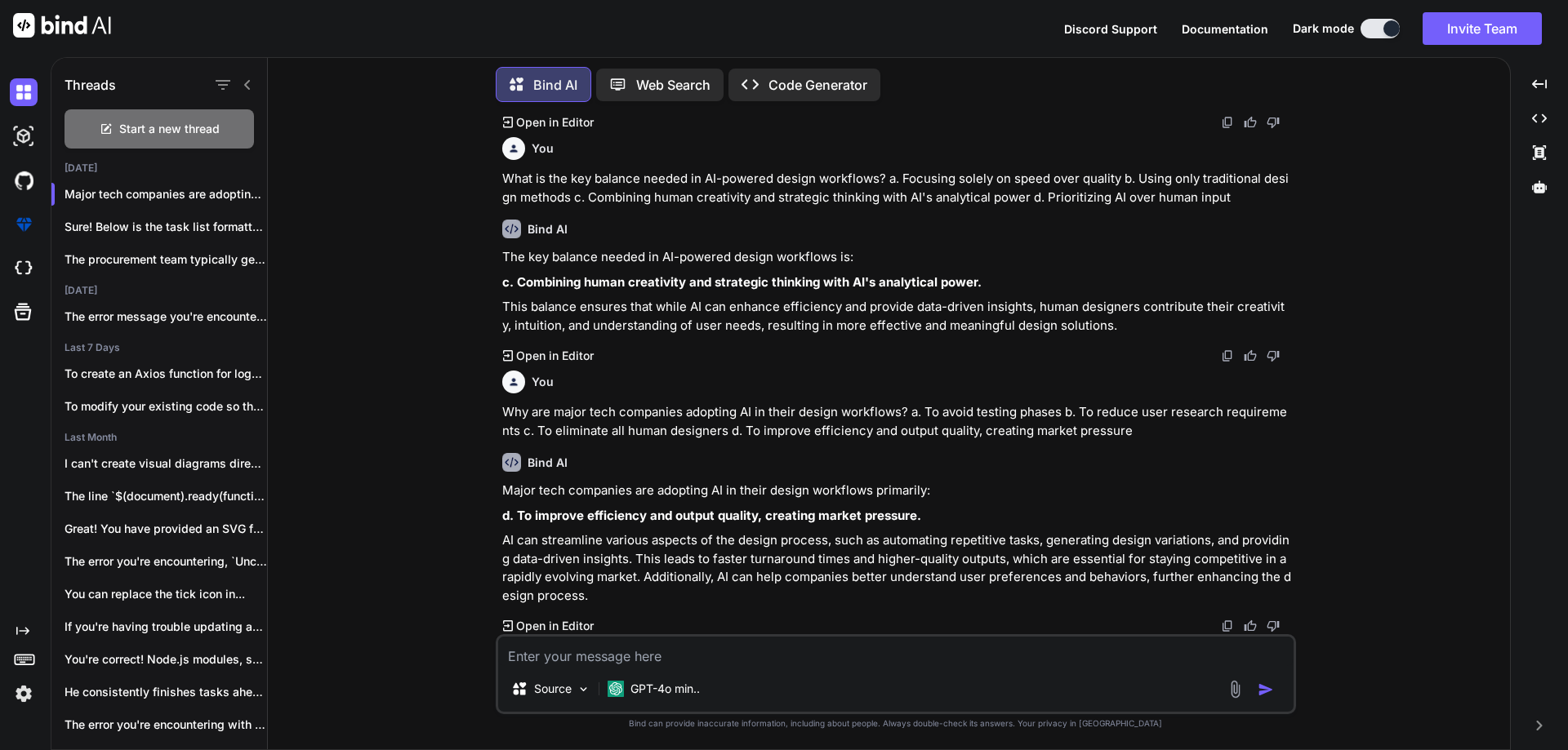
scroll to position [1298, 0]
click at [781, 641] on textarea at bounding box center [896, 651] width 795 height 30
paste textarea "In AI-assisted UX creation, who maintains control over strategic decisions? a. …"
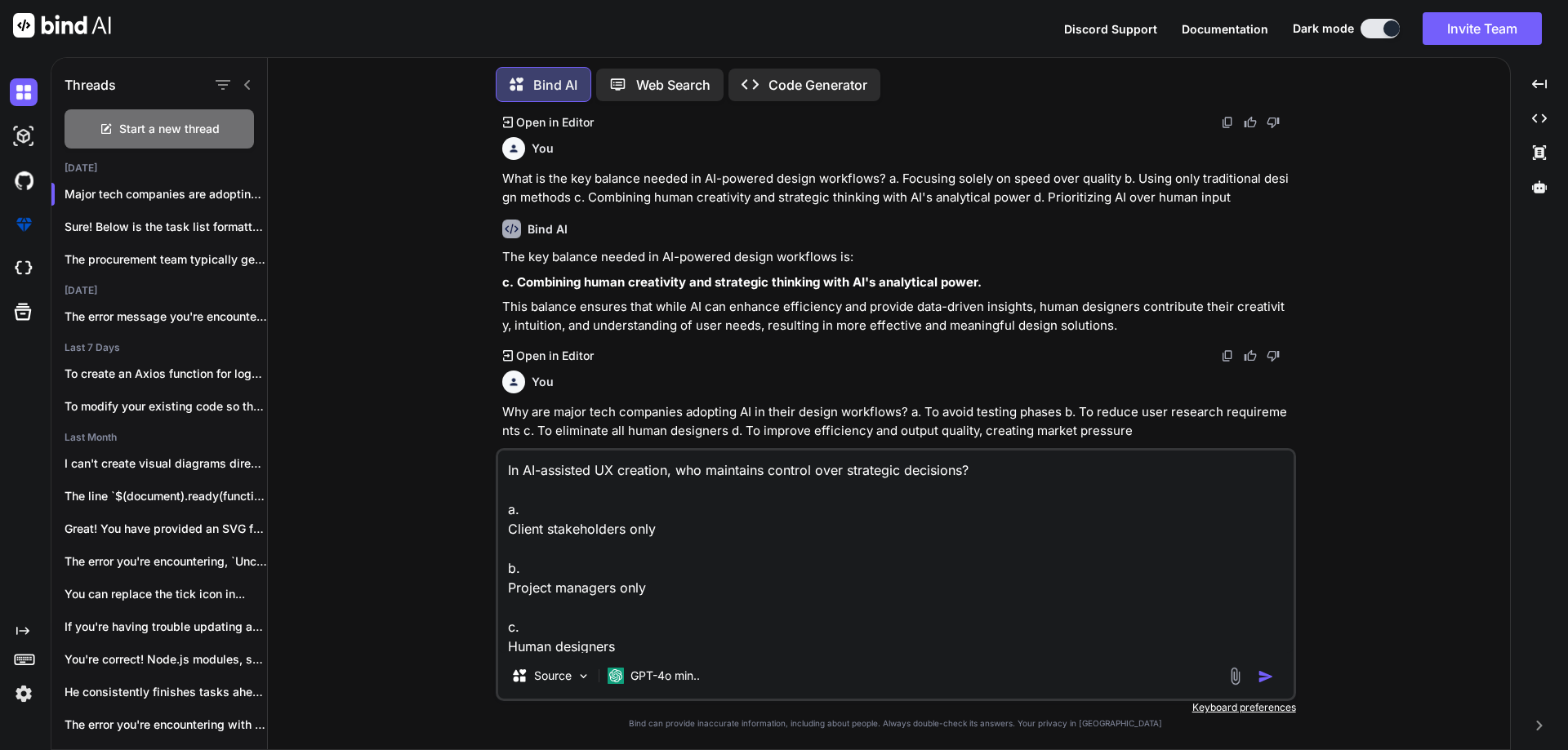
scroll to position [1338, 0]
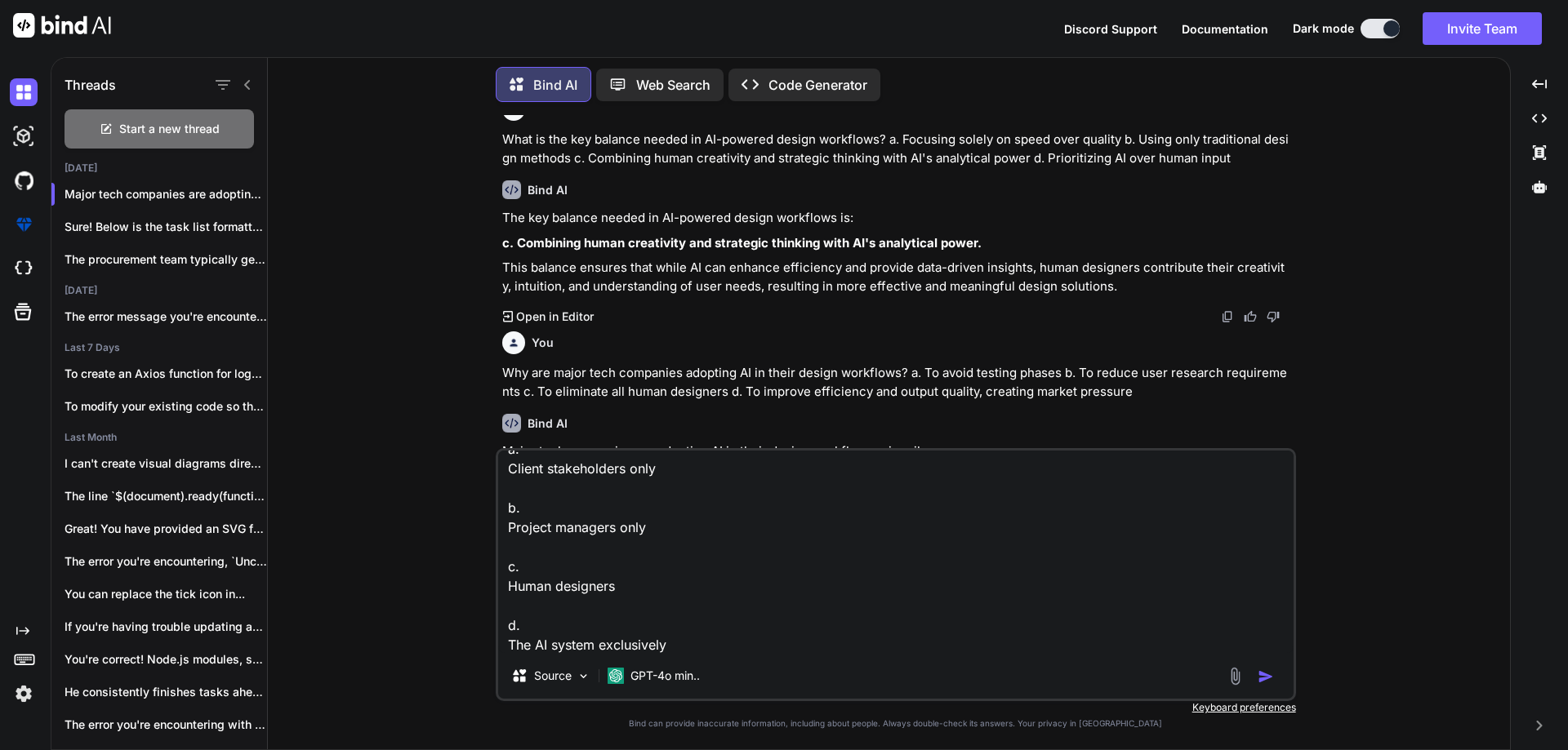
type textarea "In AI-assisted UX creation, who maintains control over strategic decisions? a. …"
click at [1263, 673] on img "button" at bounding box center [1265, 676] width 16 height 16
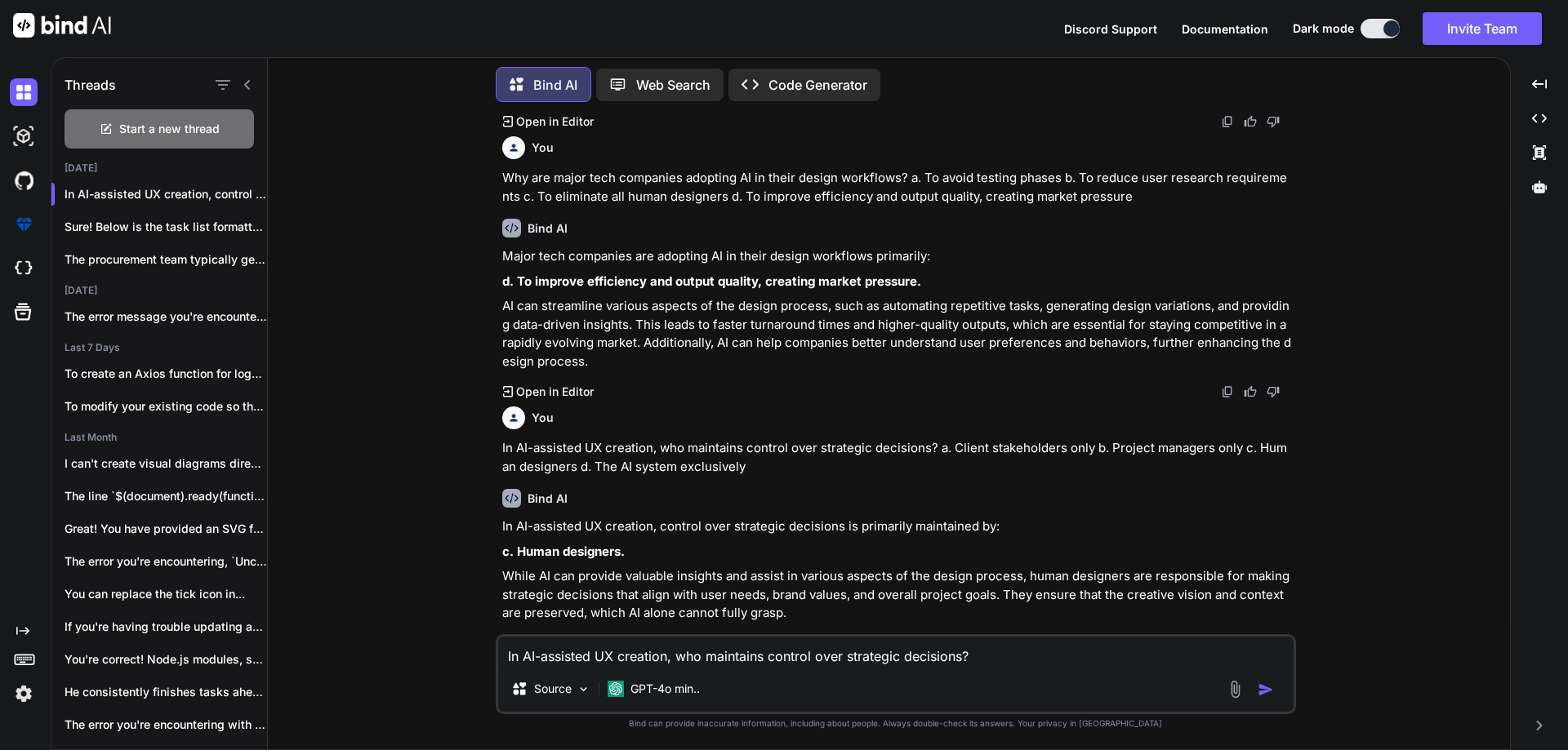
scroll to position [1551, 0]
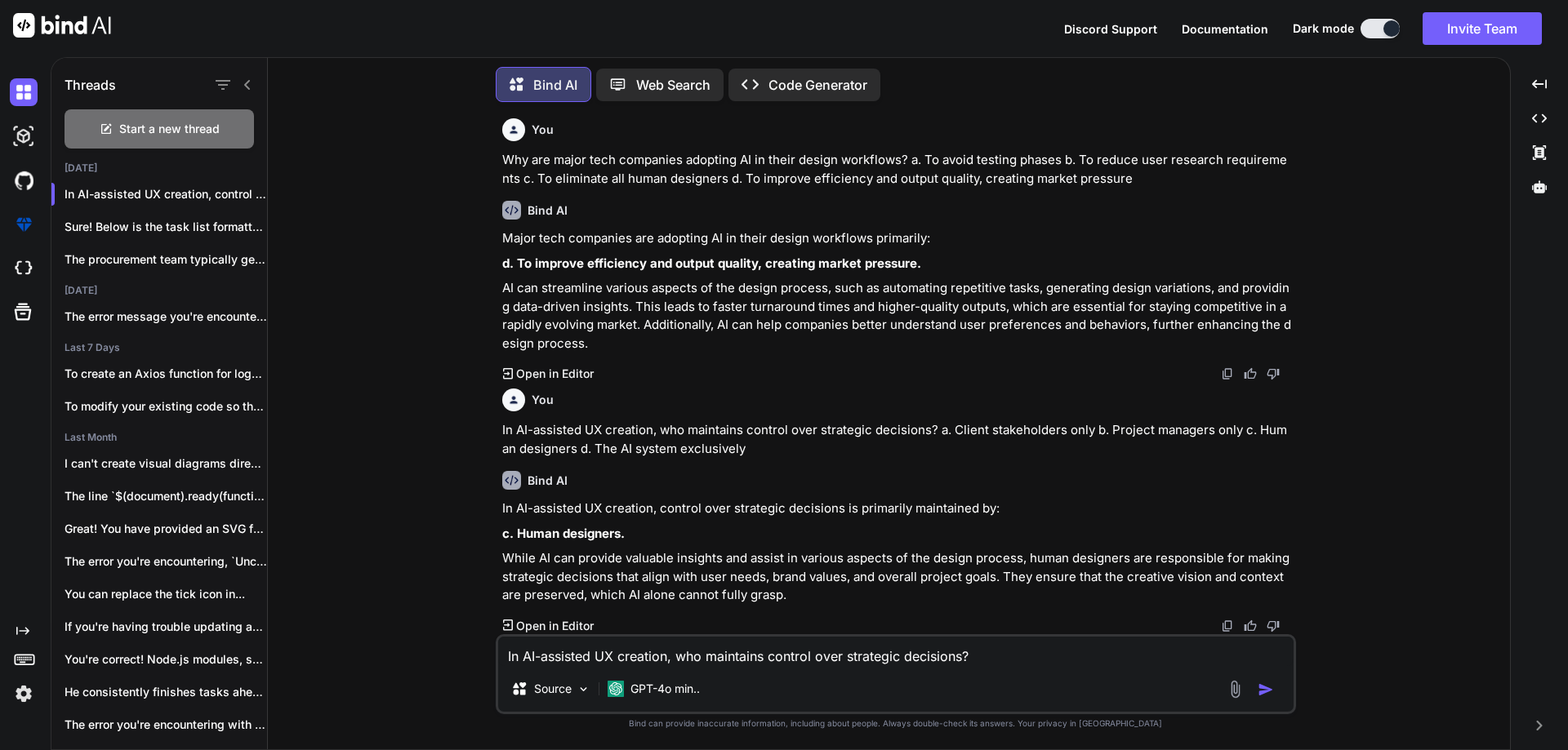
click at [841, 642] on textarea "In AI-assisted UX creation, who maintains control over strategic decisions? a. …" at bounding box center [896, 651] width 795 height 30
paste textarea "What aspects of UI creation can AI assist with? a. Color palette generation, ty…"
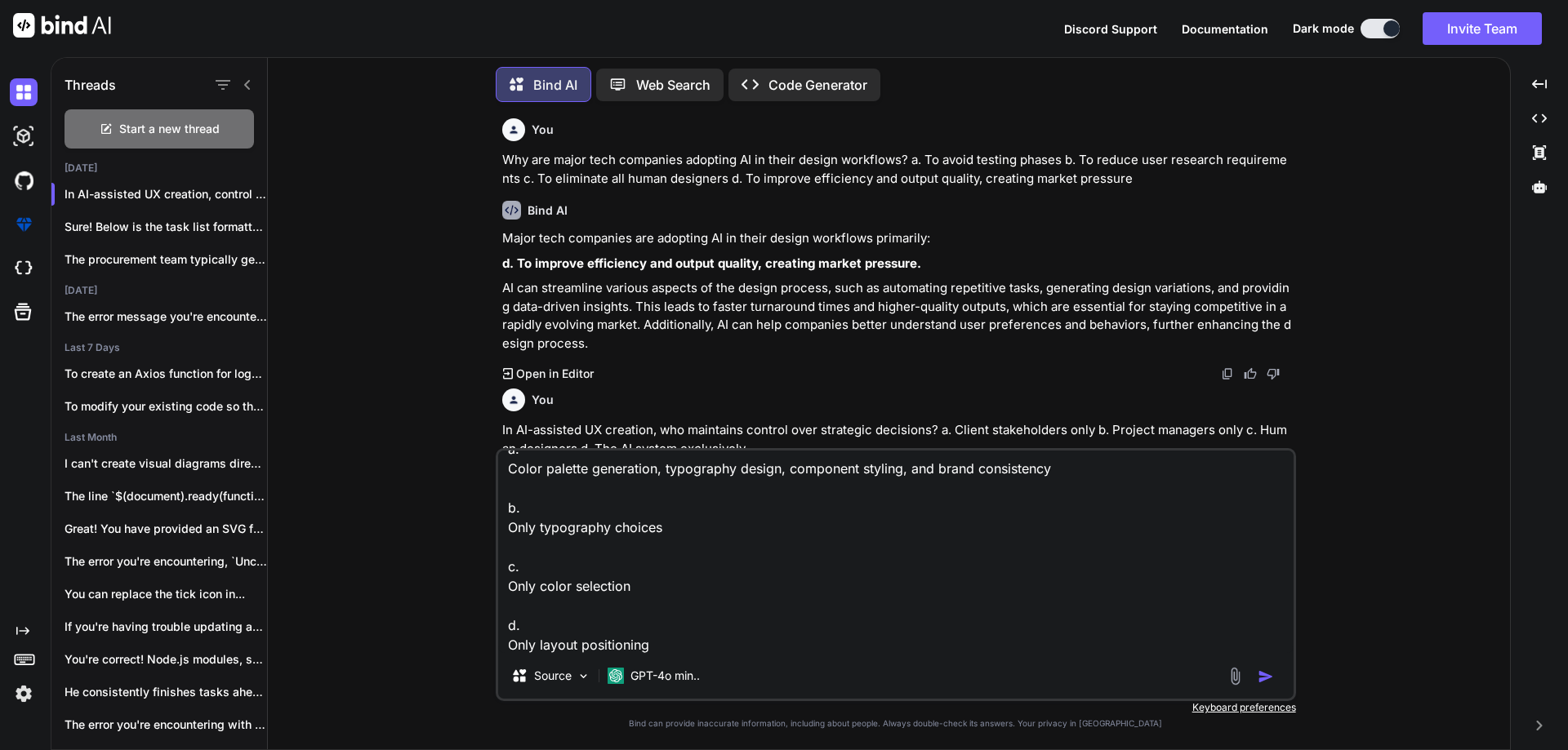
type textarea "What aspects of UI creation can AI assist with? a. Color palette generation, ty…"
click at [1265, 674] on img "button" at bounding box center [1265, 676] width 16 height 16
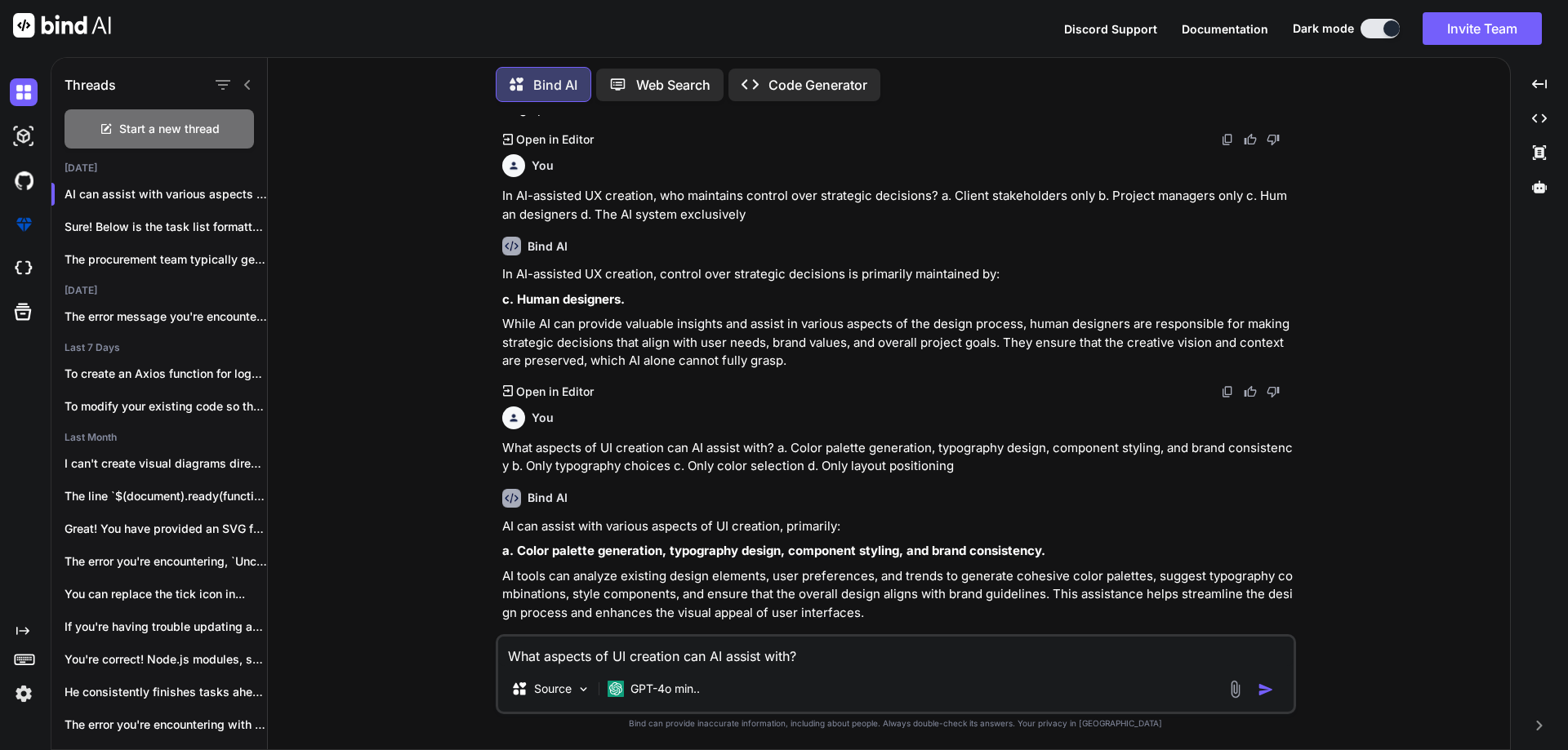
scroll to position [1803, 0]
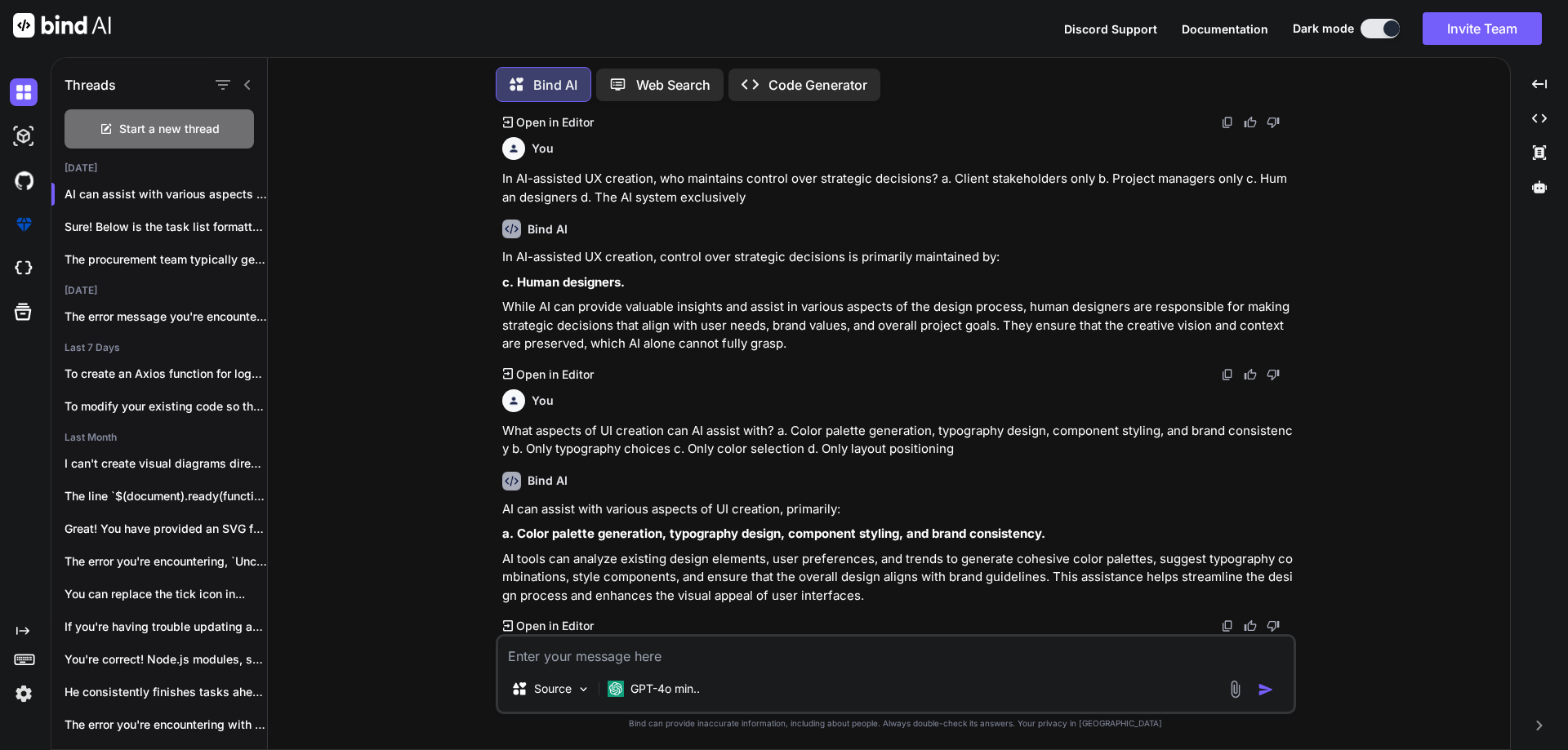
click at [740, 654] on textarea at bounding box center [896, 651] width 795 height 30
paste textarea "How does AI enhance usability testing? a. By reducing testing to visual inspect…"
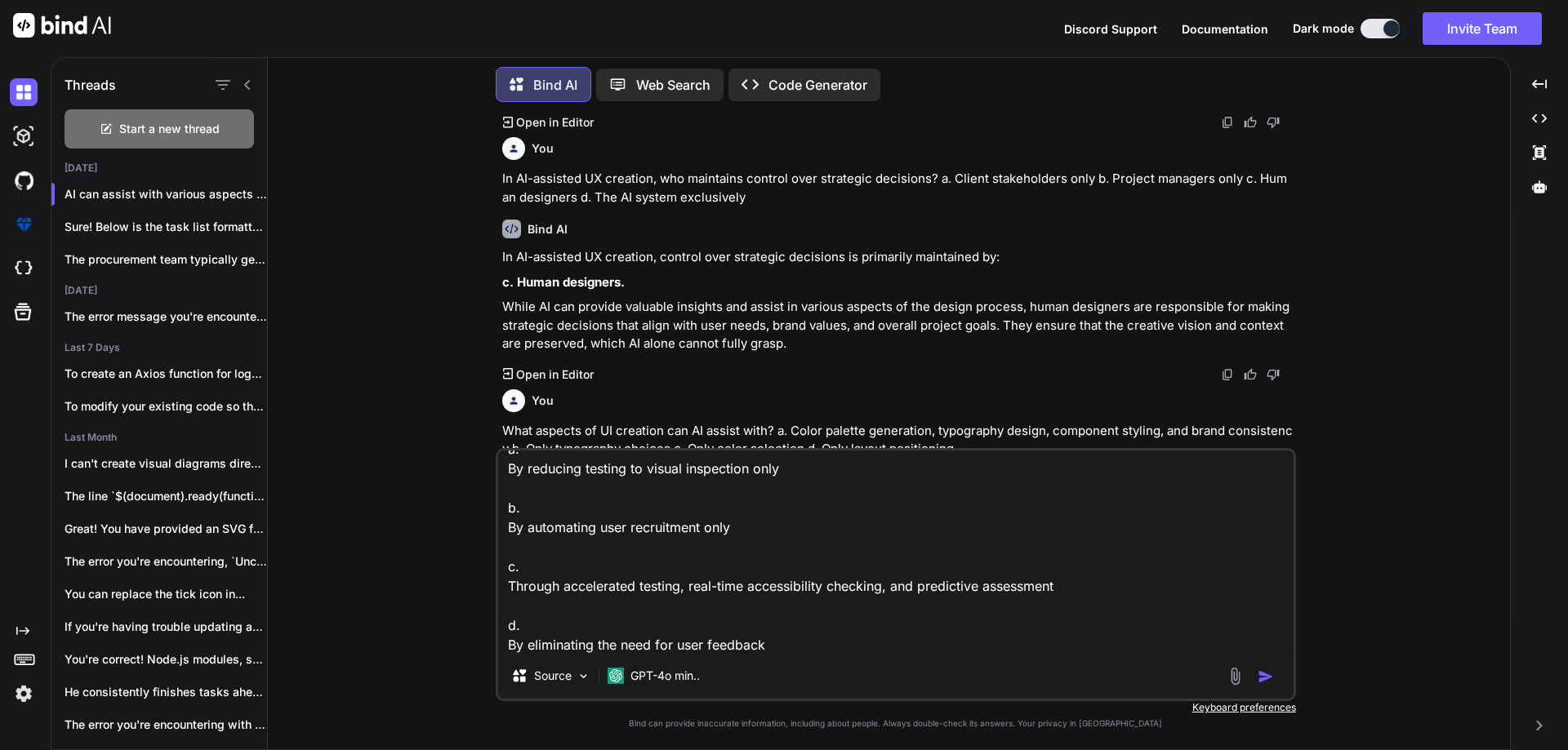
type textarea "How does AI enhance usability testing? a. By reducing testing to visual inspect…"
click at [1252, 673] on div at bounding box center [1253, 676] width 54 height 19
click at [1260, 679] on img "button" at bounding box center [1265, 676] width 16 height 16
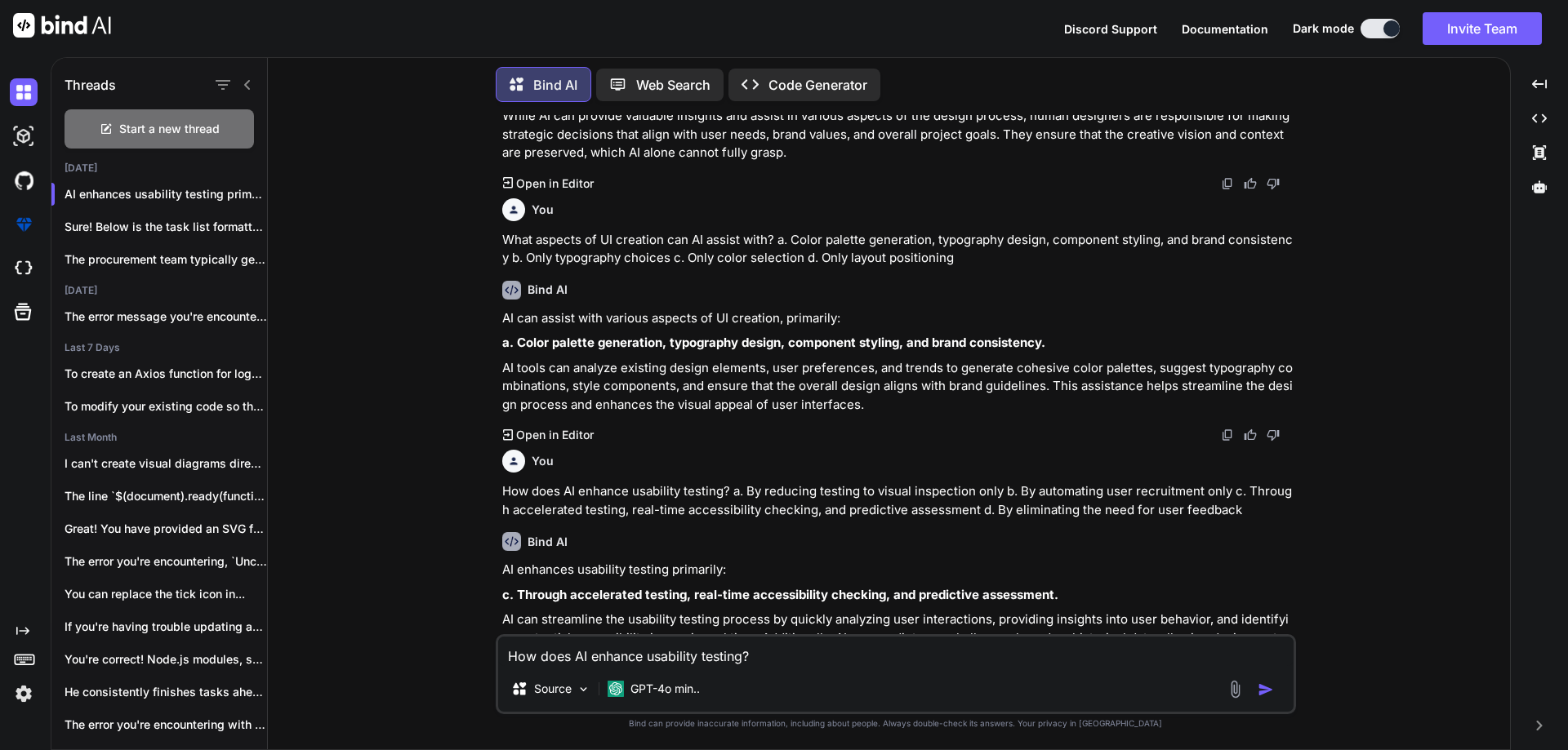
scroll to position [2072, 0]
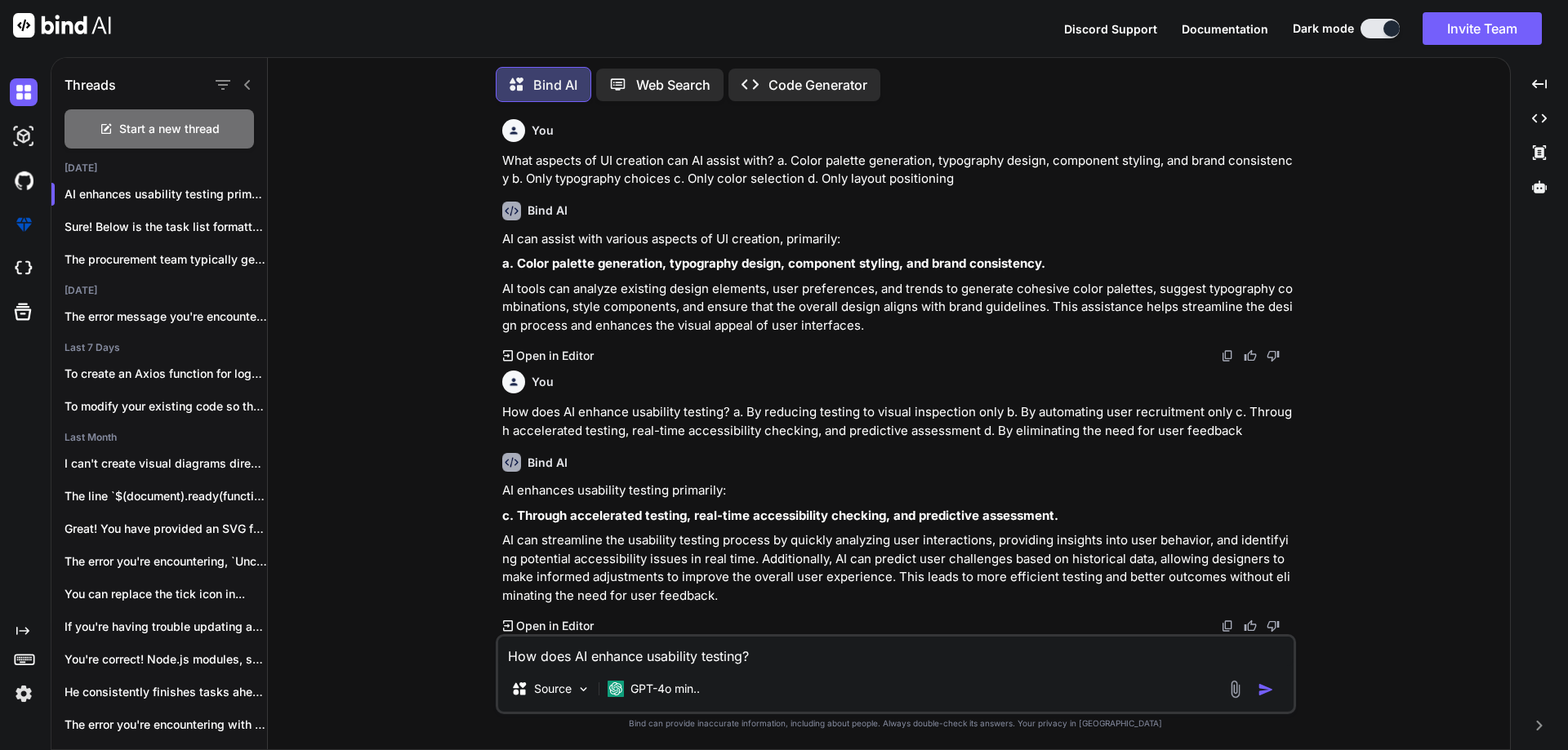
click at [596, 651] on textarea "How does AI enhance usability testing? a. By reducing testing to visual inspect…" at bounding box center [896, 651] width 795 height 30
paste textarea "What should be avoided when using AI for design analysis? a. Iterative prompt r…"
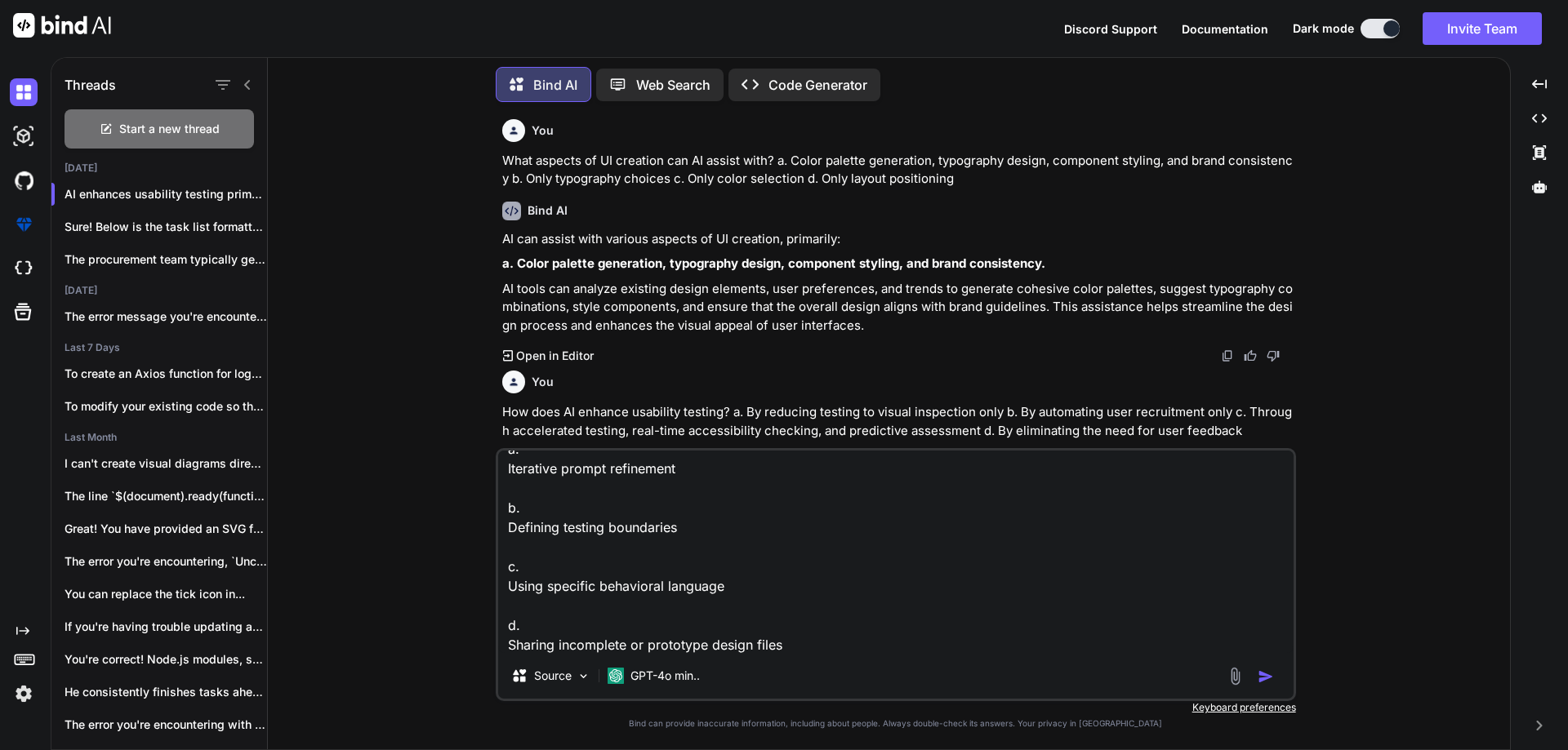
type textarea "What should be avoided when using AI for design analysis? a. Iterative prompt r…"
click at [1273, 681] on img "button" at bounding box center [1265, 676] width 16 height 16
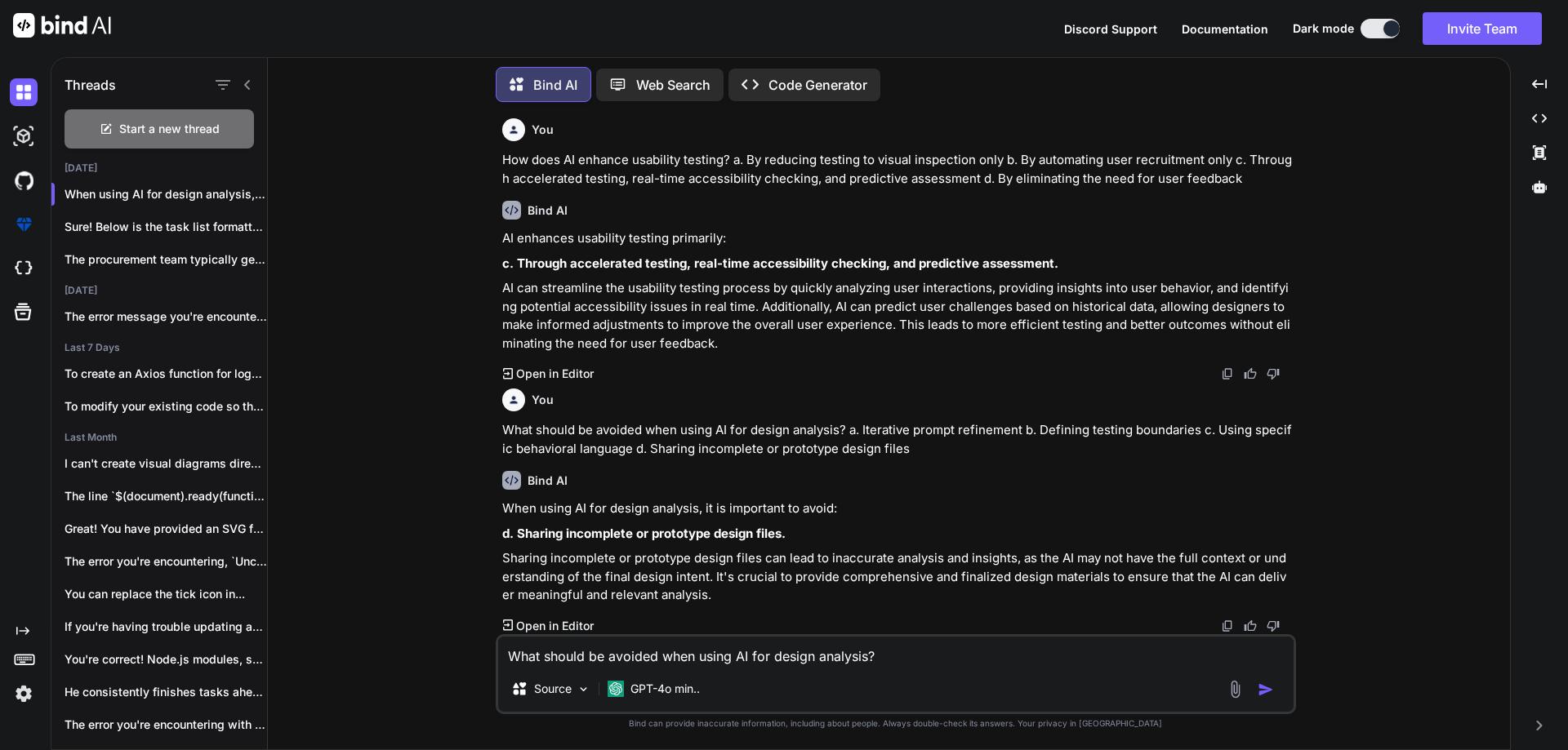
scroll to position [2325, 0]
click at [782, 640] on textarea "What should be avoided when using AI for design analysis? a. Iterative prompt r…" at bounding box center [896, 651] width 795 height 30
paste textarea "Which of the following is NOT listed as a advantage of AI in UI/UX design? a. E…"
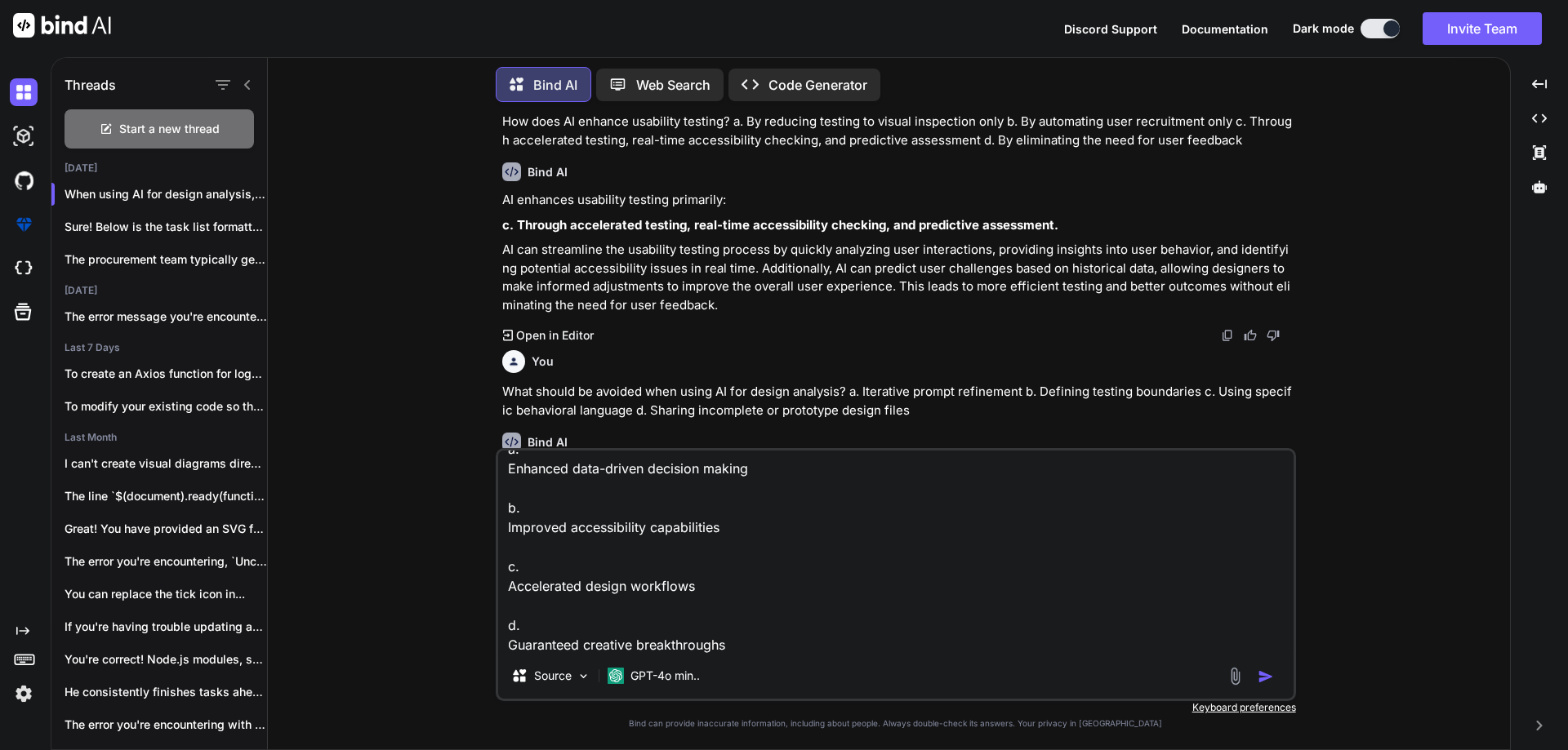
type textarea "Which of the following is NOT listed as a advantage of AI in UI/UX design? a. E…"
click at [1271, 673] on img "button" at bounding box center [1265, 676] width 16 height 16
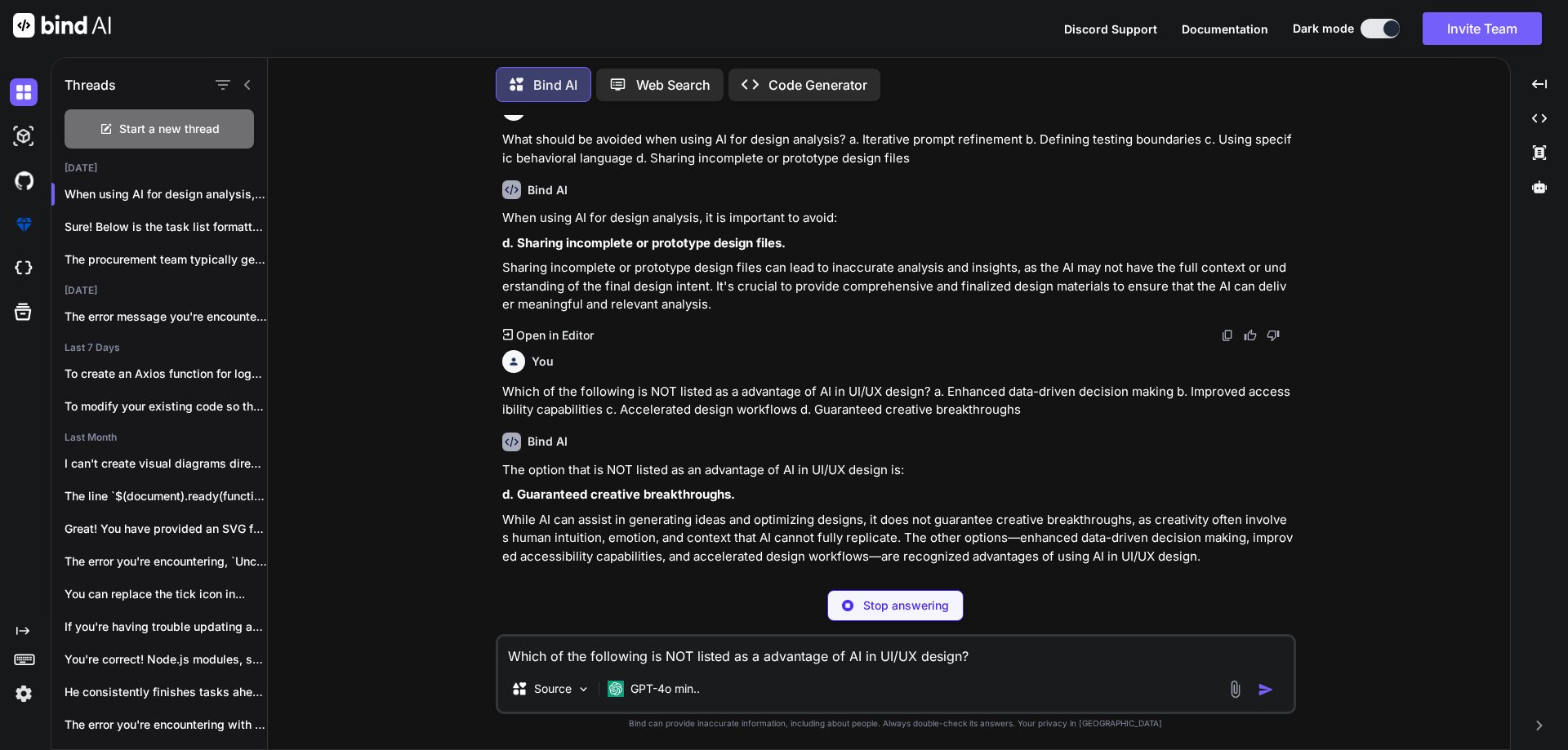
scroll to position [2577, 0]
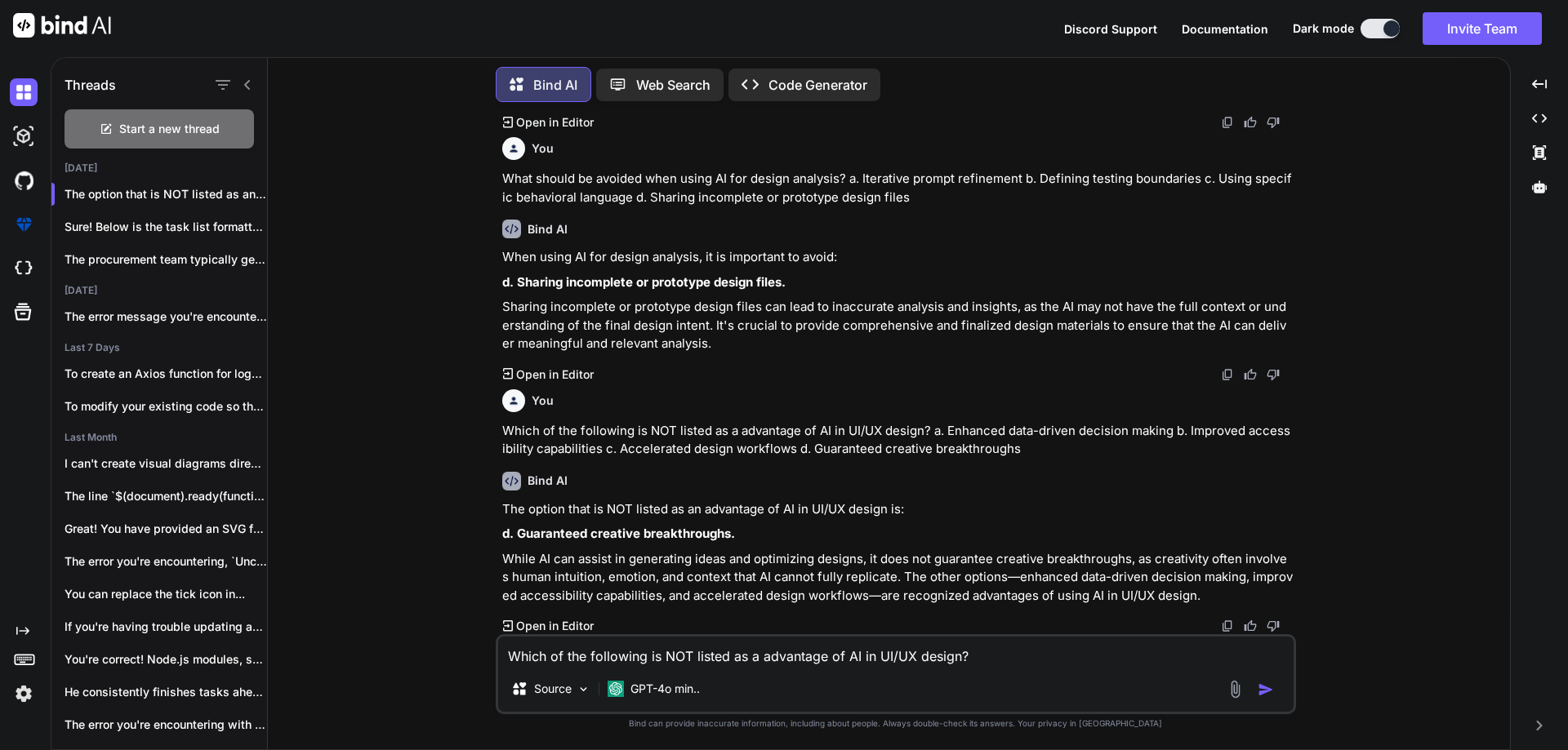
click at [760, 664] on textarea "Which of the following is NOT listed as a advantage of AI in UI/UX design? a. E…" at bounding box center [896, 651] width 795 height 30
paste textarea "What is a major concern regarding AI in design mentioned in the document? a. Ri…"
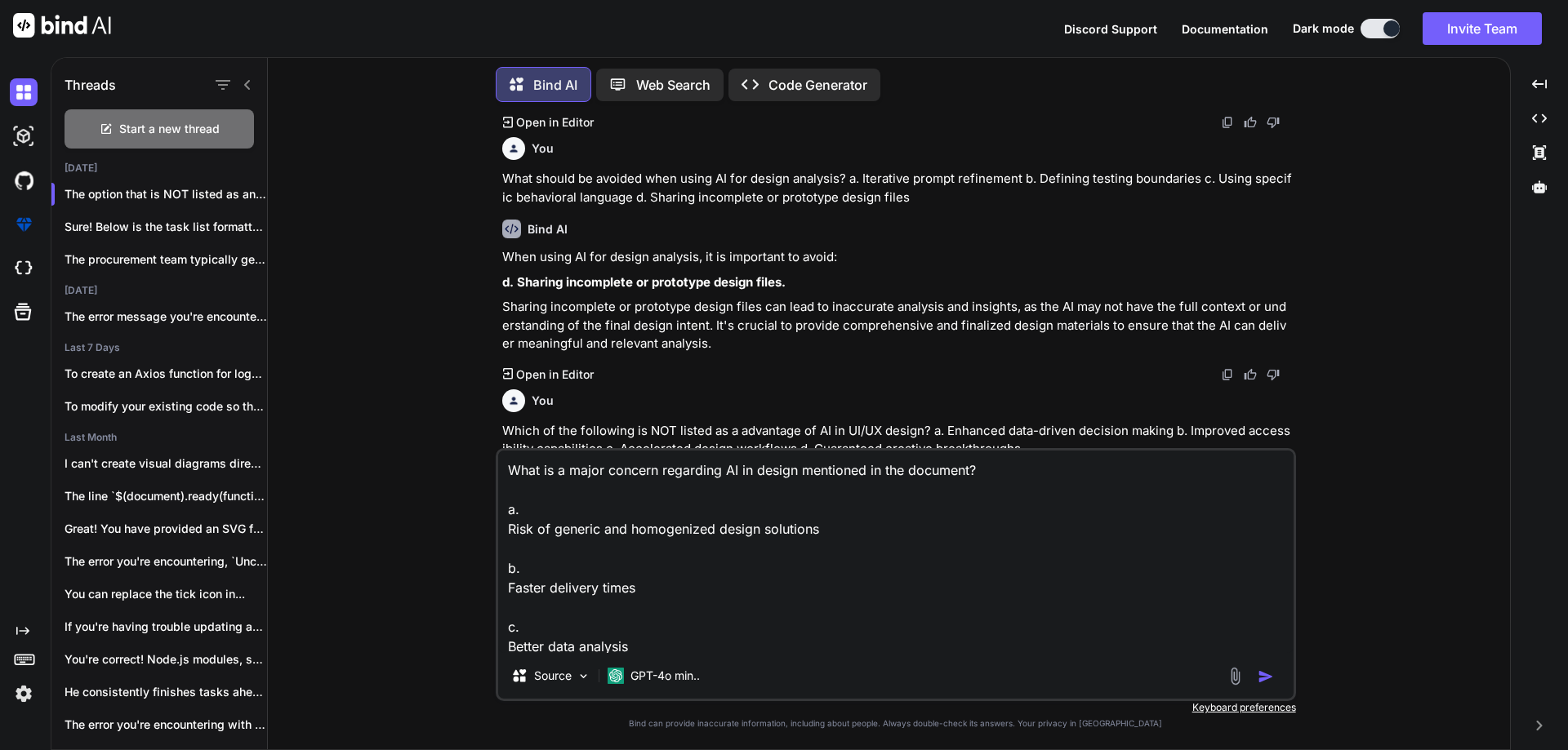
scroll to position [2616, 0]
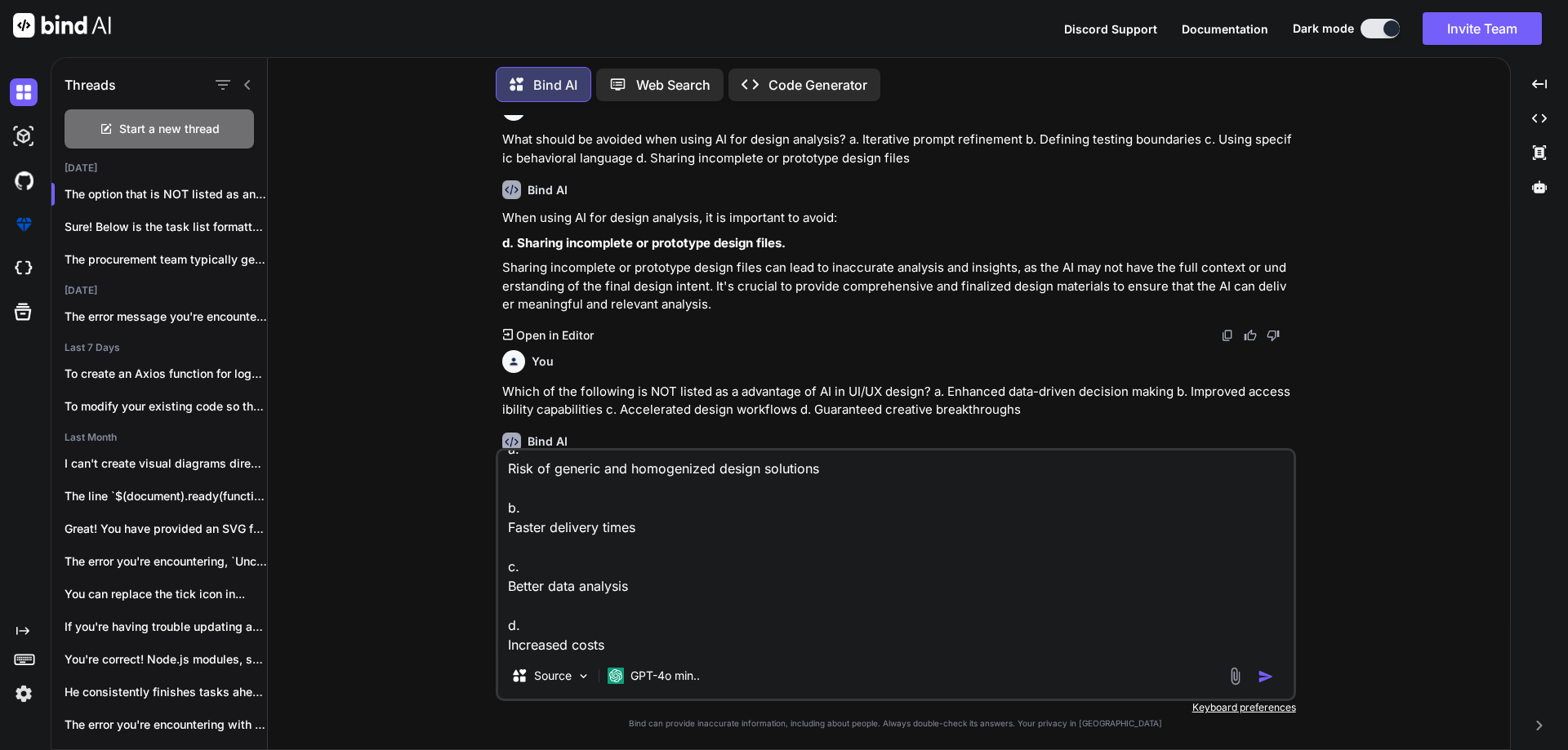
type textarea "What is a major concern regarding AI in design mentioned in the document? a. Ri…"
click at [1269, 676] on img "button" at bounding box center [1265, 676] width 16 height 16
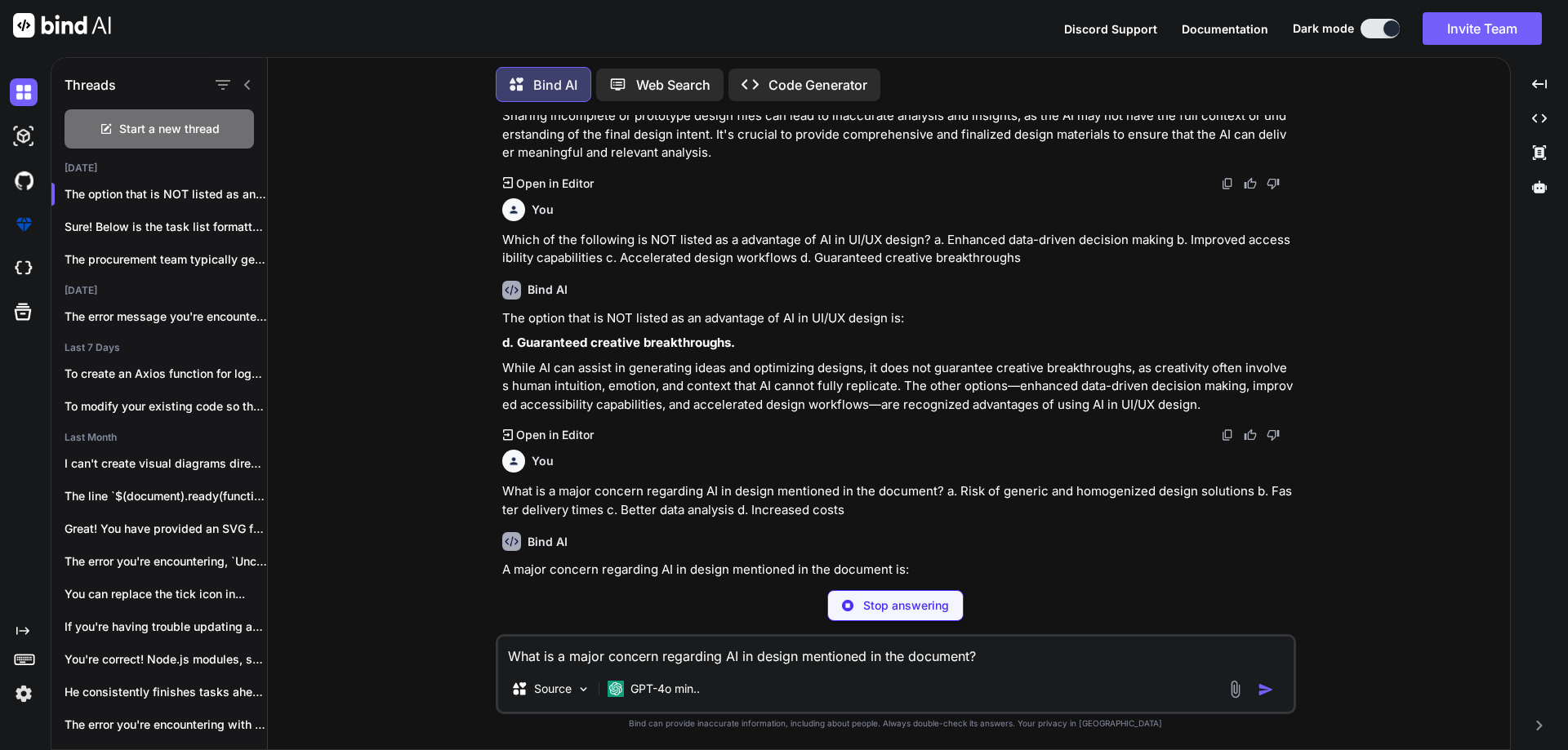
scroll to position [2810, 0]
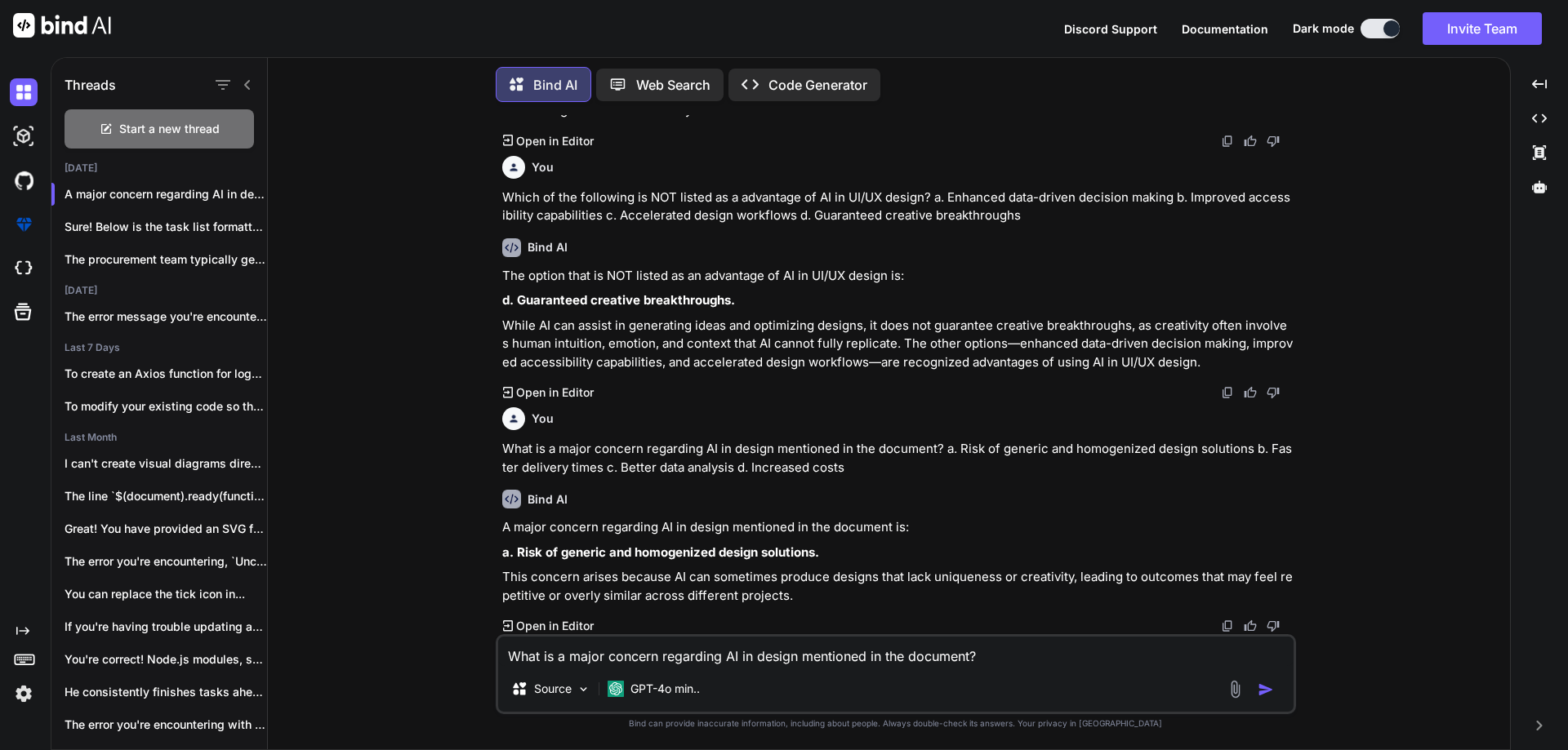
click at [592, 664] on textarea "What is a major concern regarding AI in design mentioned in the document? a. Ri…" at bounding box center [896, 651] width 795 height 30
paste textarea "Which of the following is listed as a disadvantage of AI in UI/UX? a. Improved …"
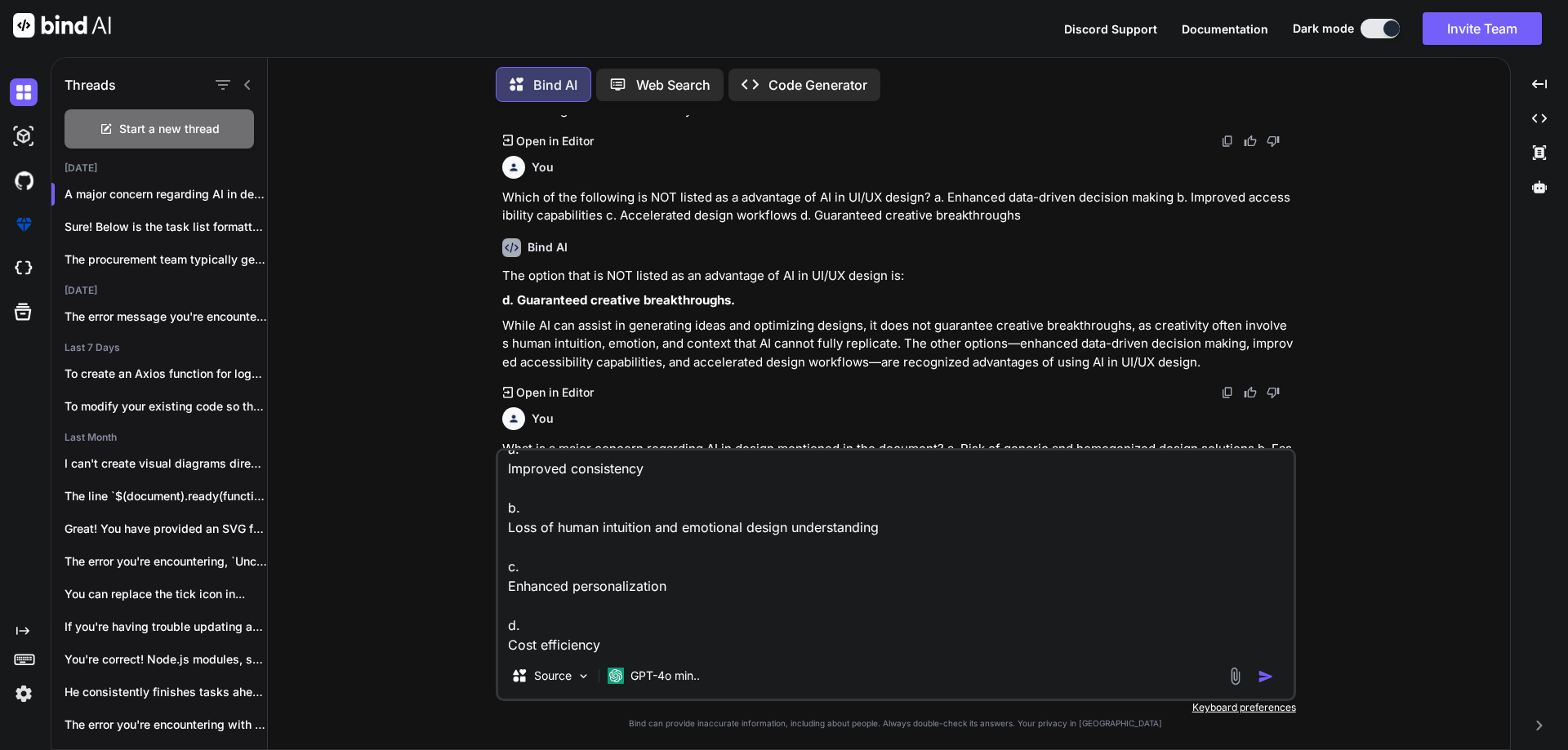
type textarea "Which of the following is listed as a disadvantage of AI in UI/UX? a. Improved …"
click at [1259, 684] on img "button" at bounding box center [1265, 676] width 16 height 16
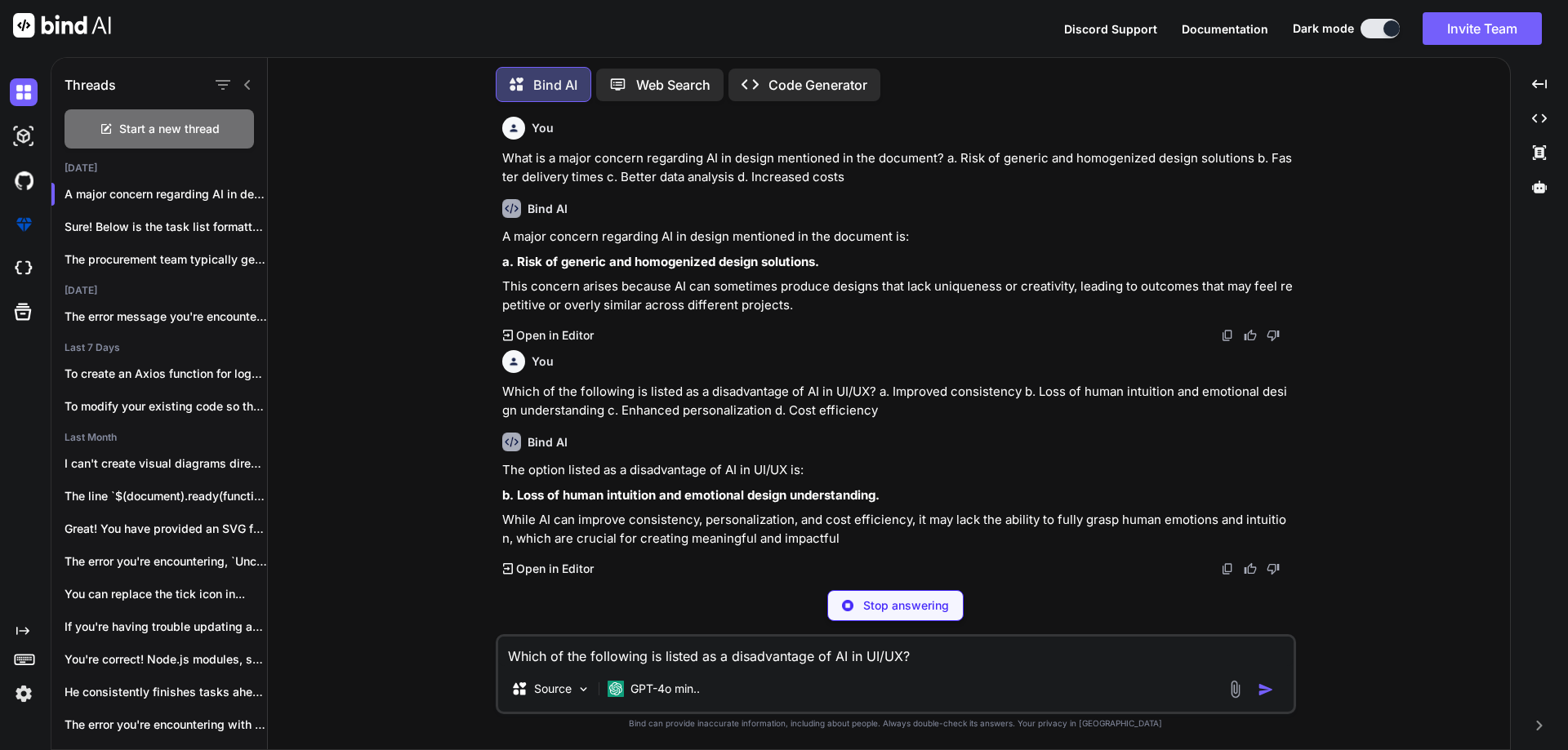
scroll to position [3043, 0]
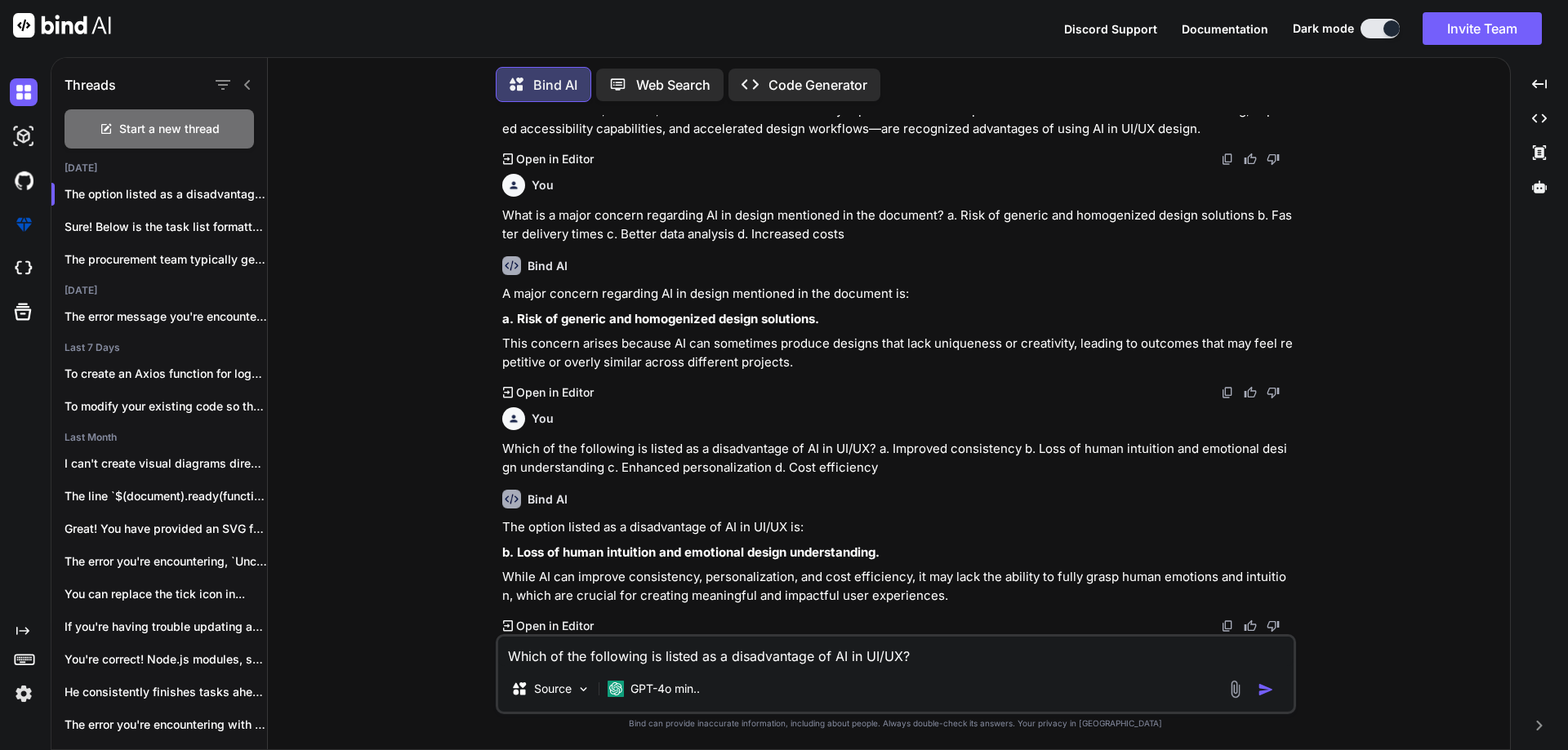
click at [632, 642] on textarea "Which of the following is listed as a disadvantage of AI in UI/UX? a. Improved …" at bounding box center [896, 651] width 795 height 30
paste textarea "What dependency risk is mentioned regarding AI in design? a. Dependency on spec…"
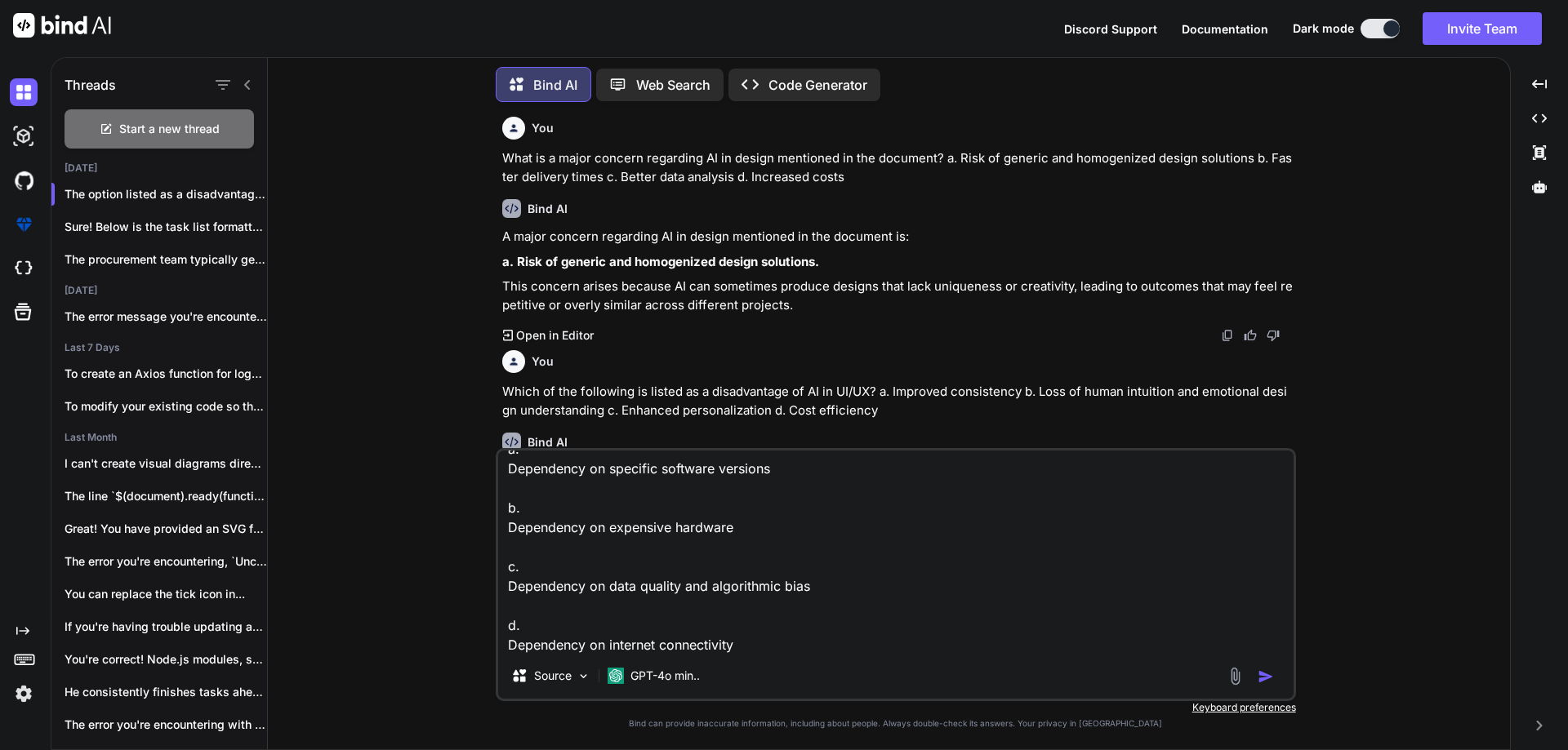
type textarea "What dependency risk is mentioned regarding AI in design? a. Dependency on spec…"
click at [1260, 676] on img "button" at bounding box center [1265, 676] width 16 height 16
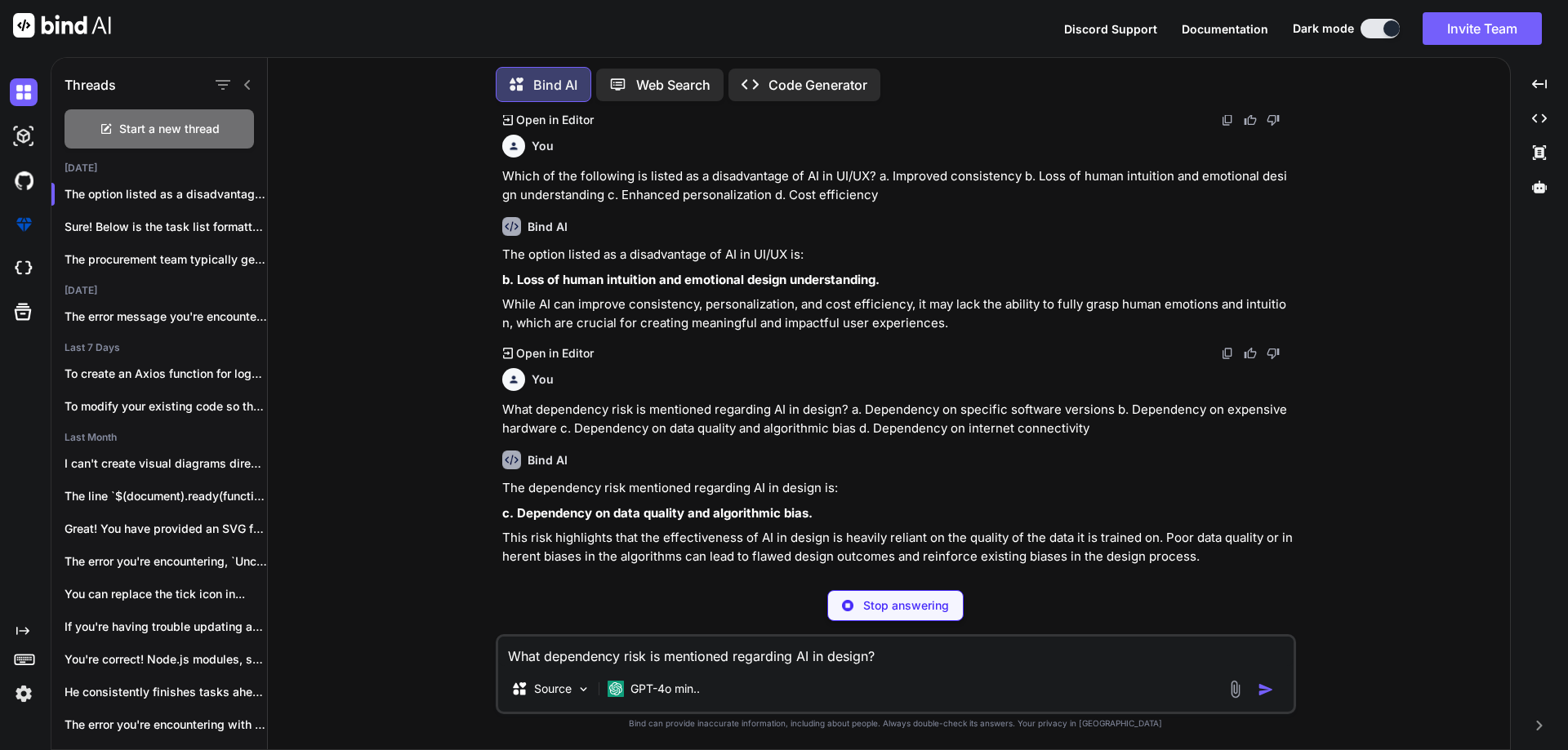
scroll to position [3276, 0]
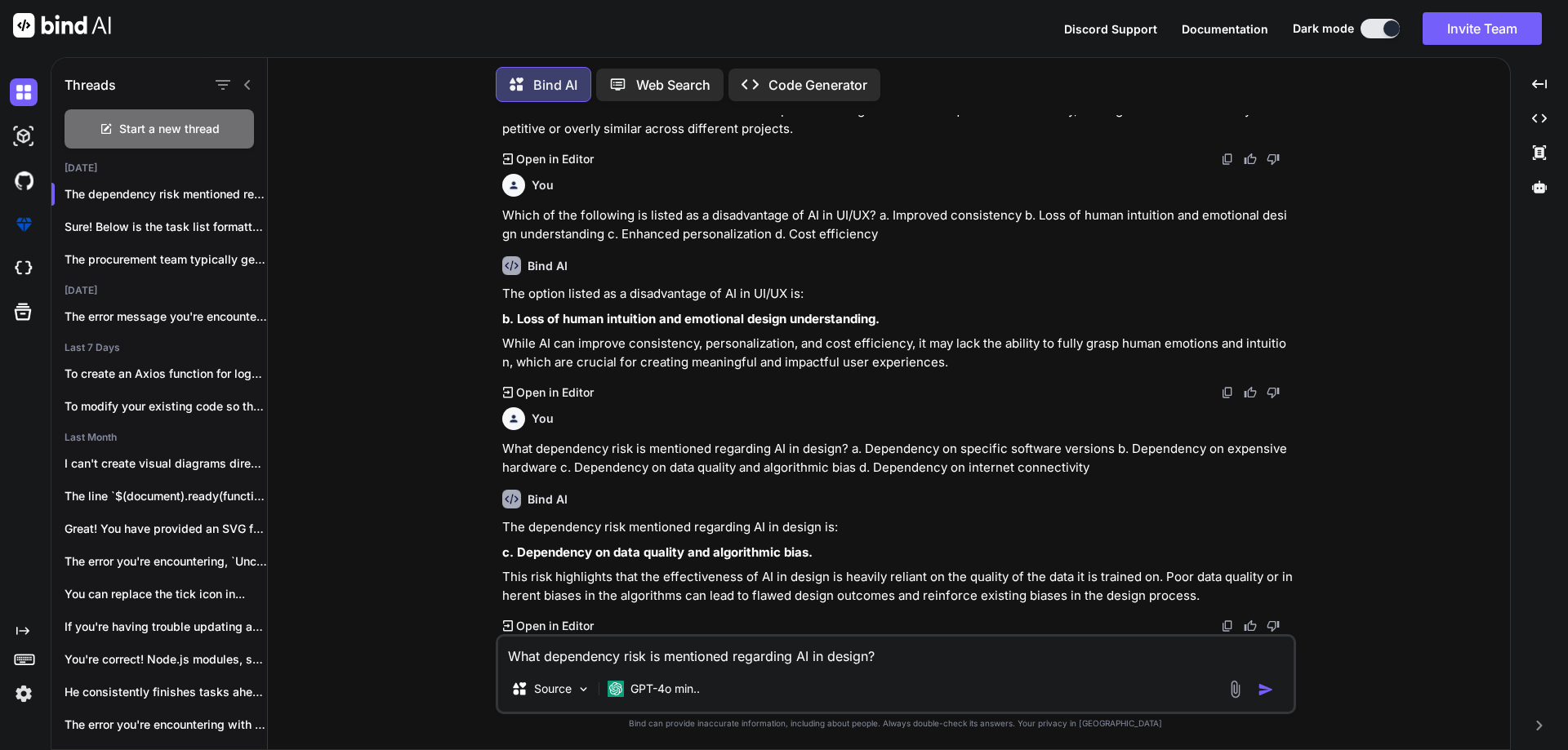
click at [745, 657] on textarea "What dependency risk is mentioned regarding AI in design? a. Dependency on spec…" at bounding box center [896, 651] width 795 height 30
paste textarea "According to the document's conclusion, what does human-AI collaboration repres…"
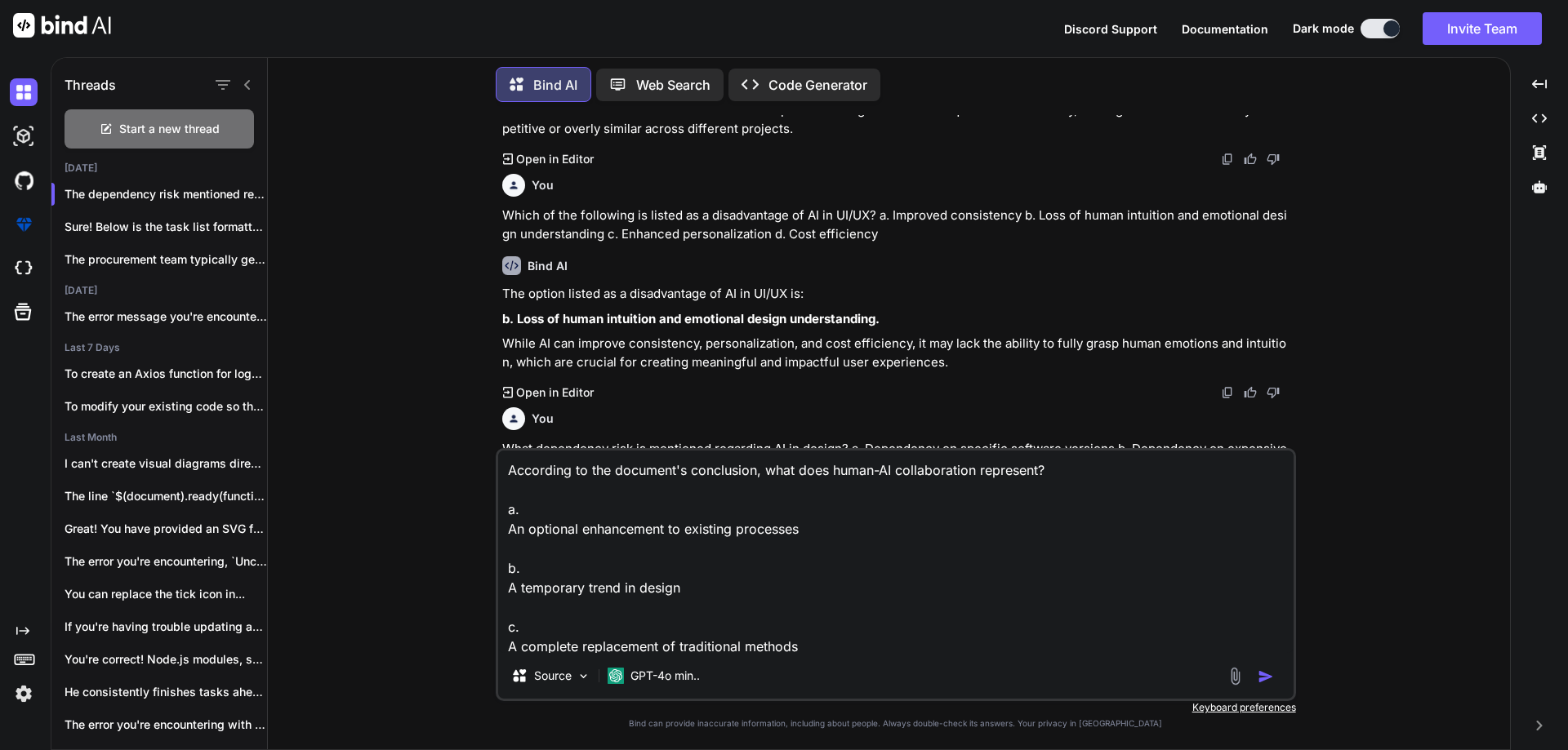
scroll to position [3315, 0]
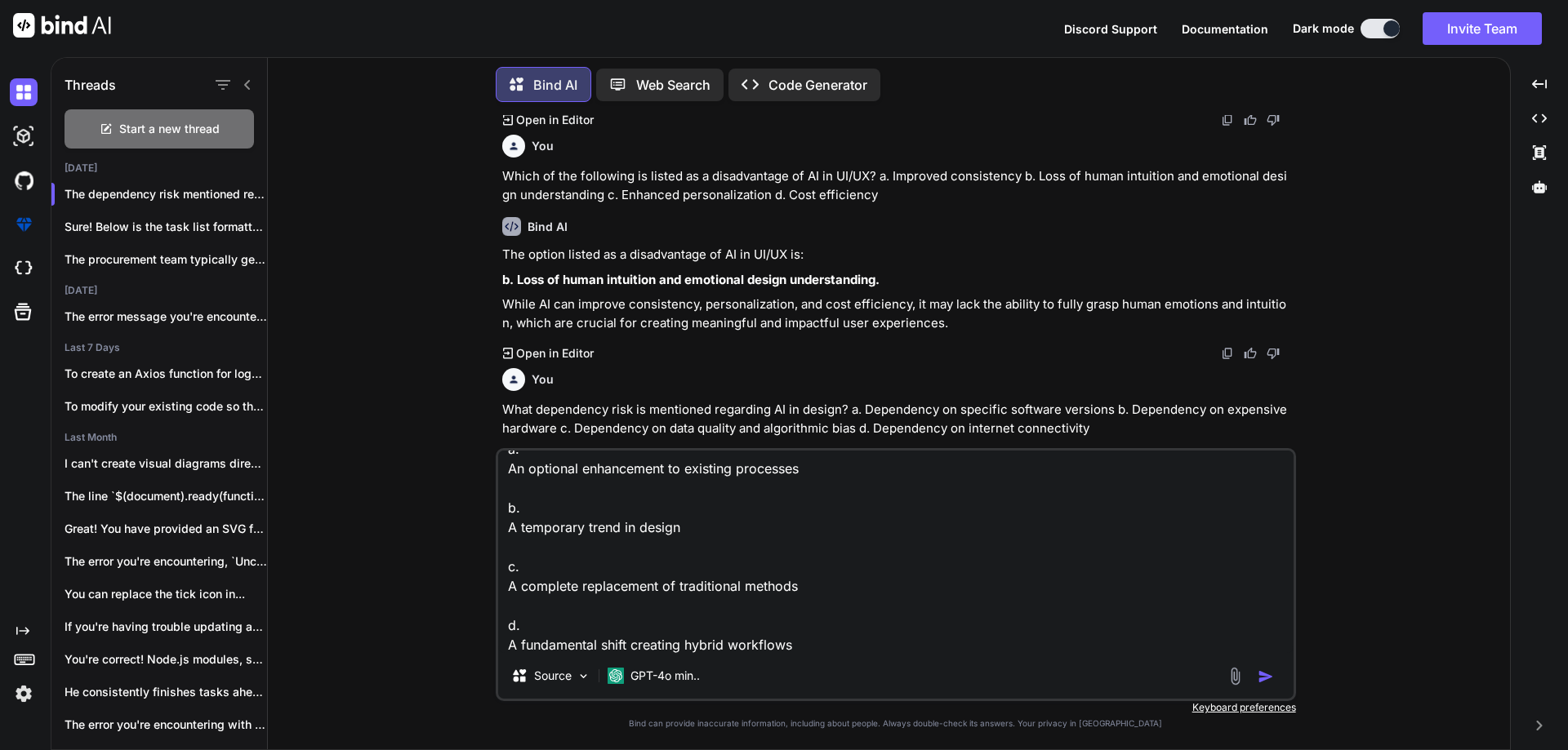
type textarea "According to the document's conclusion, what does human-AI collaboration repres…"
click at [1262, 678] on img "button" at bounding box center [1265, 676] width 16 height 16
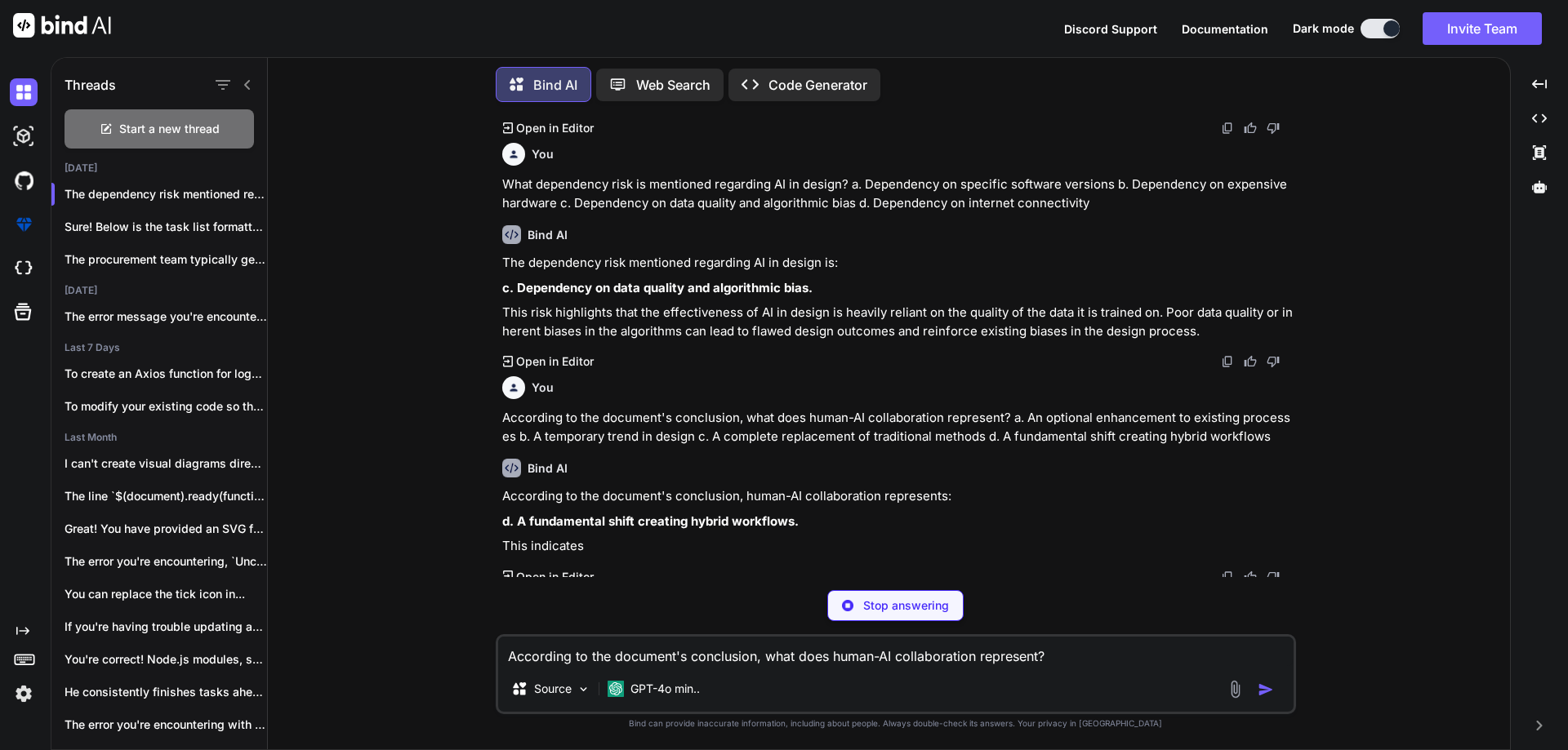
scroll to position [3549, 0]
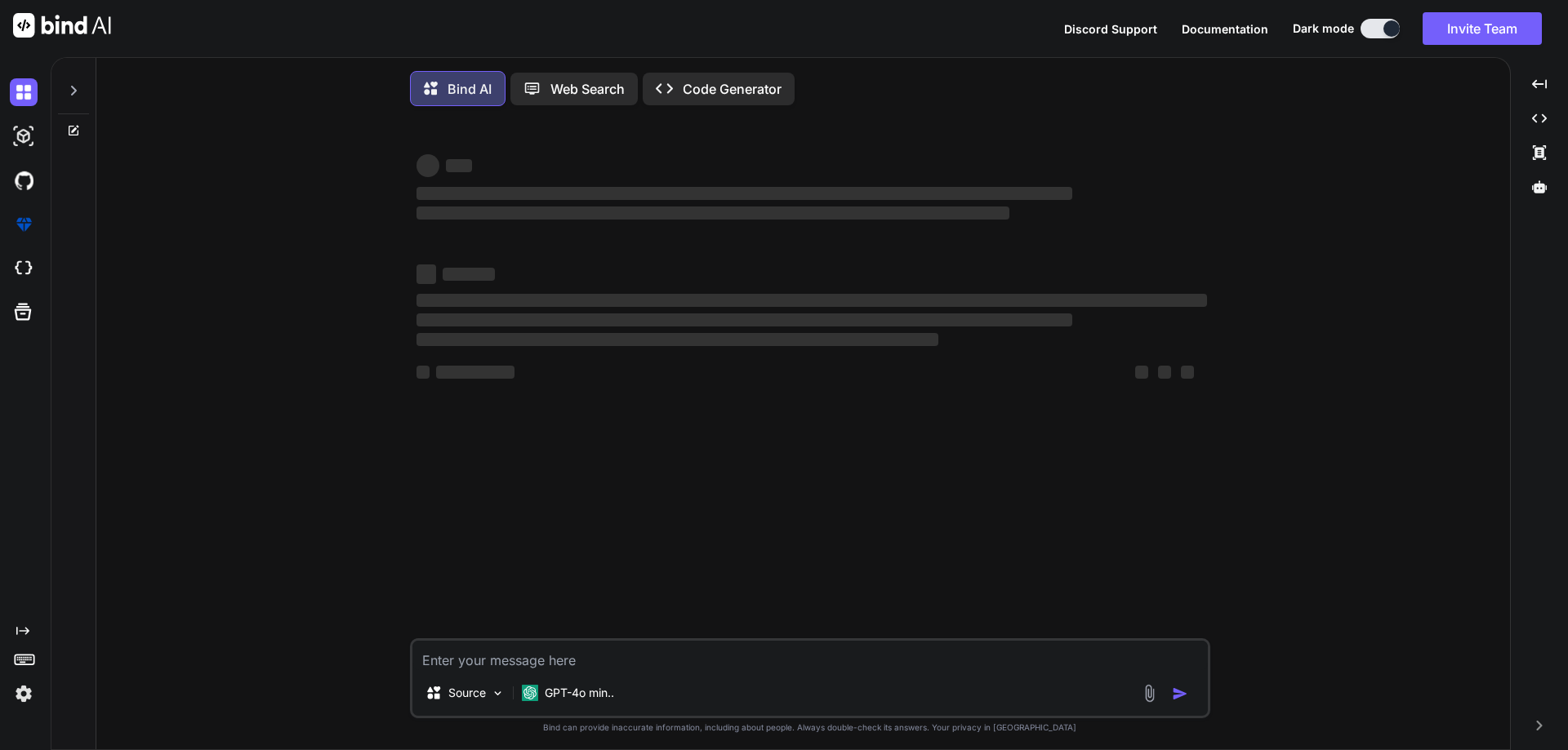
click at [643, 662] on textarea at bounding box center [810, 656] width 795 height 30
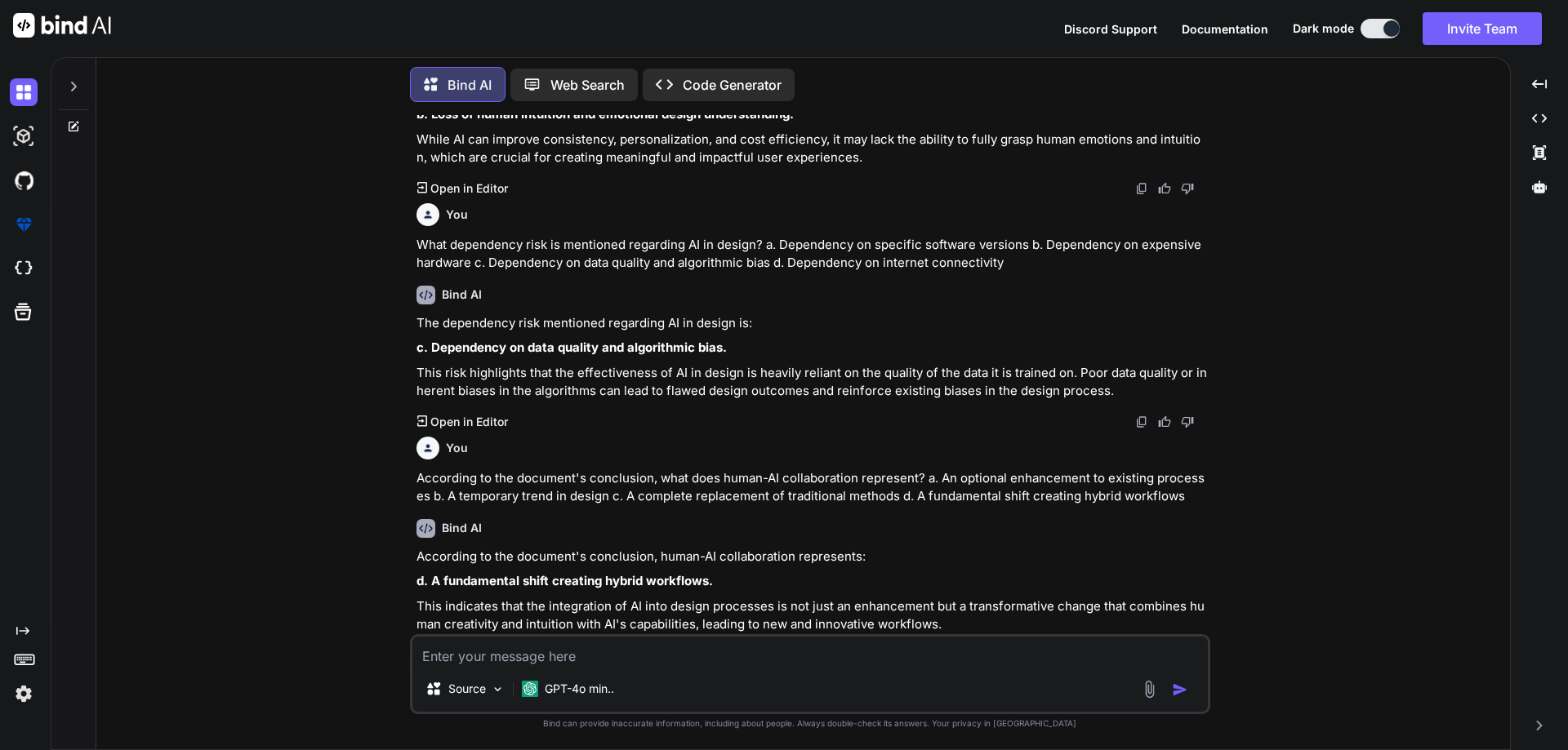
scroll to position [667, 0]
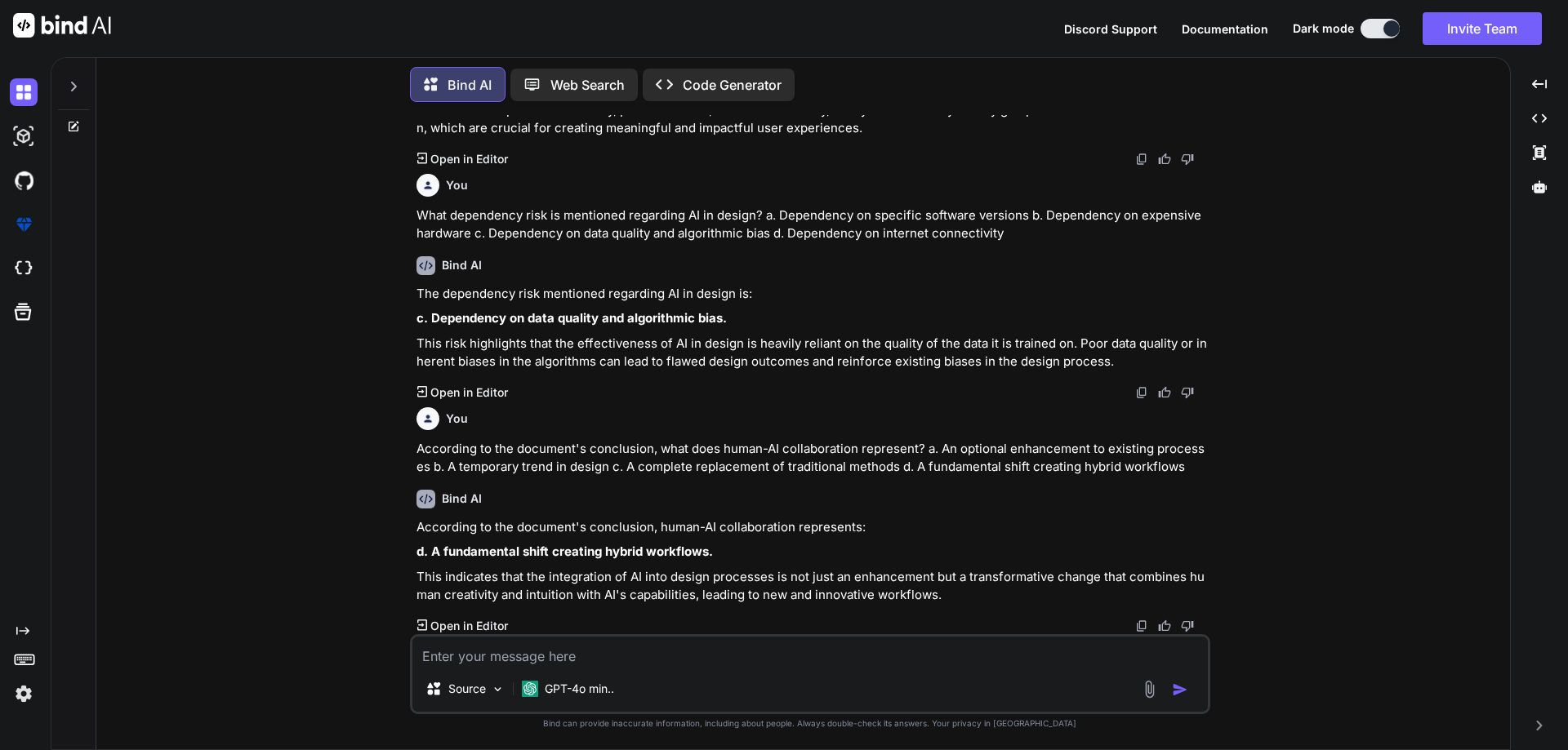
click at [76, 121] on icon at bounding box center [75, 124] width 8 height 8
type textarea "x"
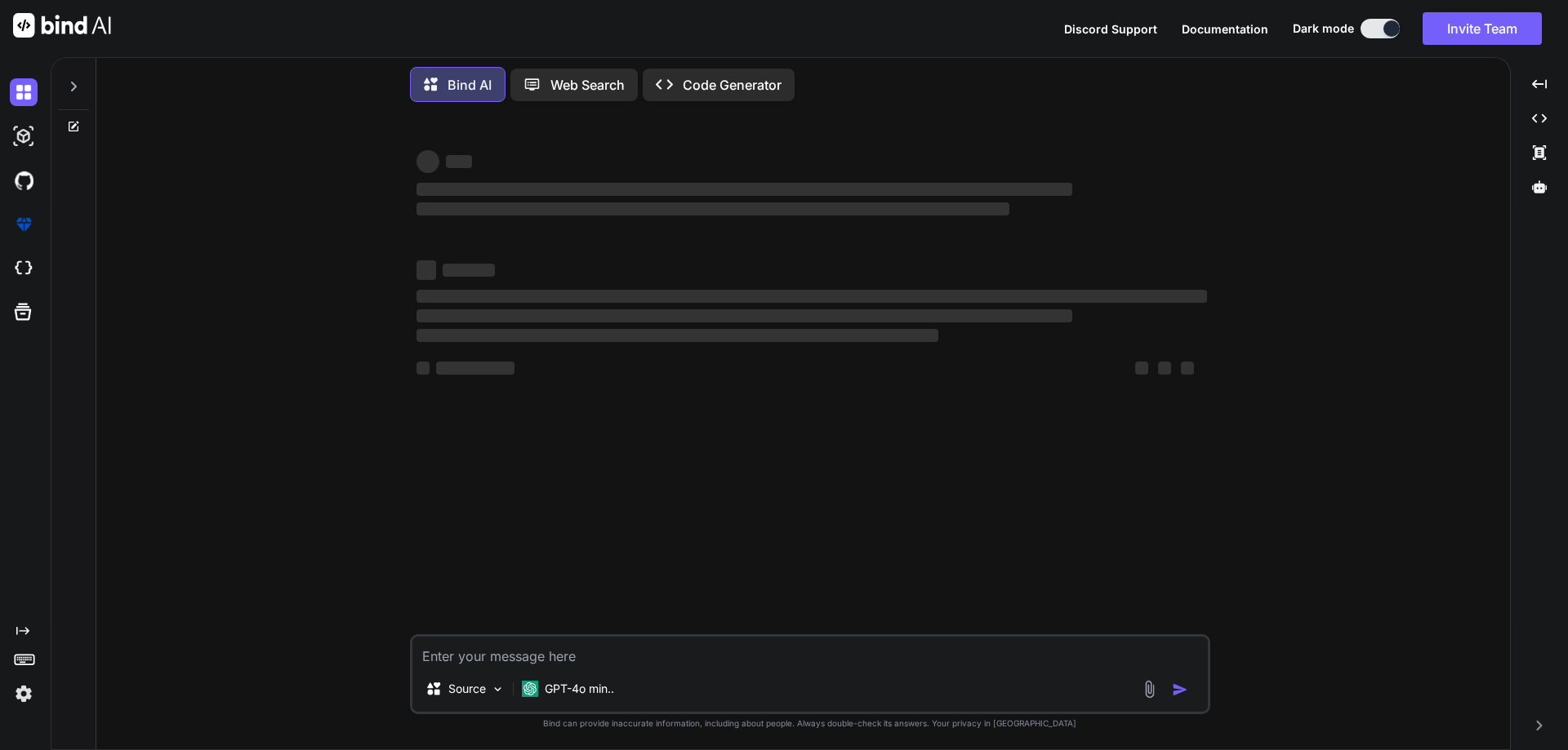
scroll to position [0, 0]
click at [683, 660] on textarea at bounding box center [810, 651] width 795 height 30
paste textarea "• Worked on test strength meter functionality based on the mockup design"
type textarea "• Worked on test strength meter functionality based on the mockup design"
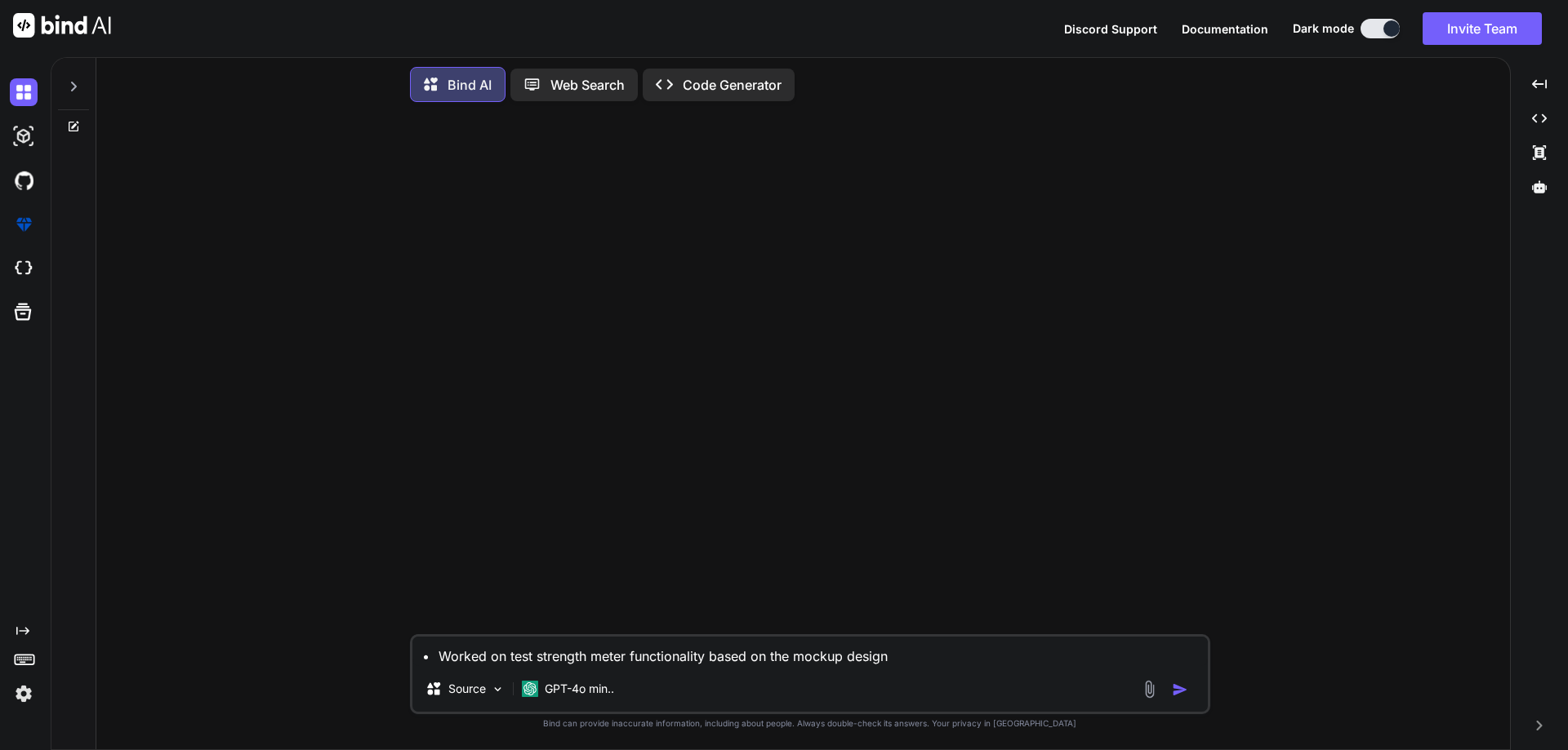
type textarea "x"
type textarea "• Worked on test strength meter functionality based on the mockup design"
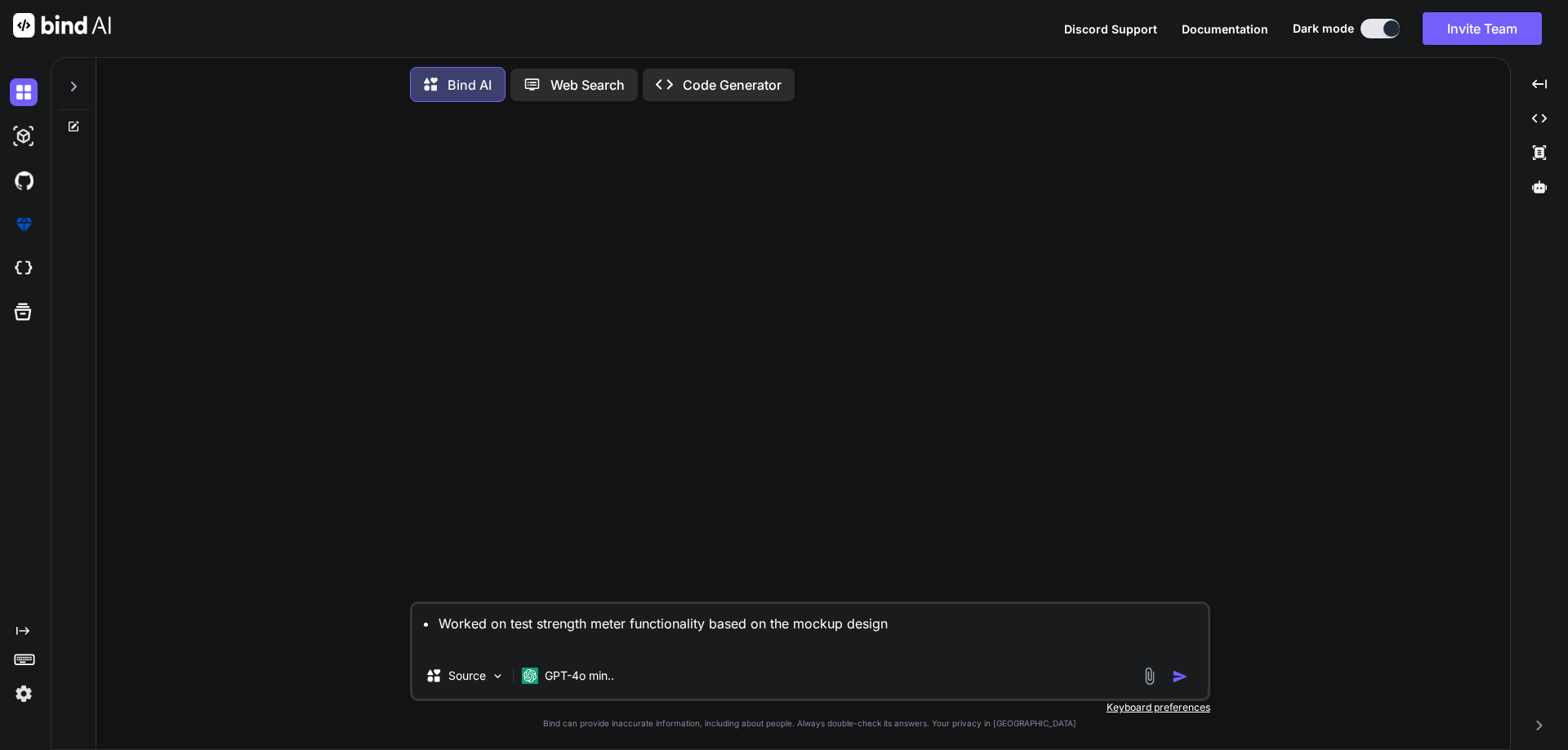
type textarea "x"
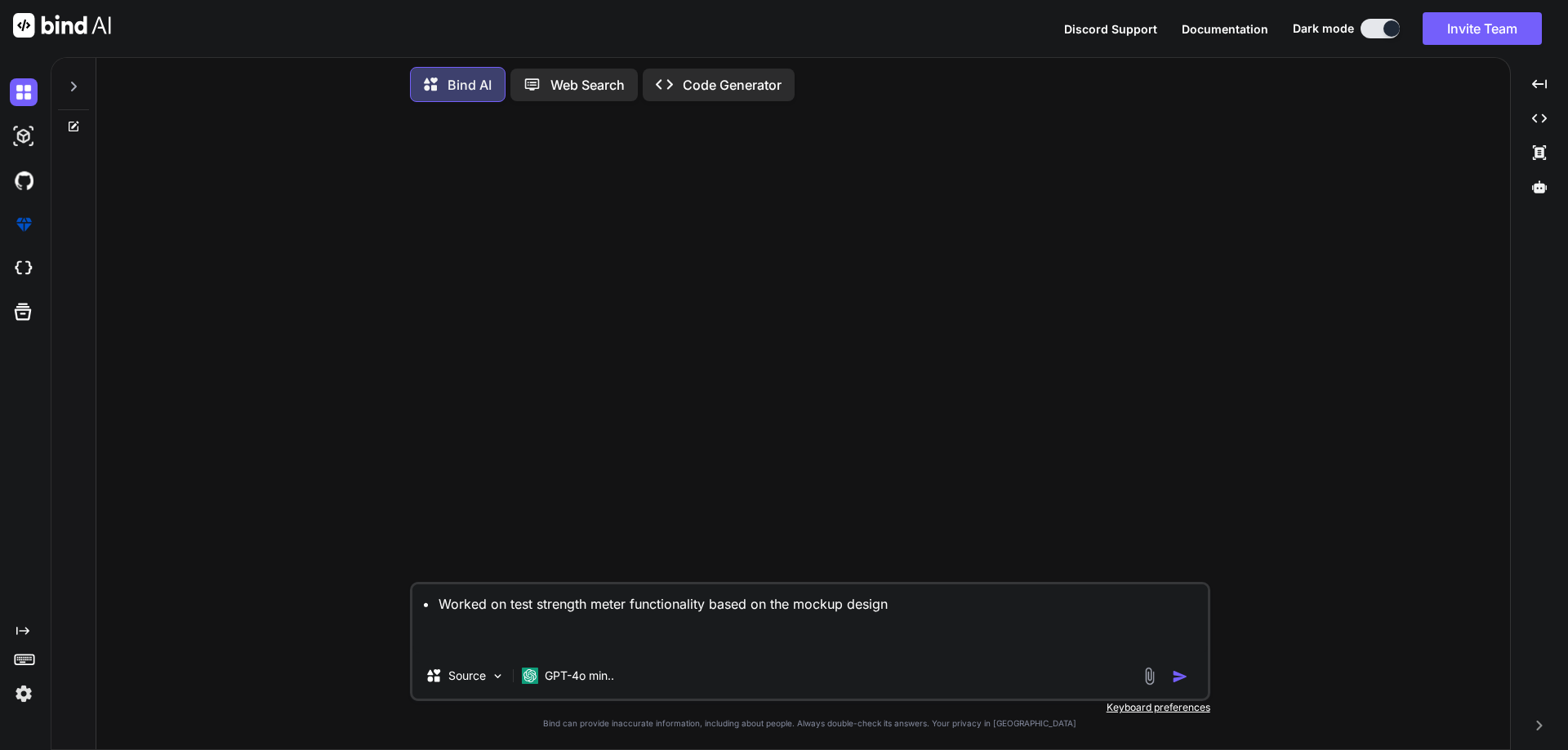
type textarea "• Worked on test strength meter functionality based on the mockup design c"
type textarea "x"
type textarea "• Worked on test strength meter functionality based on the mockup design ch"
type textarea "x"
type textarea "• Worked on test strength meter functionality based on the mockup design che"
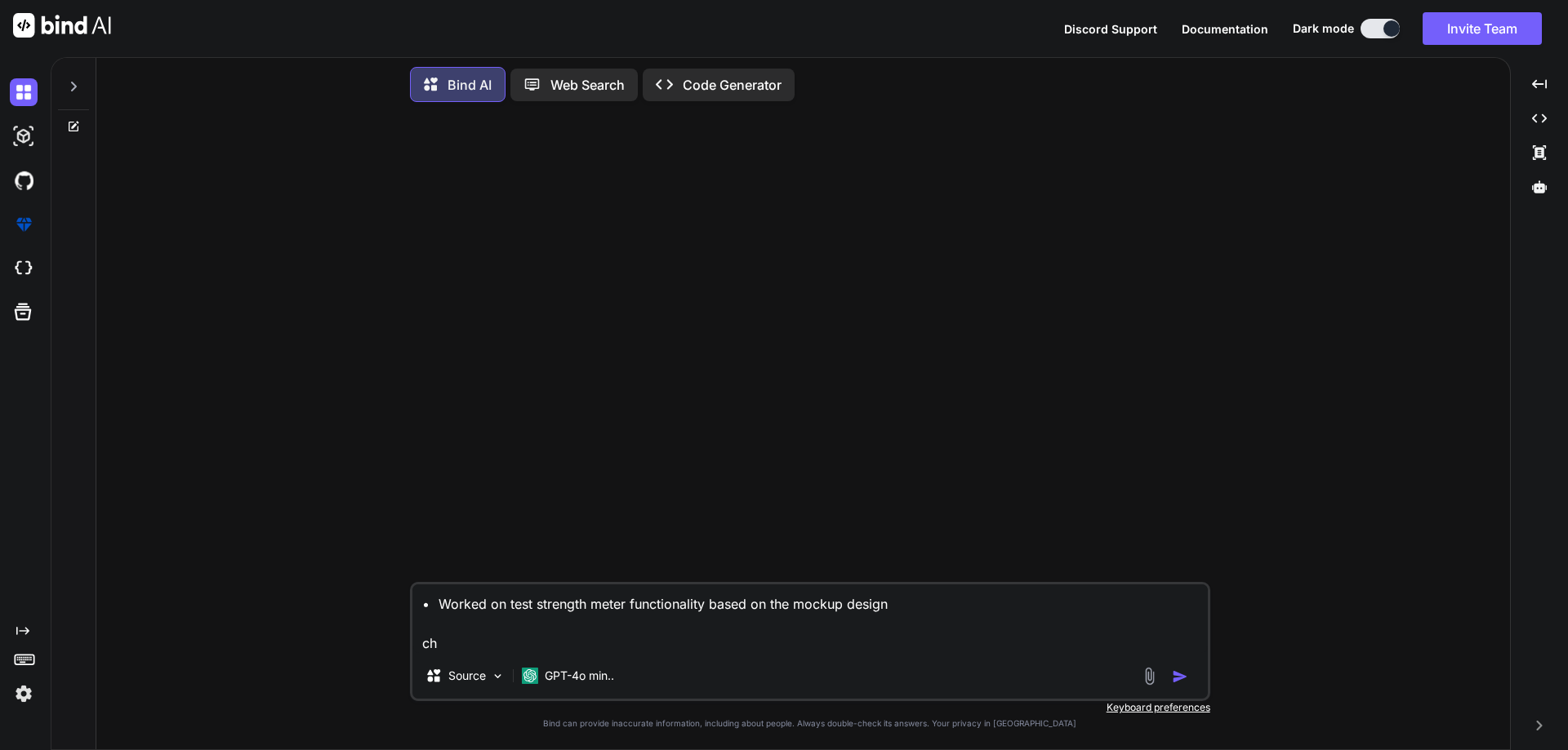
type textarea "x"
type textarea "• Worked on test strength meter functionality based on the mockup design chec"
type textarea "x"
type textarea "• Worked on test strength meter functionality based on the mockup design check"
type textarea "x"
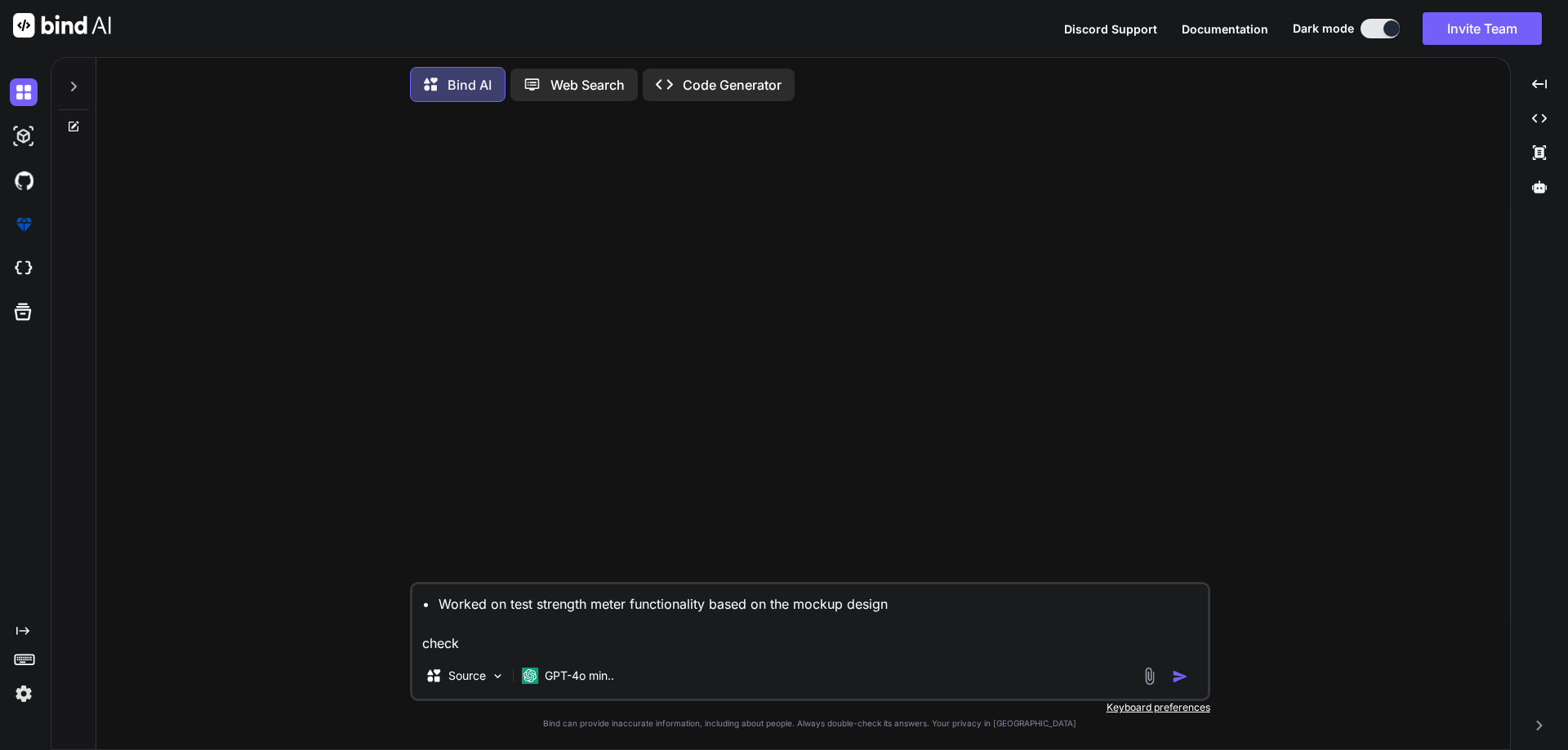
type textarea "• Worked on test strength meter functionality based on the mockup design check"
type textarea "x"
type textarea "• Worked on test strength meter functionality based on the mockup design check e"
type textarea "x"
type textarea "• Worked on test strength meter functionality based on the mockup design check …"
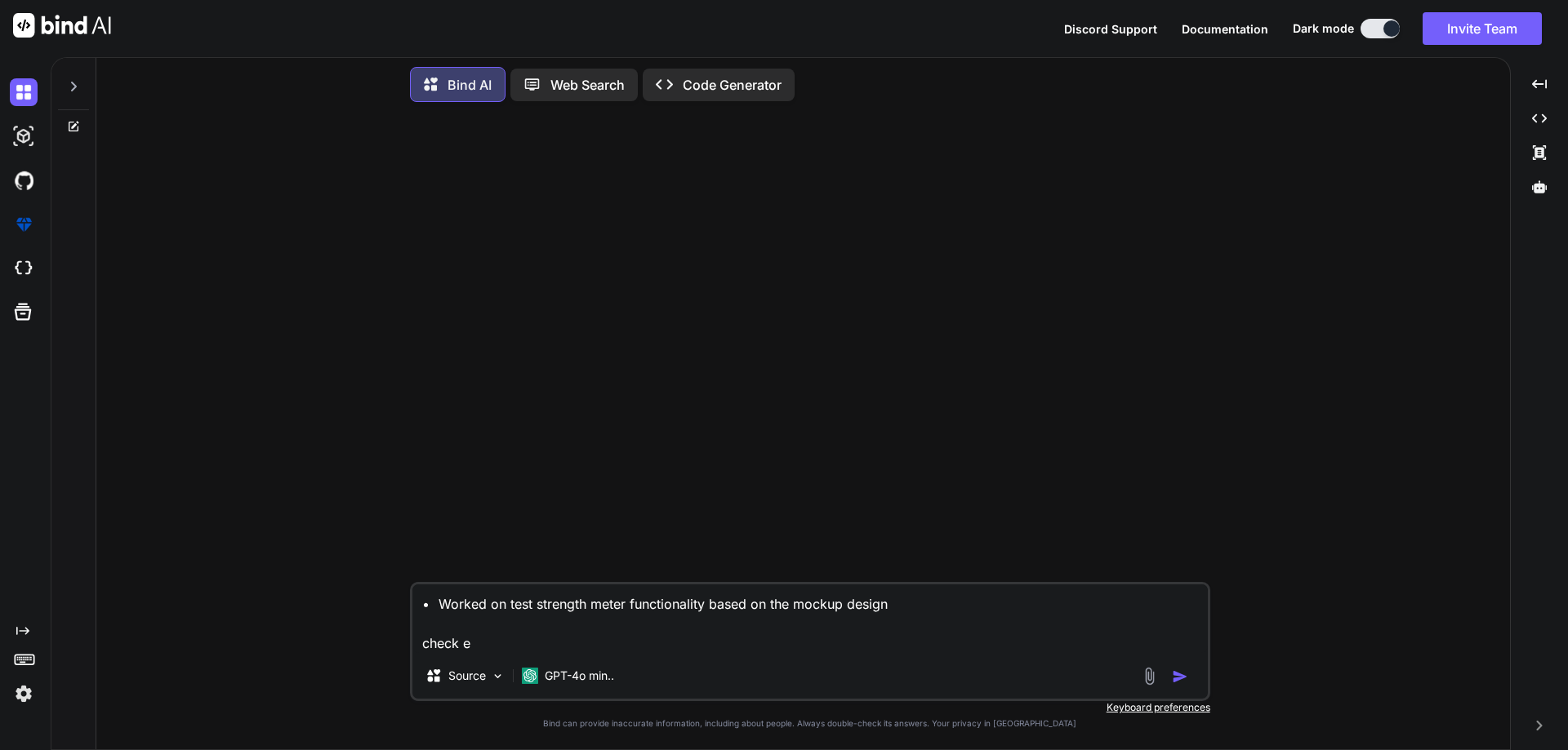
type textarea "x"
type textarea "• Worked on test strength meter functionality based on the mockup design check …"
type textarea "x"
type textarea "• Worked on test strength meter functionality based on the mockup design check …"
type textarea "x"
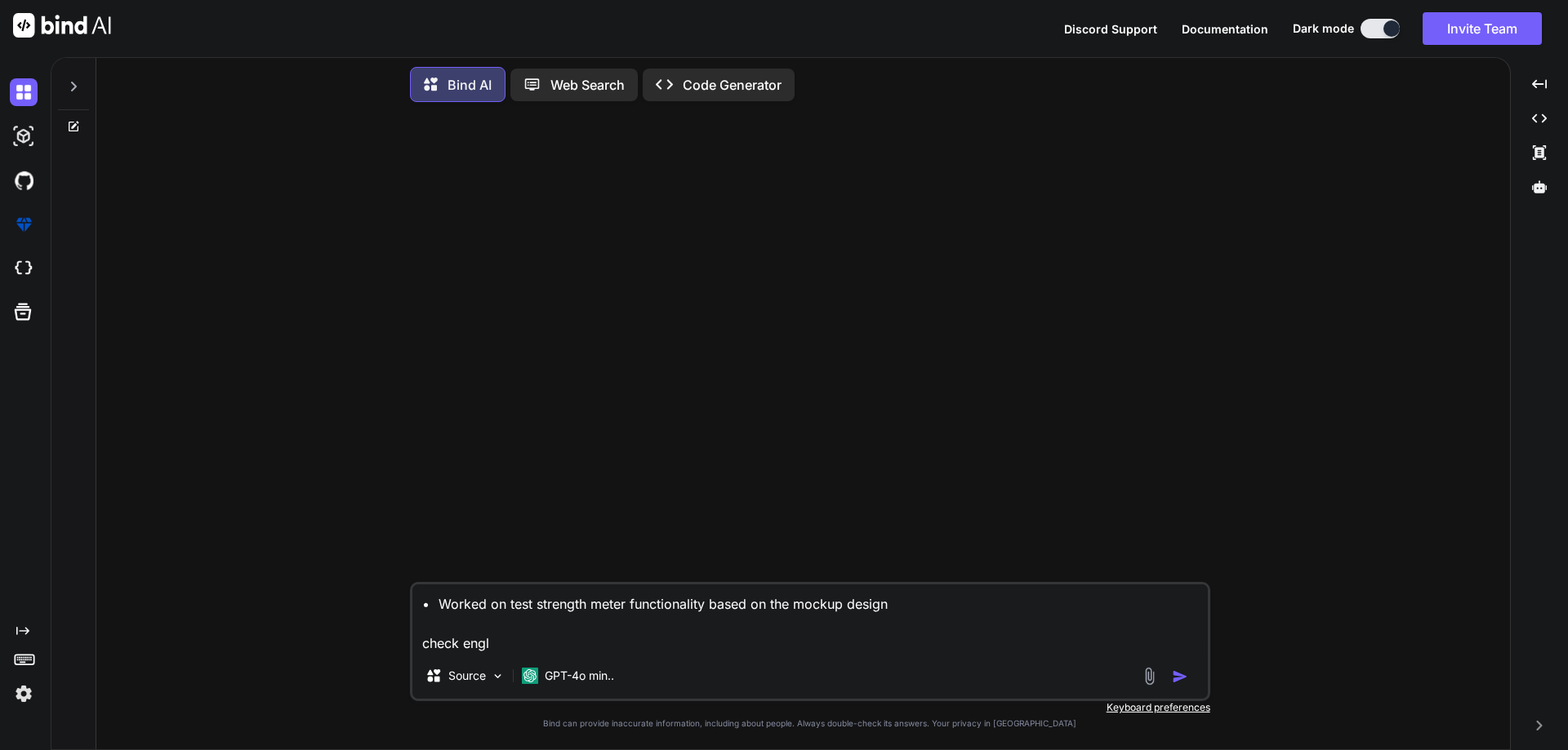
type textarea "• Worked on test strength meter functionality based on the mockup design check …"
type textarea "x"
type textarea "• Worked on test strength meter functionality based on the mockup design check …"
type textarea "x"
type textarea "• Worked on test strength meter functionality based on the mockup design check …"
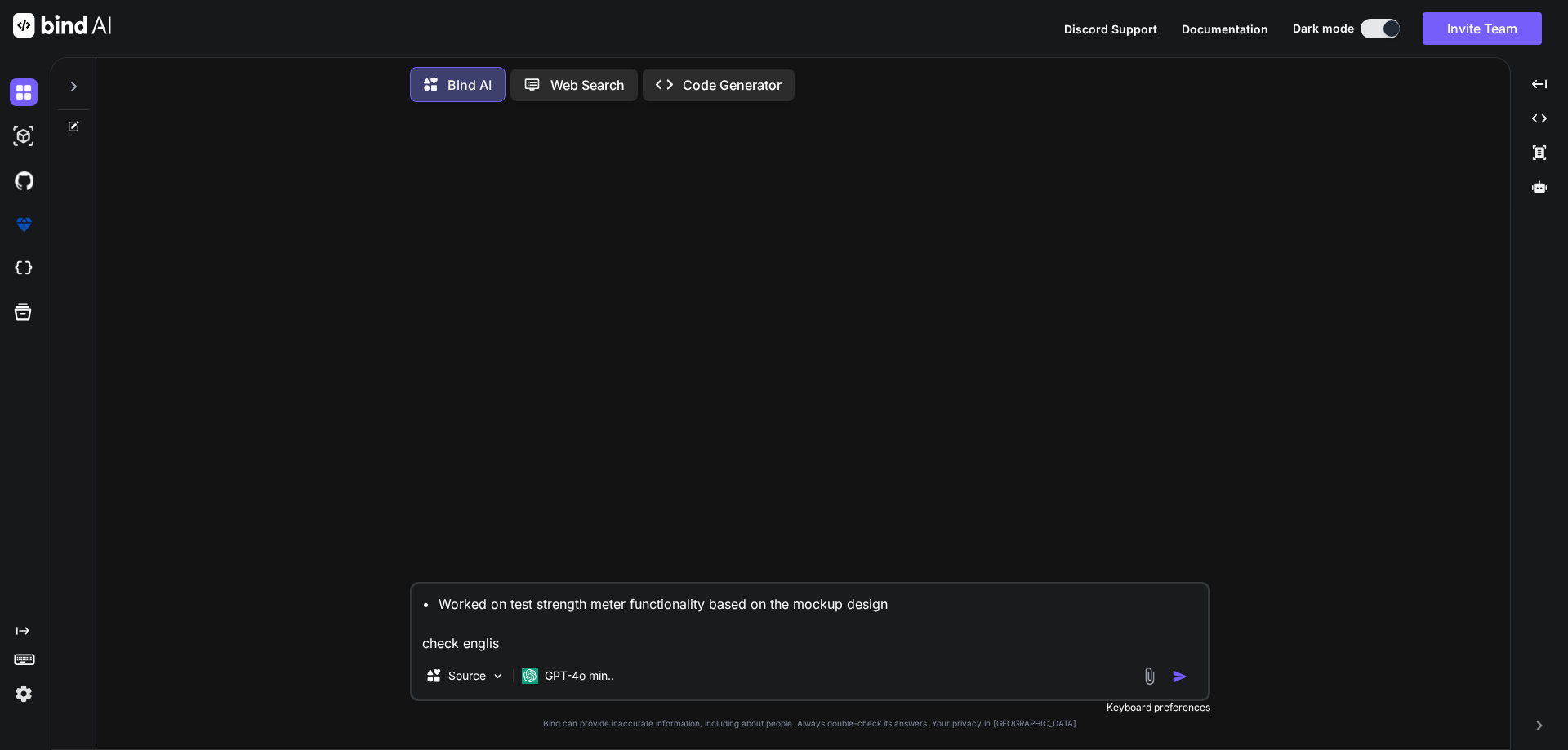
type textarea "x"
type textarea "• Worked on test strength meter functionality based on the mockup design check …"
type textarea "x"
type textarea "• Worked on test strength meter functionality based on the mockup design check …"
type textarea "x"
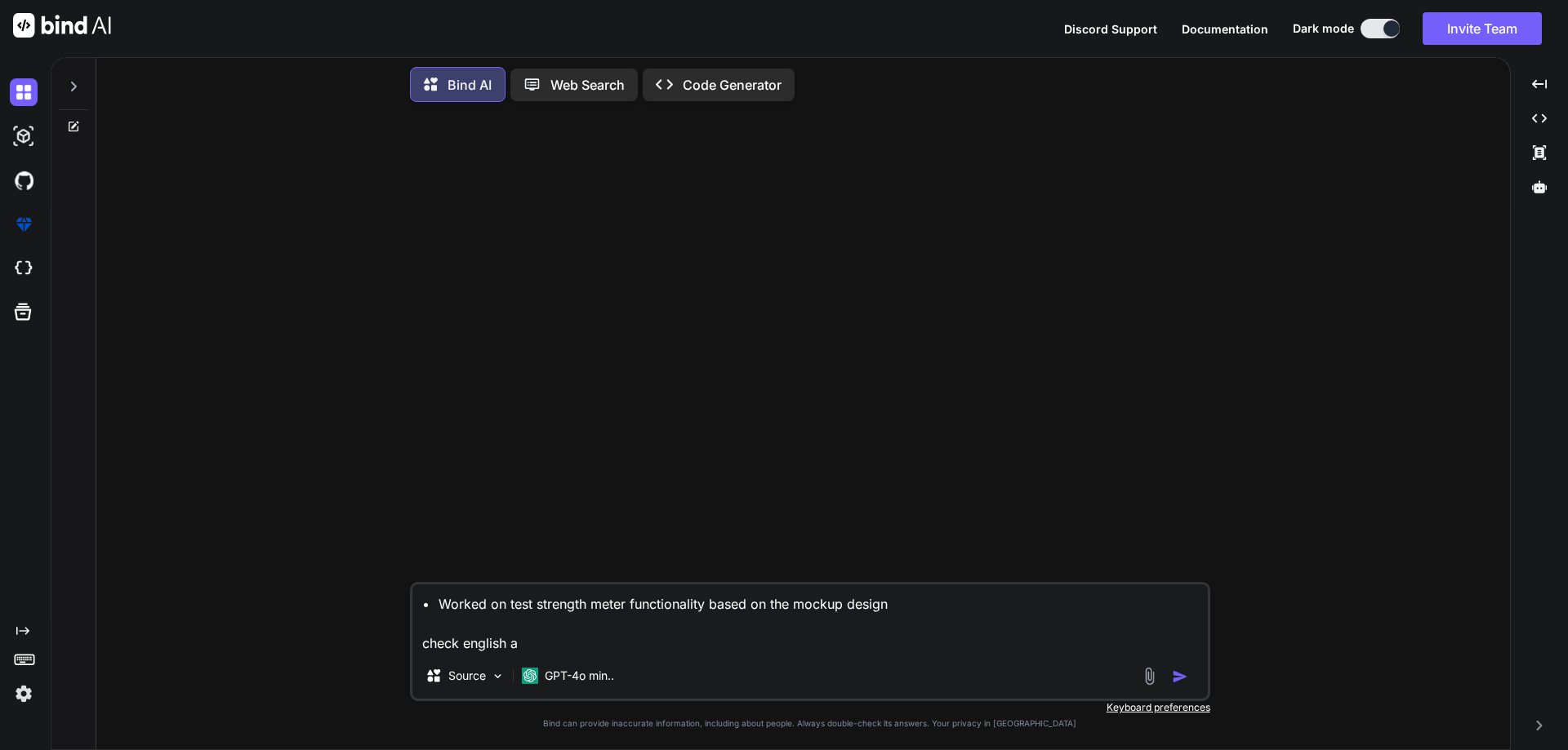
type textarea "• Worked on test strength meter functionality based on the mockup design check …"
type textarea "x"
type textarea "• Worked on test strength meter functionality based on the mockup design check …"
type textarea "x"
type textarea "• Worked on test strength meter functionality based on the mockup design check …"
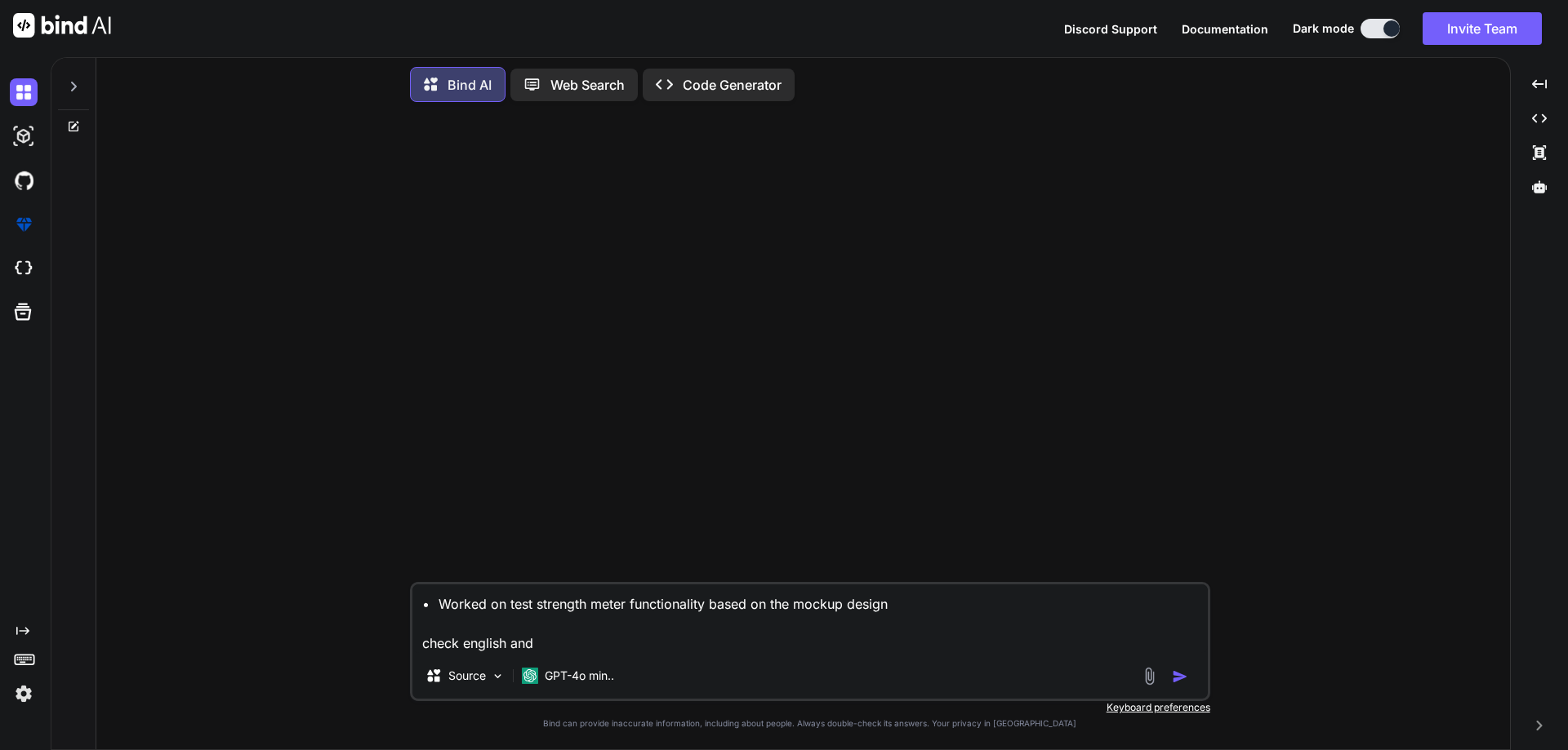
type textarea "x"
type textarea "• Worked on test strength meter functionality based on the mockup design check …"
type textarea "x"
type textarea "• Worked on test strength meter functionality based on the mockup design check …"
type textarea "x"
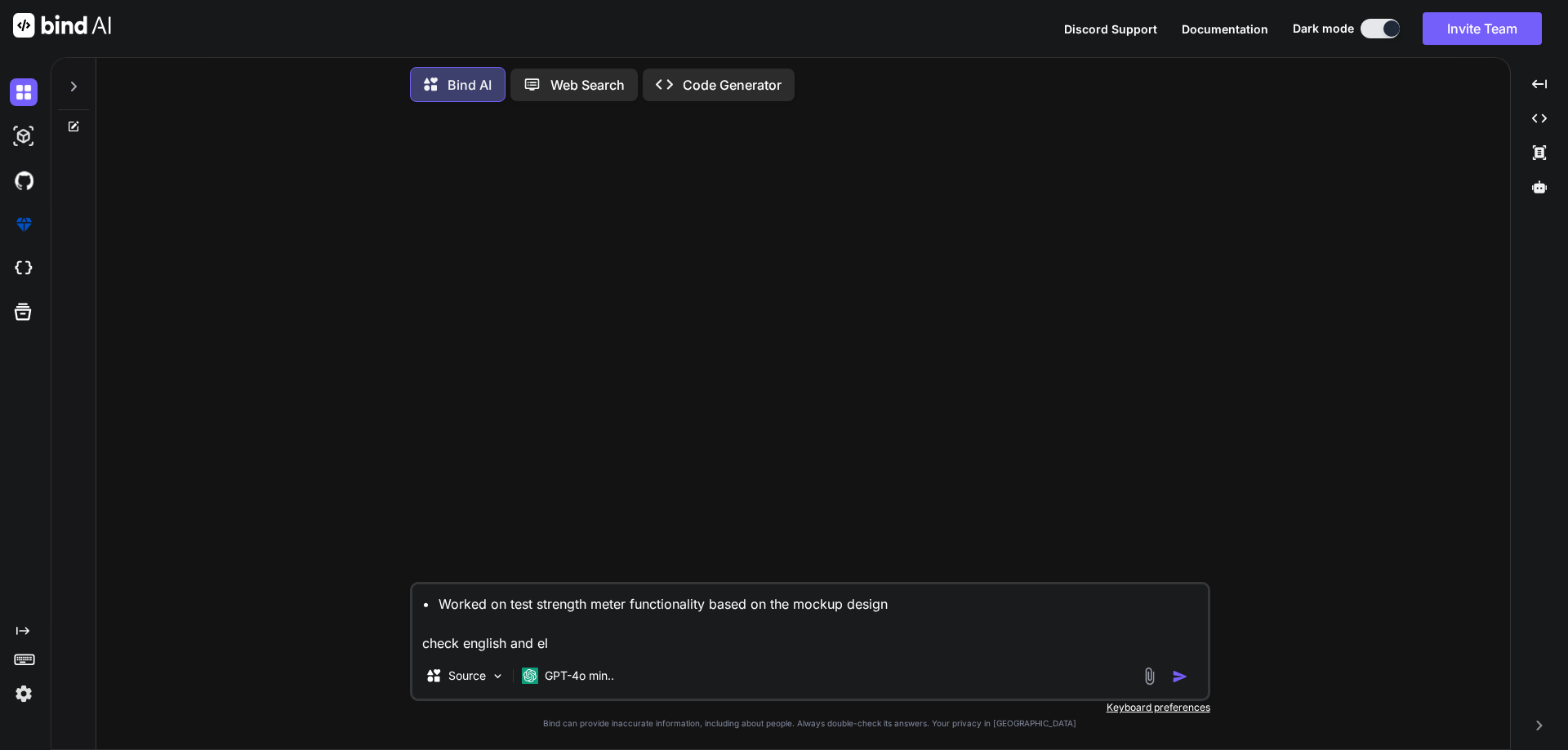
type textarea "• Worked on test strength meter functionality based on the mockup design check …"
type textarea "x"
type textarea "• Worked on test strength meter functionality based on the mockup design check …"
type textarea "x"
type textarea "• Worked on test strength meter functionality based on the mockup design check …"
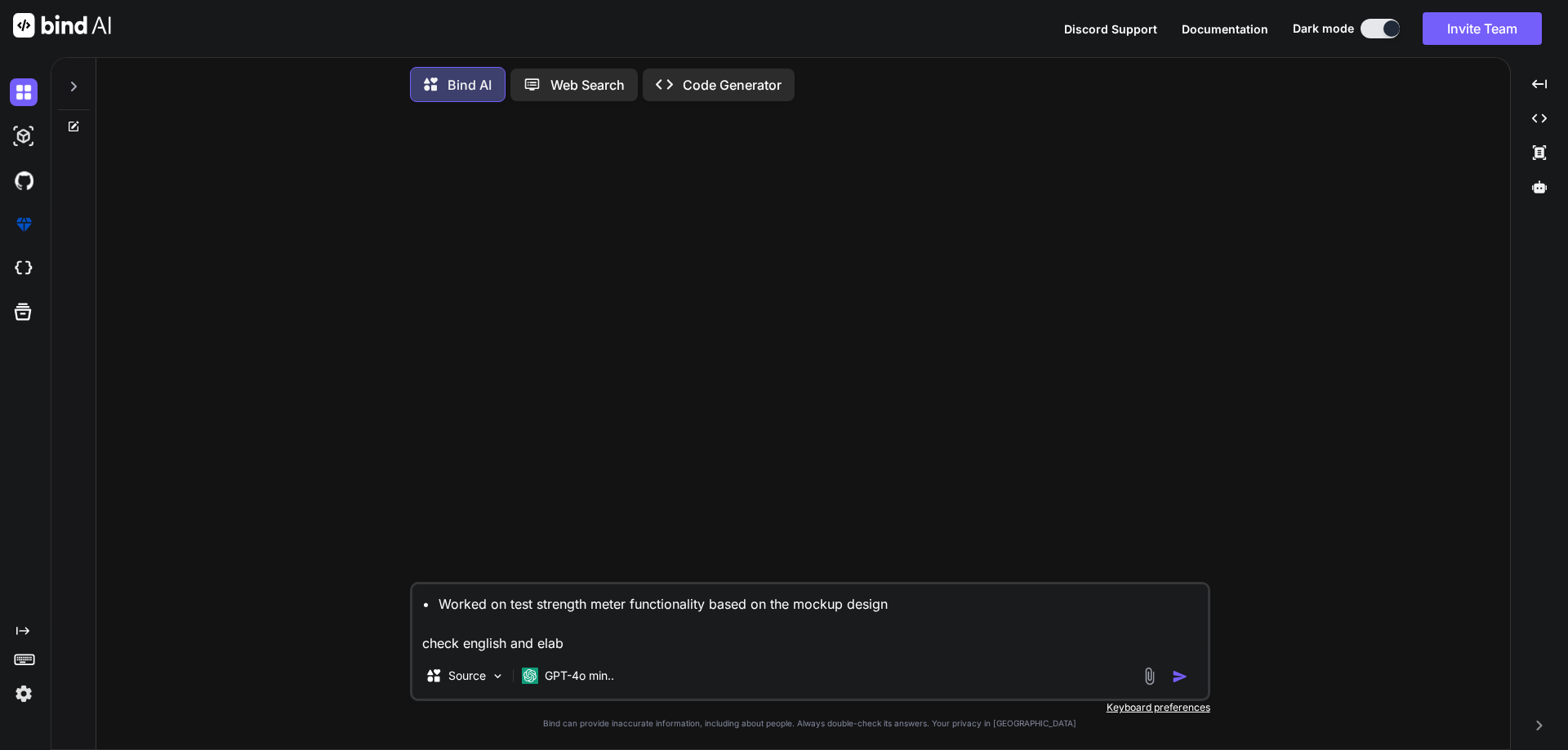
type textarea "x"
type textarea "• Worked on test strength meter functionality based on the mockup design check …"
type textarea "x"
type textarea "• Worked on test strength meter functionality based on the mockup design check …"
type textarea "x"
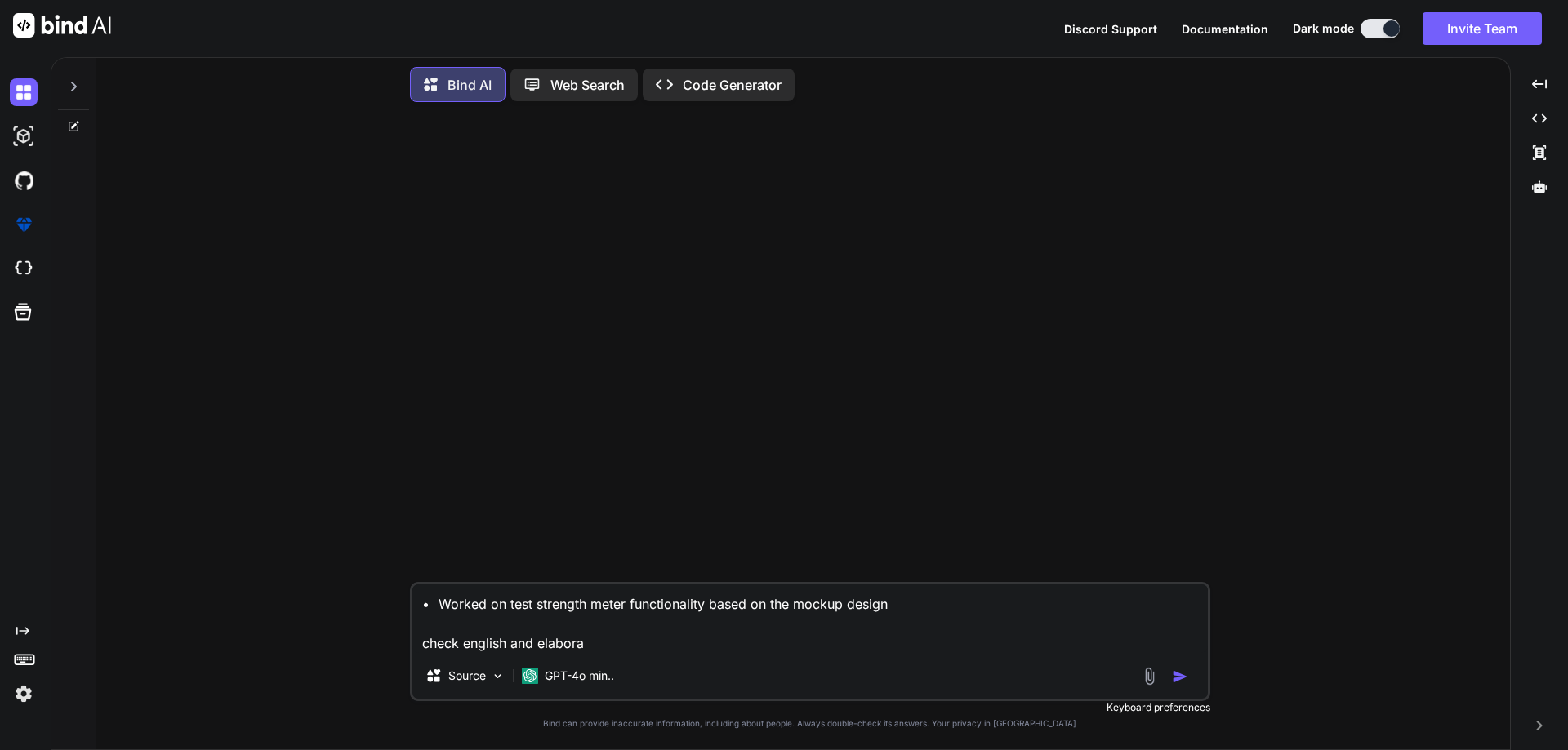
type textarea "• Worked on test strength meter functionality based on the mockup design check …"
type textarea "x"
type textarea "• Worked on test strength meter functionality based on the mockup design check …"
type textarea "x"
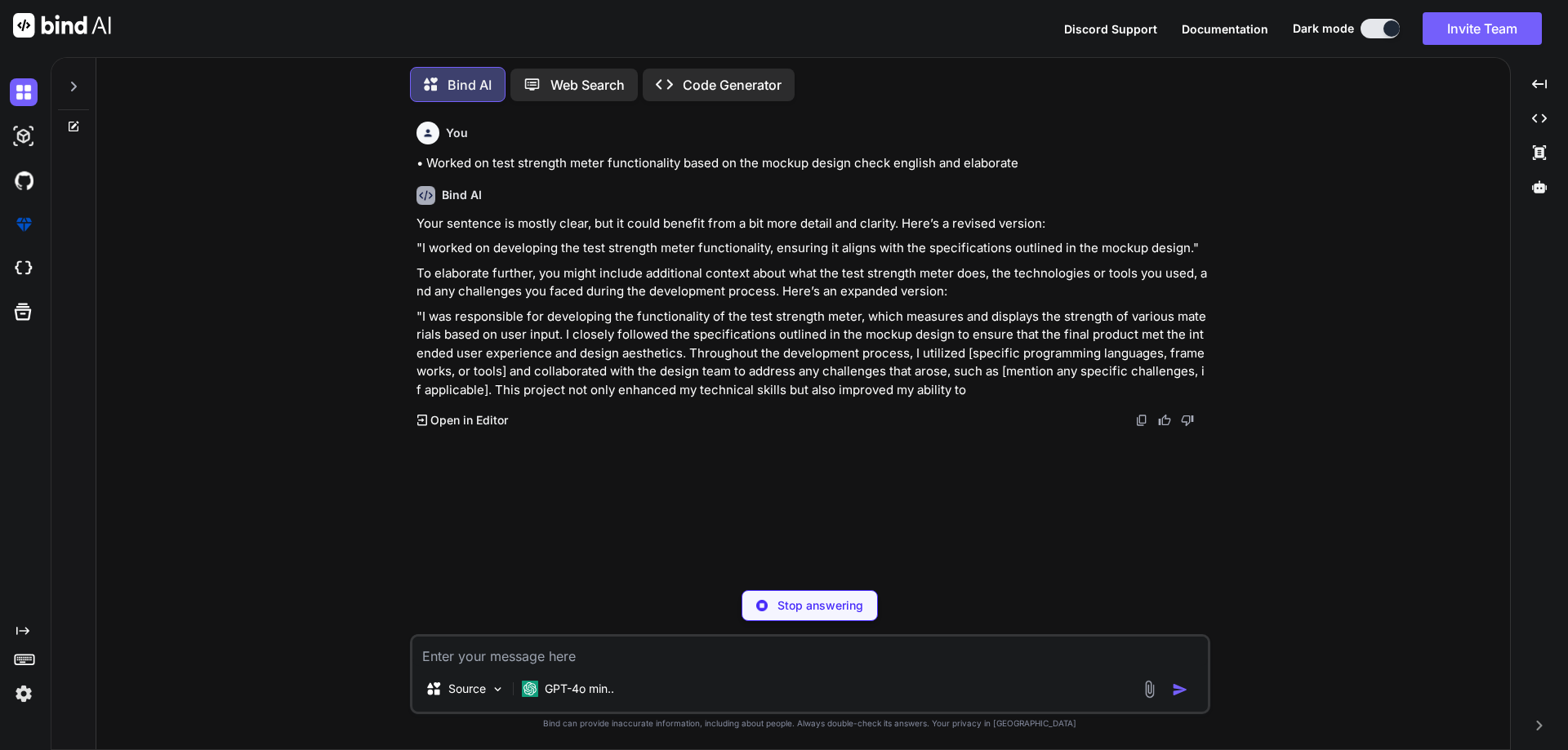
type textarea "x"
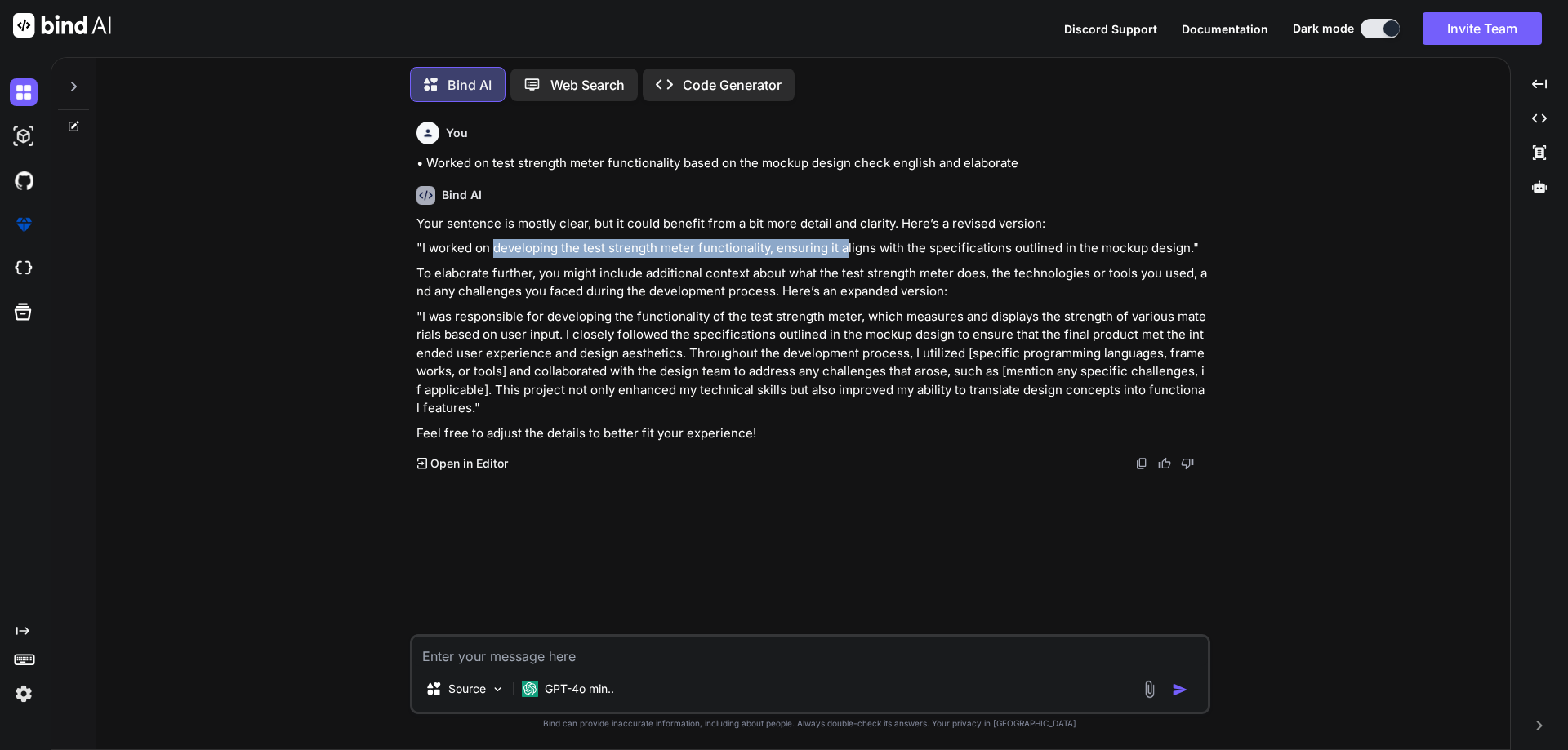
drag, startPoint x: 493, startPoint y: 247, endPoint x: 842, endPoint y: 249, distance: 349.0
click at [842, 249] on p ""I worked on developing the test strength meter functionality, ensuring it alig…" at bounding box center [812, 248] width 790 height 19
drag, startPoint x: 581, startPoint y: 248, endPoint x: 1188, endPoint y: 249, distance: 607.0
click at [1188, 249] on p ""I worked on developing the test strength meter functionality, ensuring it alig…" at bounding box center [812, 248] width 790 height 19
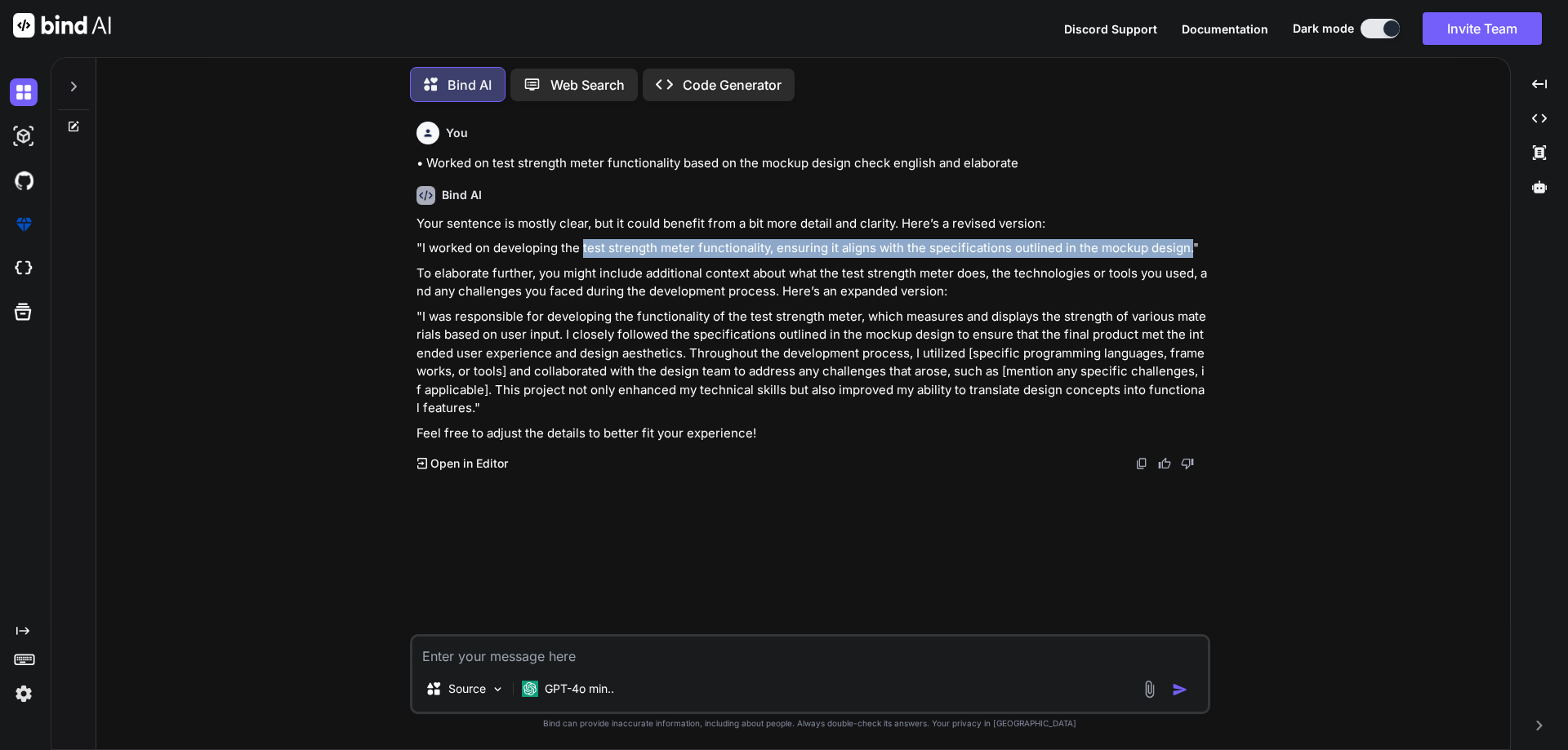
copy p "test strength meter functionality, ensuring it aligns with the specifications o…"
